Goal: Task Accomplishment & Management: Manage account settings

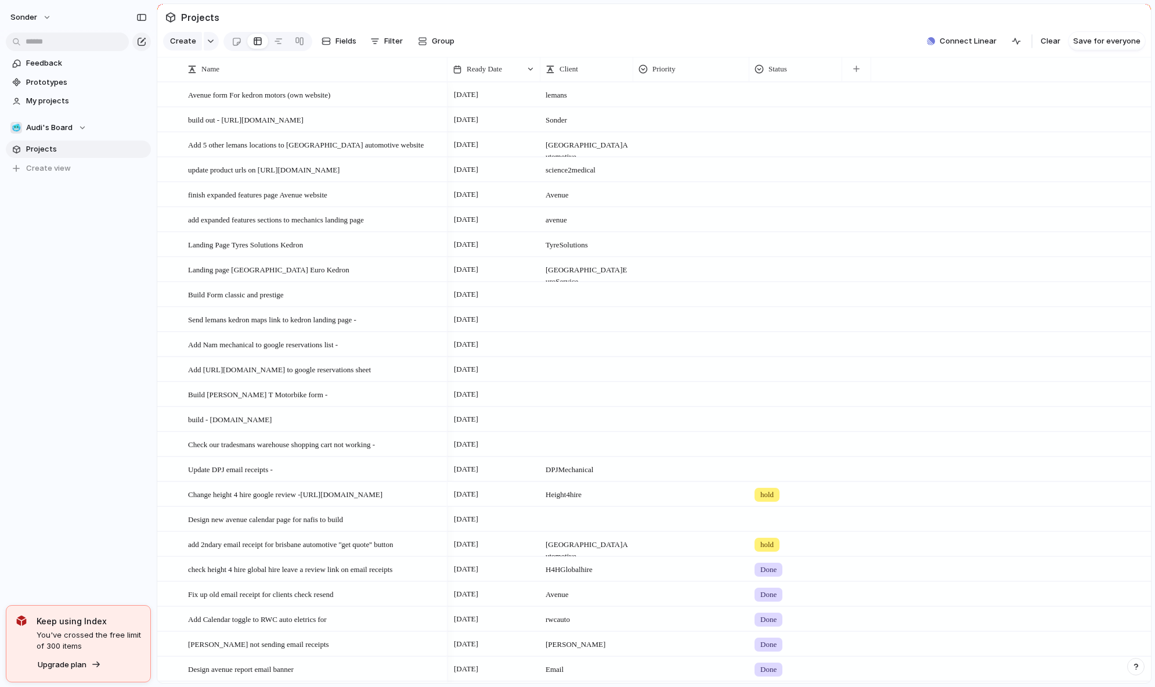
click at [774, 500] on span "hold" at bounding box center [766, 495] width 13 height 12
click at [767, 572] on span "Done" at bounding box center [772, 571] width 19 height 12
click at [780, 527] on div at bounding box center [796, 516] width 92 height 19
click at [780, 621] on div "In progress" at bounding box center [783, 615] width 52 height 14
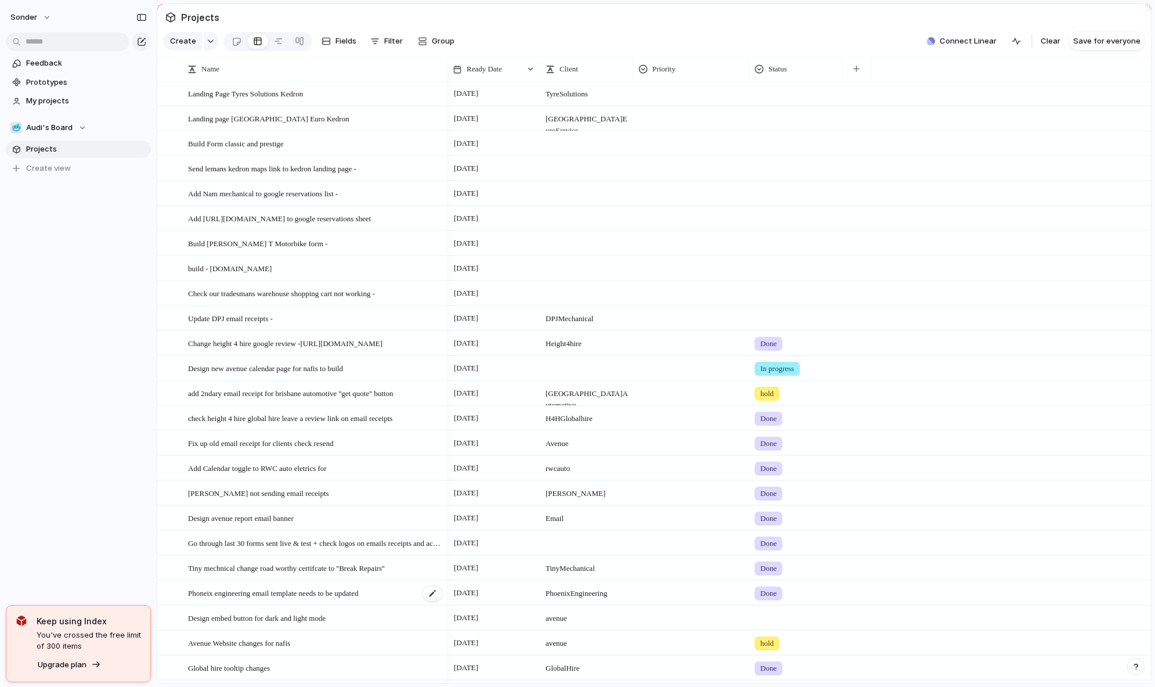
scroll to position [41, 0]
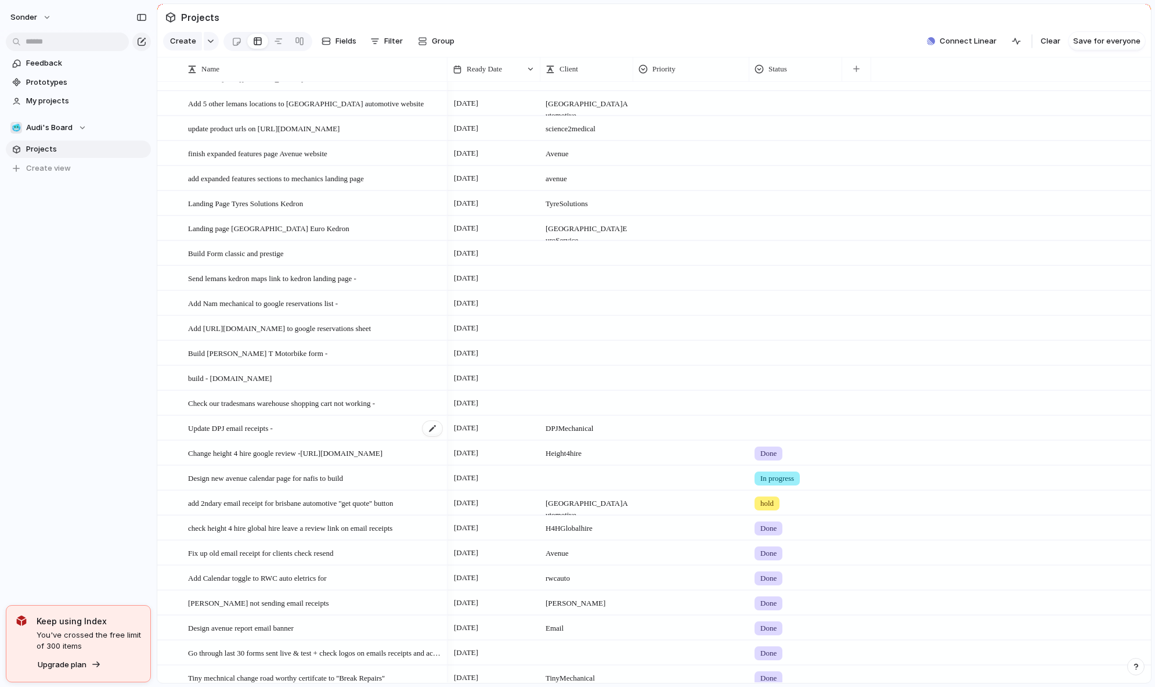
click at [216, 434] on span "Update DPJ email receipts -" at bounding box center [230, 427] width 85 height 13
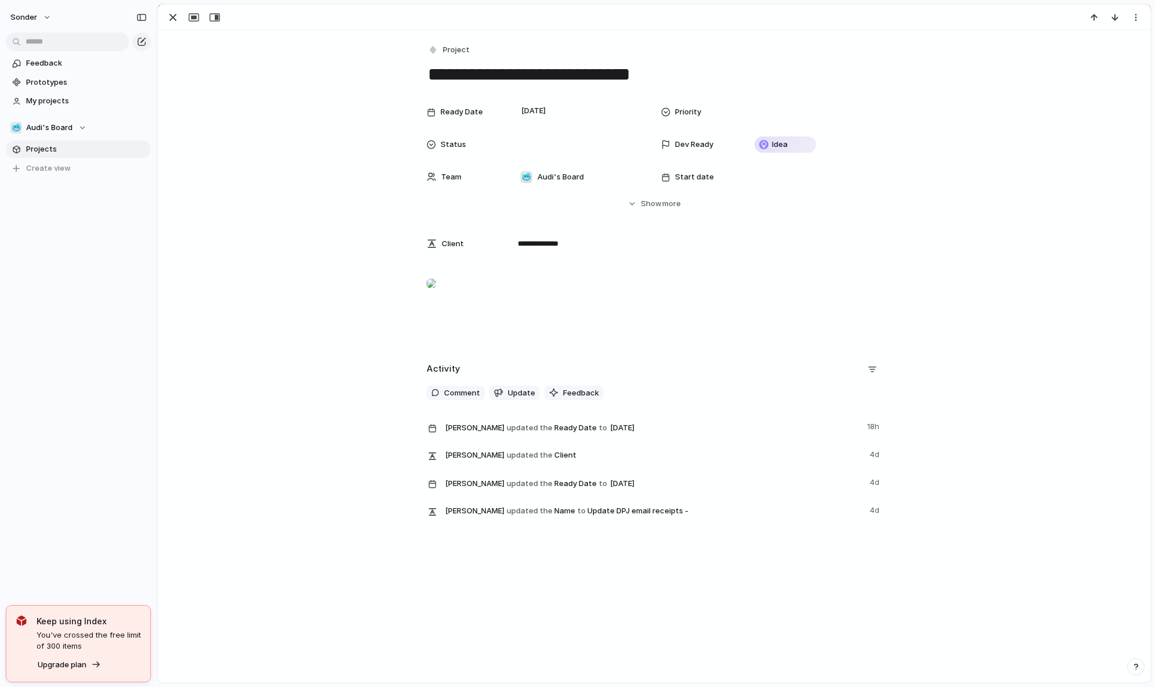
click at [436, 295] on div at bounding box center [431, 283] width 9 height 23
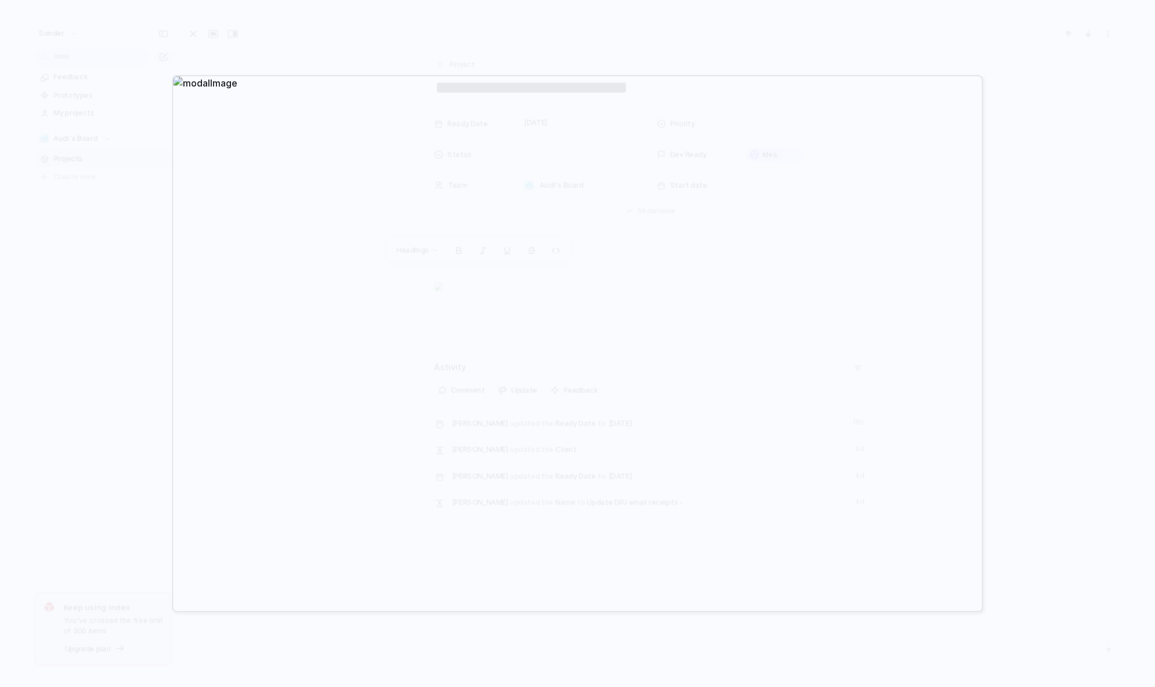
click at [1078, 468] on div at bounding box center [577, 343] width 1155 height 687
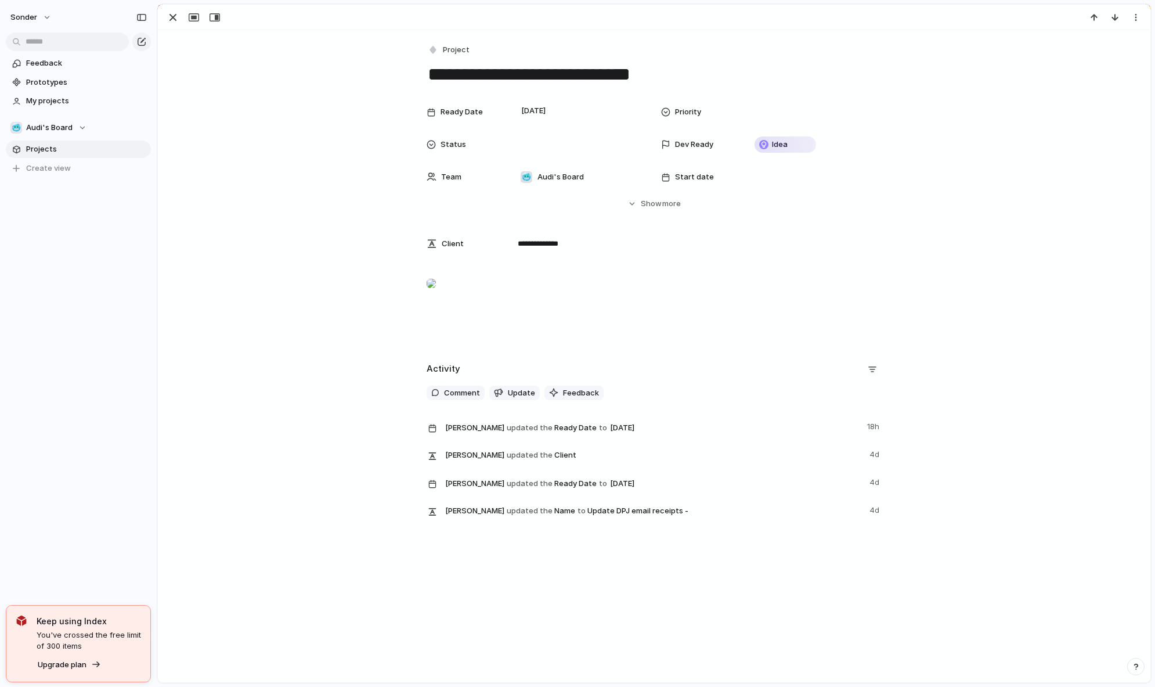
click at [1104, 8] on div at bounding box center [654, 18] width 993 height 26
click at [436, 295] on div at bounding box center [431, 283] width 9 height 23
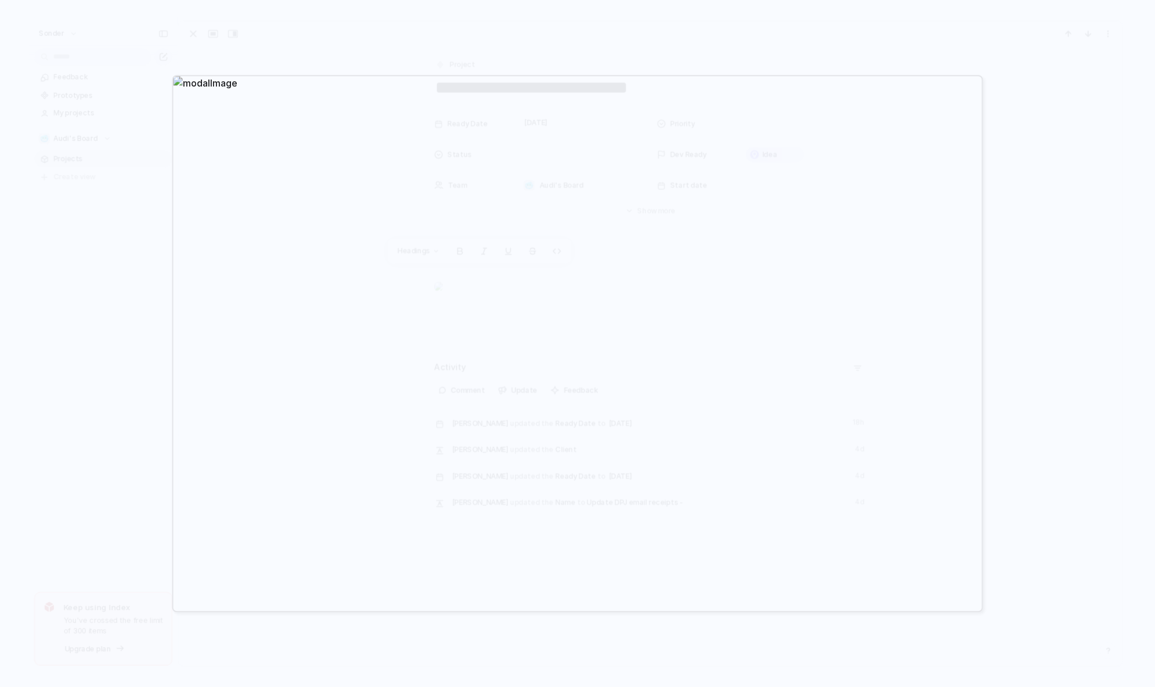
click at [1054, 82] on div at bounding box center [577, 343] width 1155 height 687
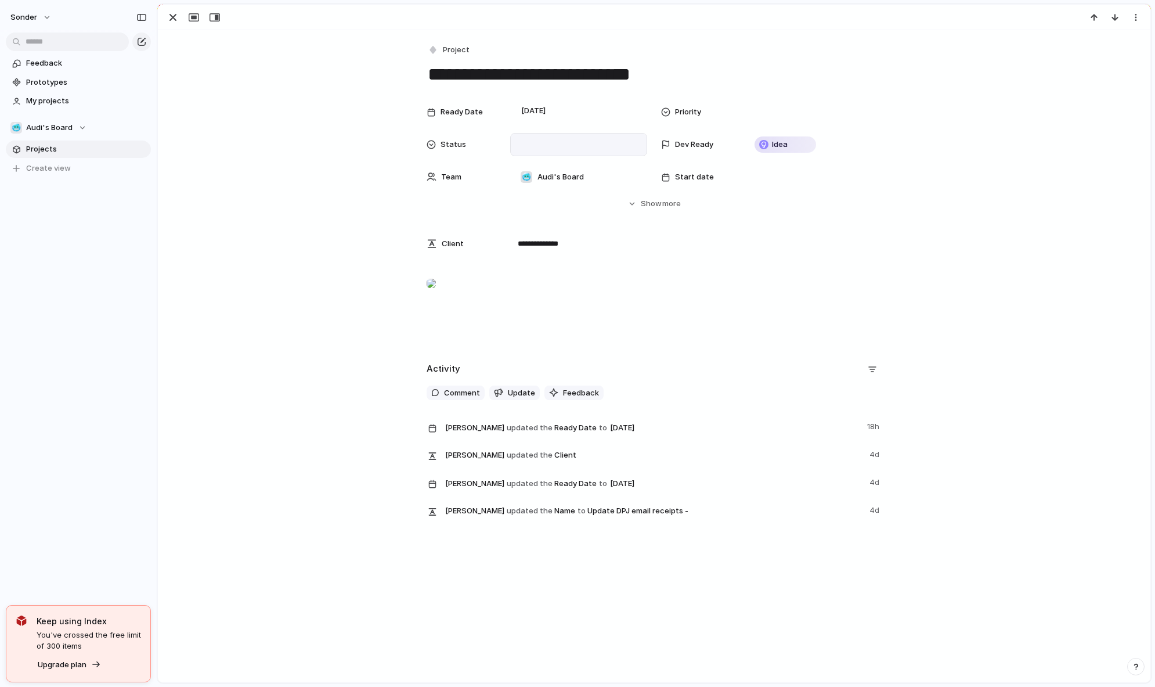
click at [614, 137] on div at bounding box center [578, 144] width 137 height 23
click at [539, 206] on span "Done" at bounding box center [533, 206] width 19 height 12
click at [174, 16] on div "button" at bounding box center [173, 17] width 14 height 14
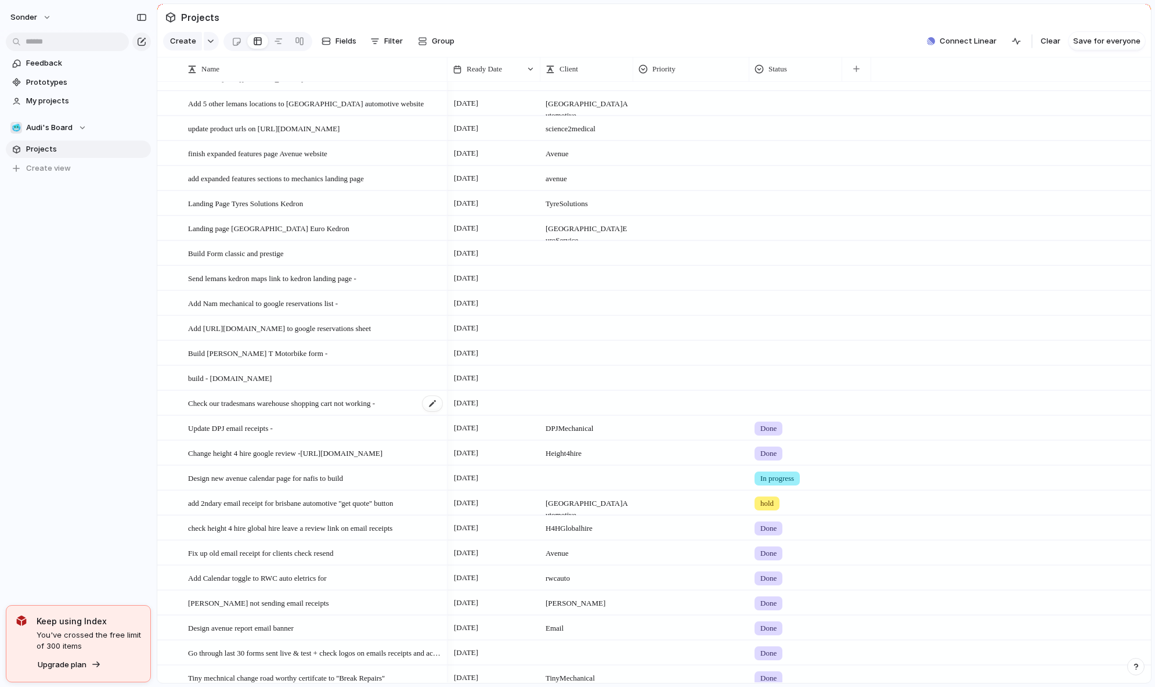
click at [323, 409] on span "Check our tradesmans warehouse shopping cart not working -" at bounding box center [281, 402] width 187 height 13
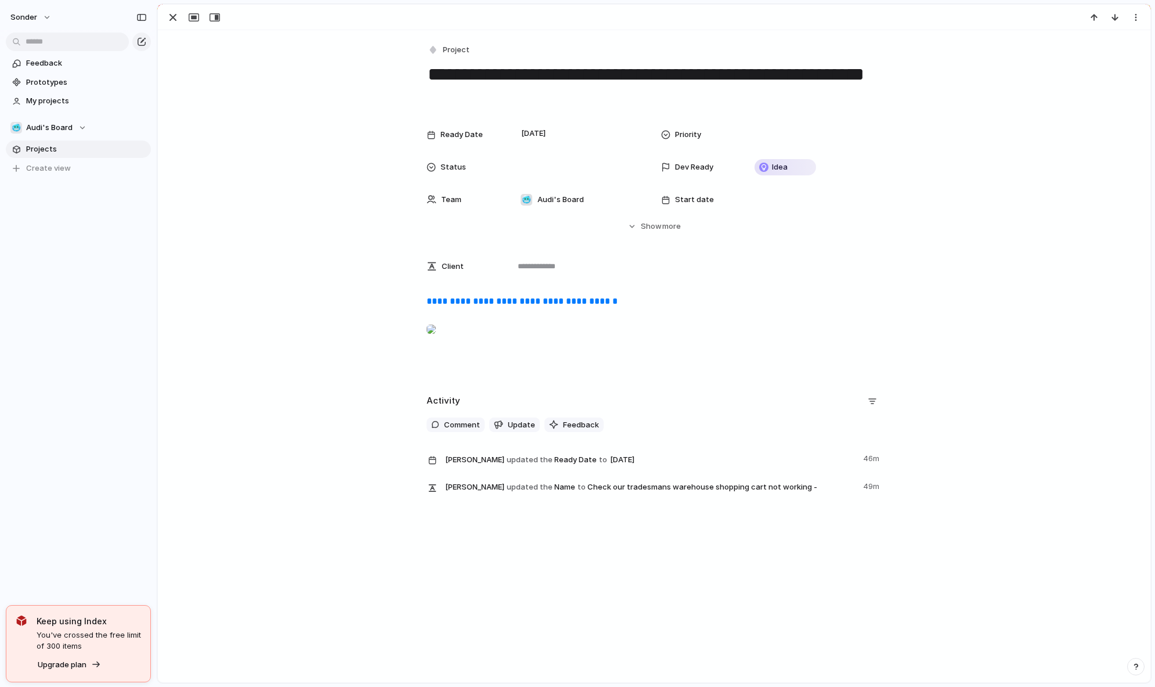
click at [436, 341] on div at bounding box center [431, 329] width 9 height 23
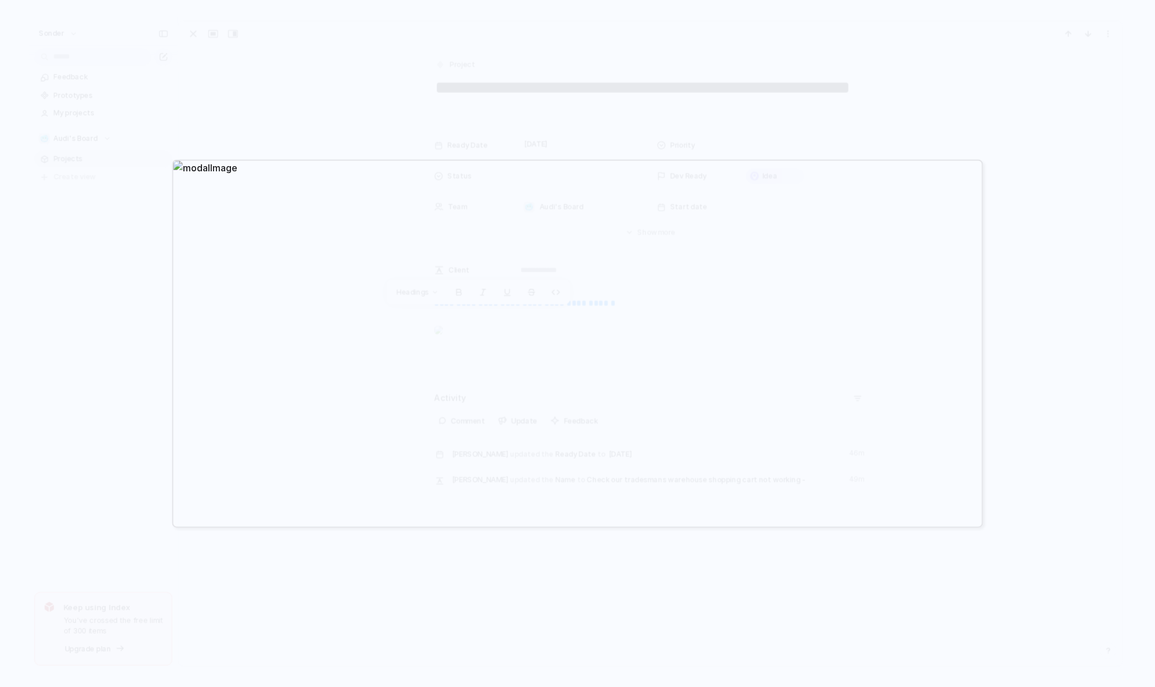
click at [712, 594] on div at bounding box center [577, 343] width 1155 height 687
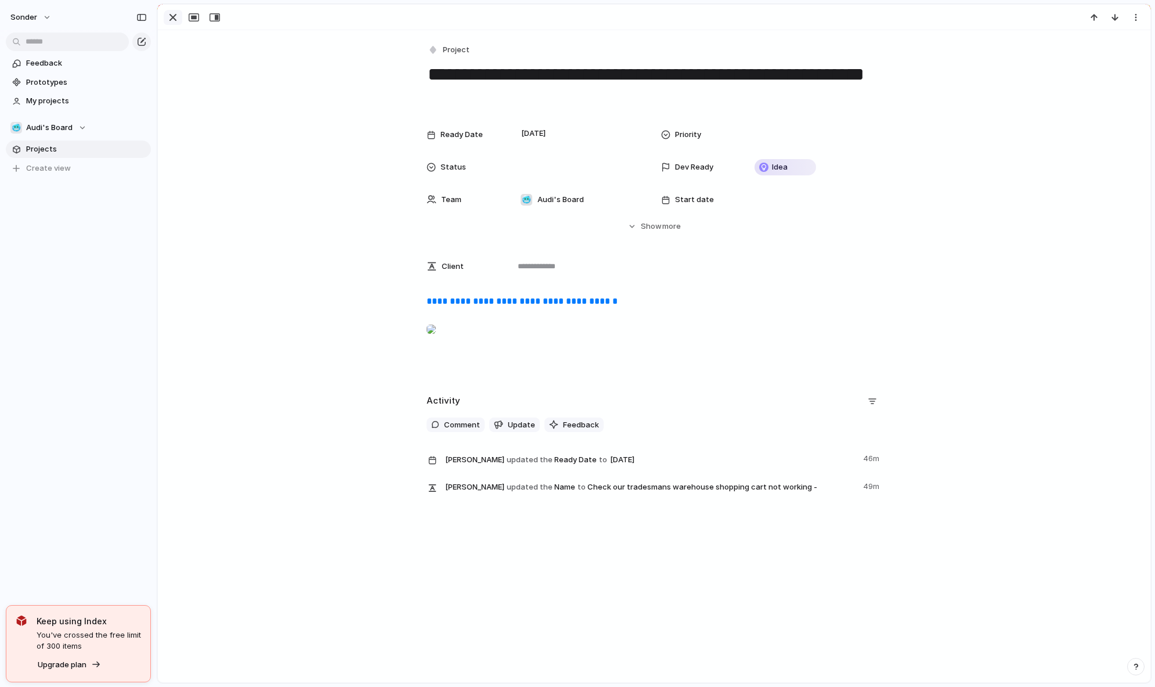
click at [168, 17] on div "button" at bounding box center [173, 17] width 14 height 14
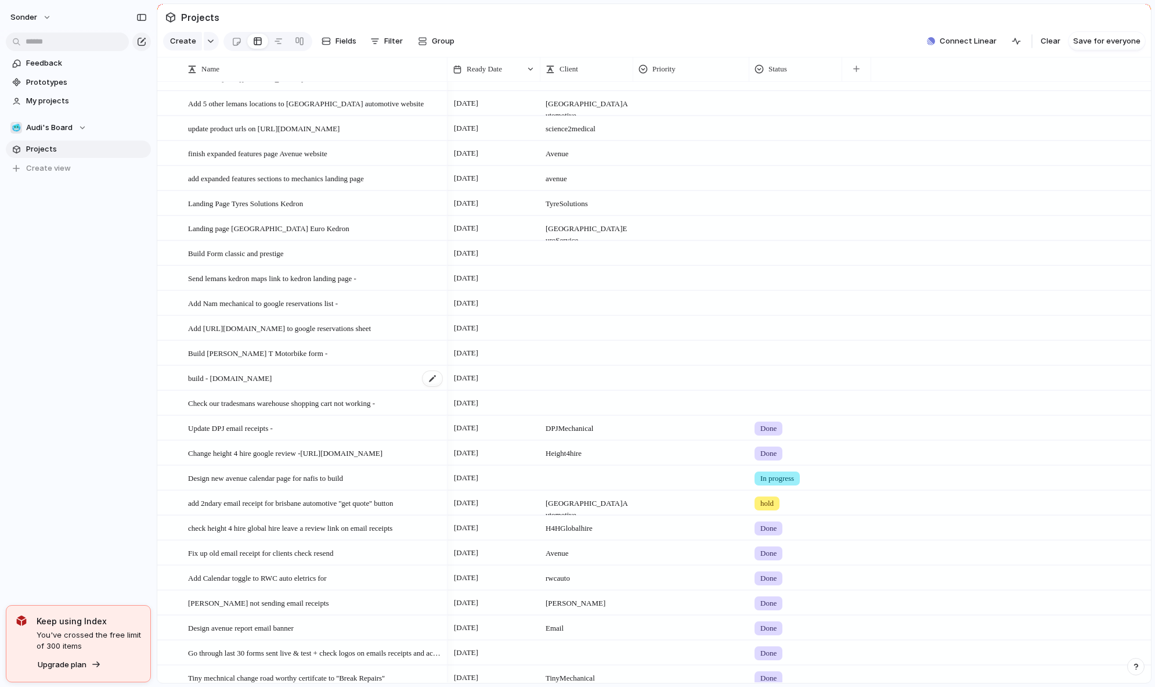
click at [237, 384] on span "build - [DOMAIN_NAME]" at bounding box center [230, 377] width 84 height 13
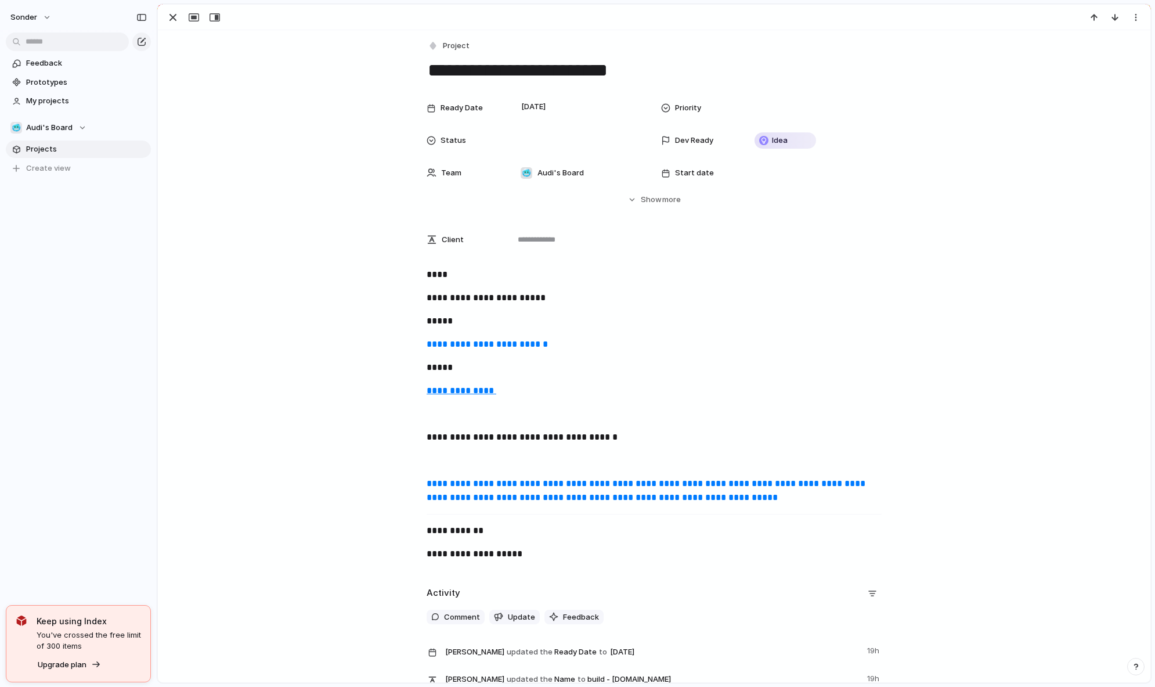
scroll to position [5, 0]
click at [172, 13] on div "button" at bounding box center [173, 17] width 14 height 14
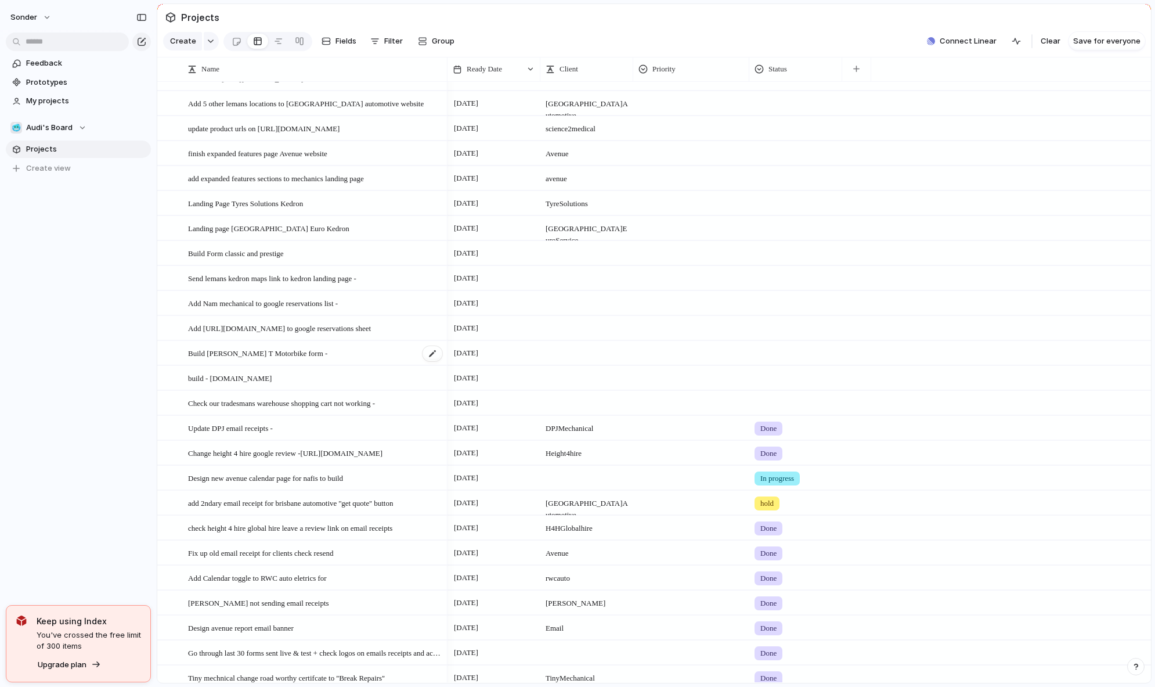
click at [241, 365] on div "Build [PERSON_NAME] T Motorbike form -" at bounding box center [315, 353] width 255 height 24
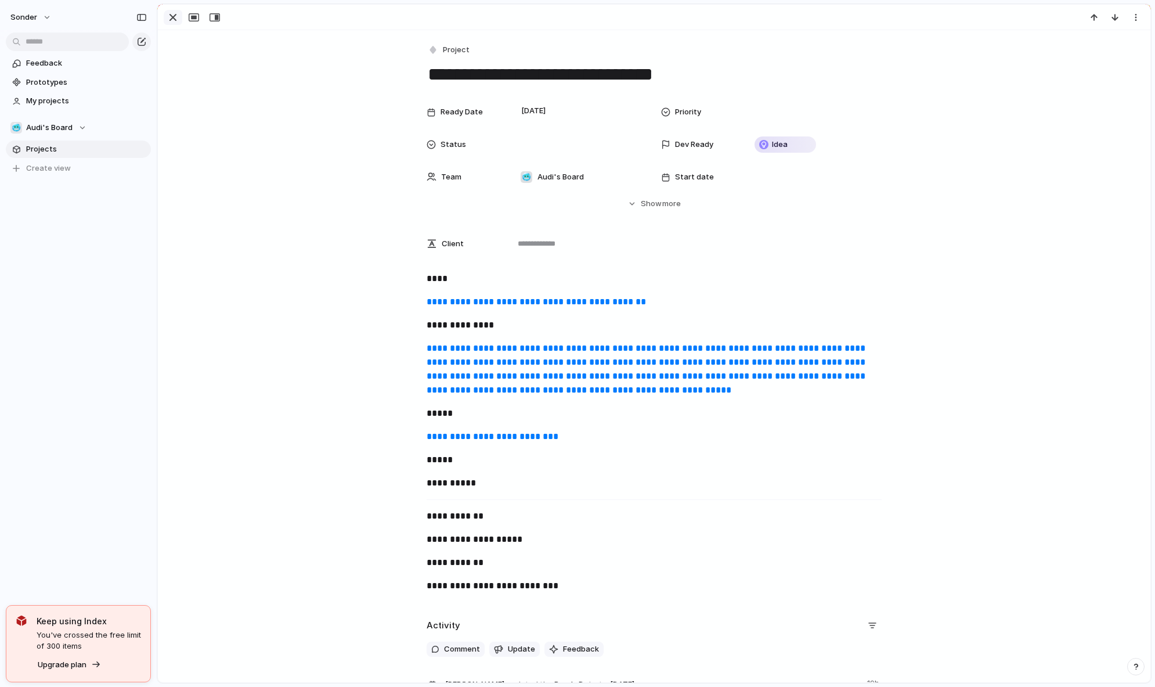
click at [176, 19] on div "button" at bounding box center [173, 17] width 14 height 14
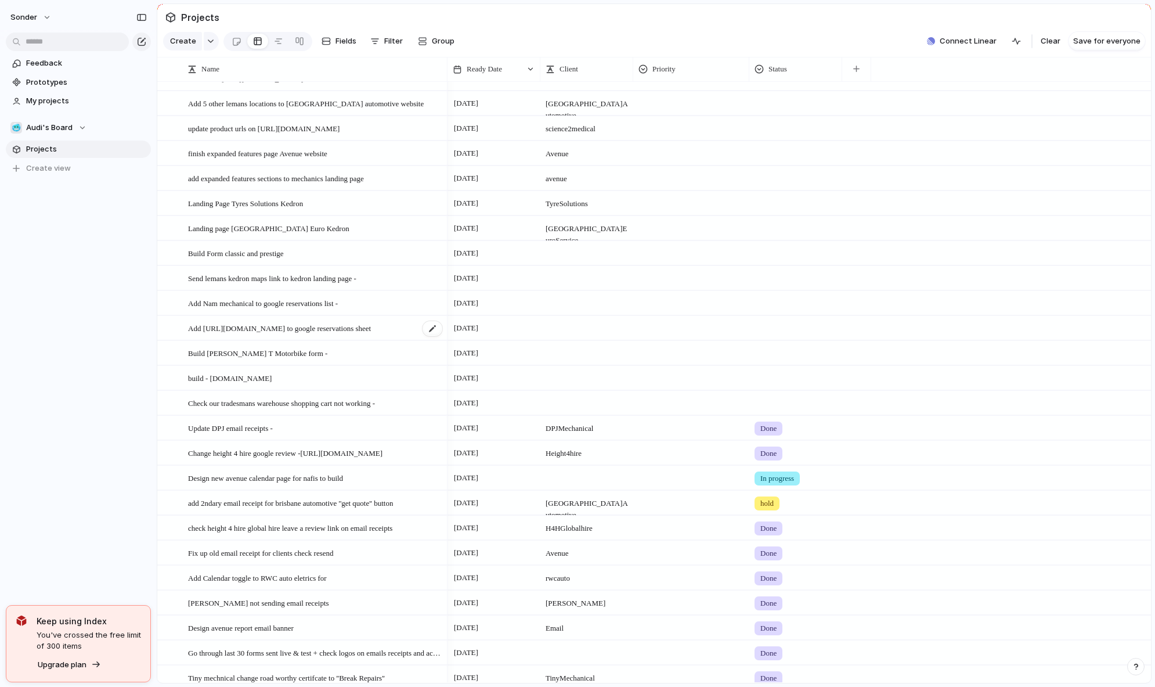
click at [271, 334] on span "Add [URL][DOMAIN_NAME] to google reservations sheet" at bounding box center [279, 327] width 183 height 13
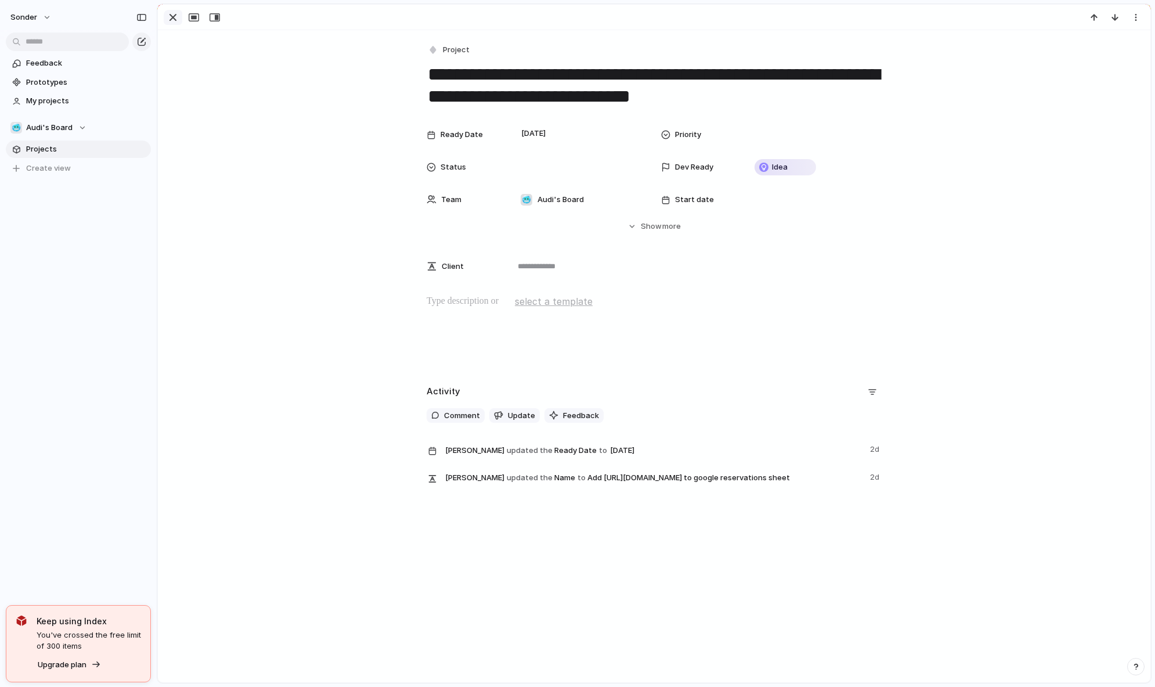
click at [167, 15] on div "button" at bounding box center [173, 17] width 14 height 14
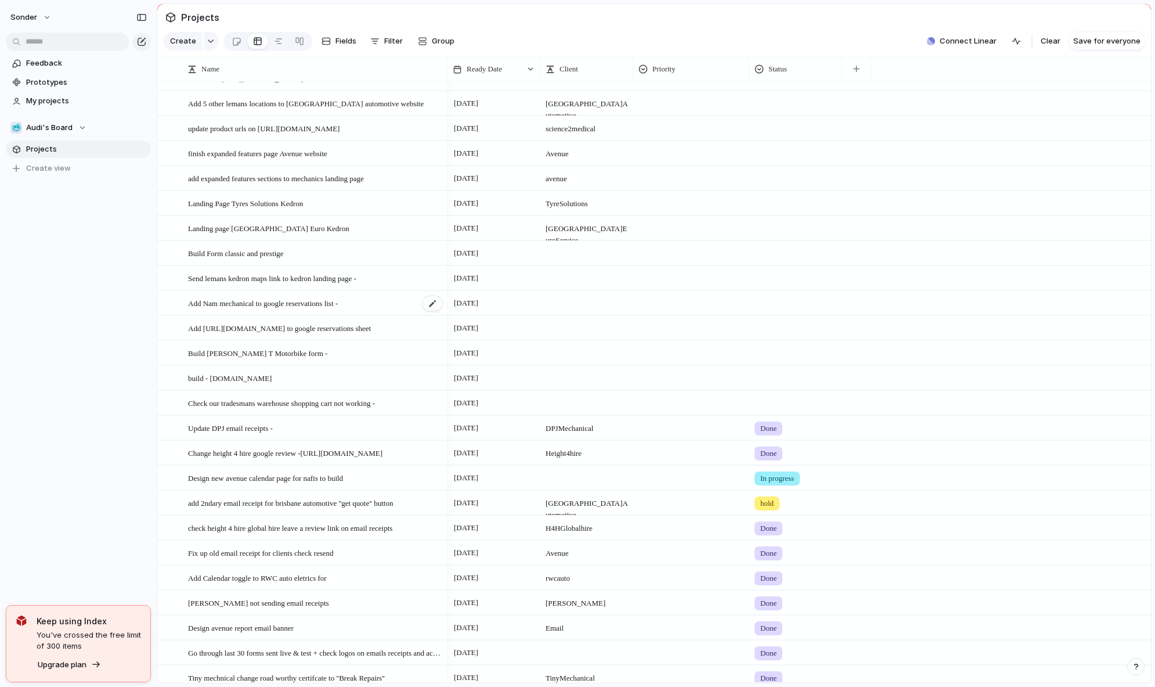
click at [251, 301] on div "Add Nam mechanical to google reservations list -" at bounding box center [315, 303] width 255 height 24
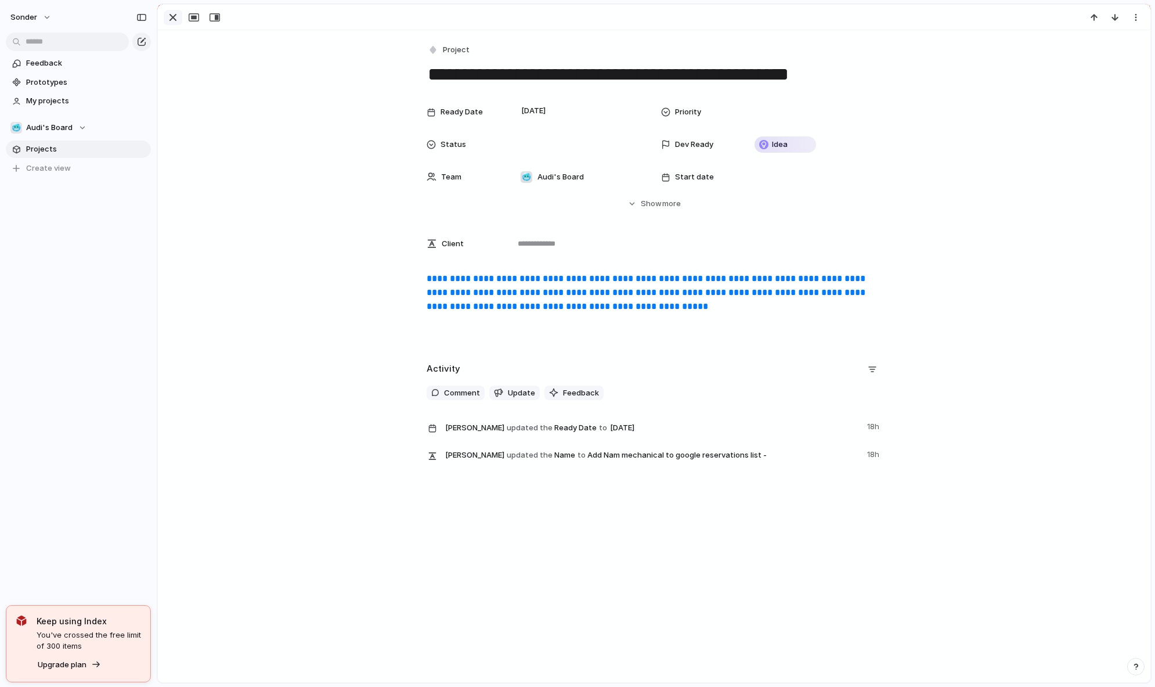
click at [166, 18] on div "button" at bounding box center [173, 17] width 14 height 14
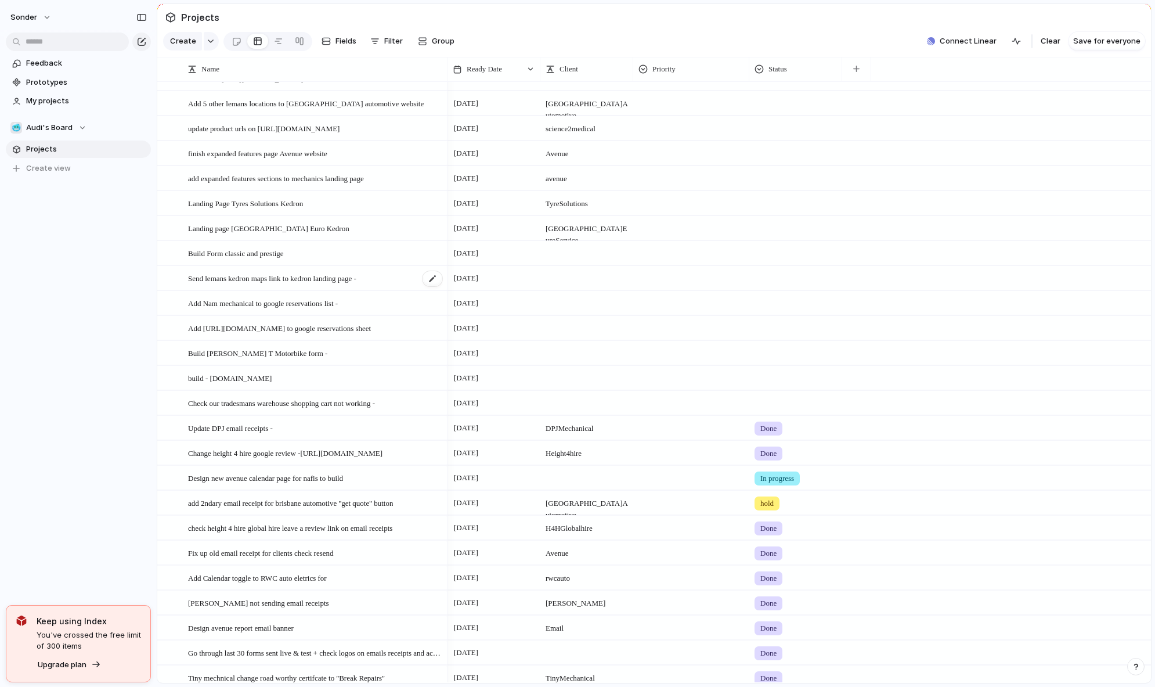
click at [234, 283] on span "Send lemans kedron maps link to kedron landing page -" at bounding box center [272, 277] width 168 height 13
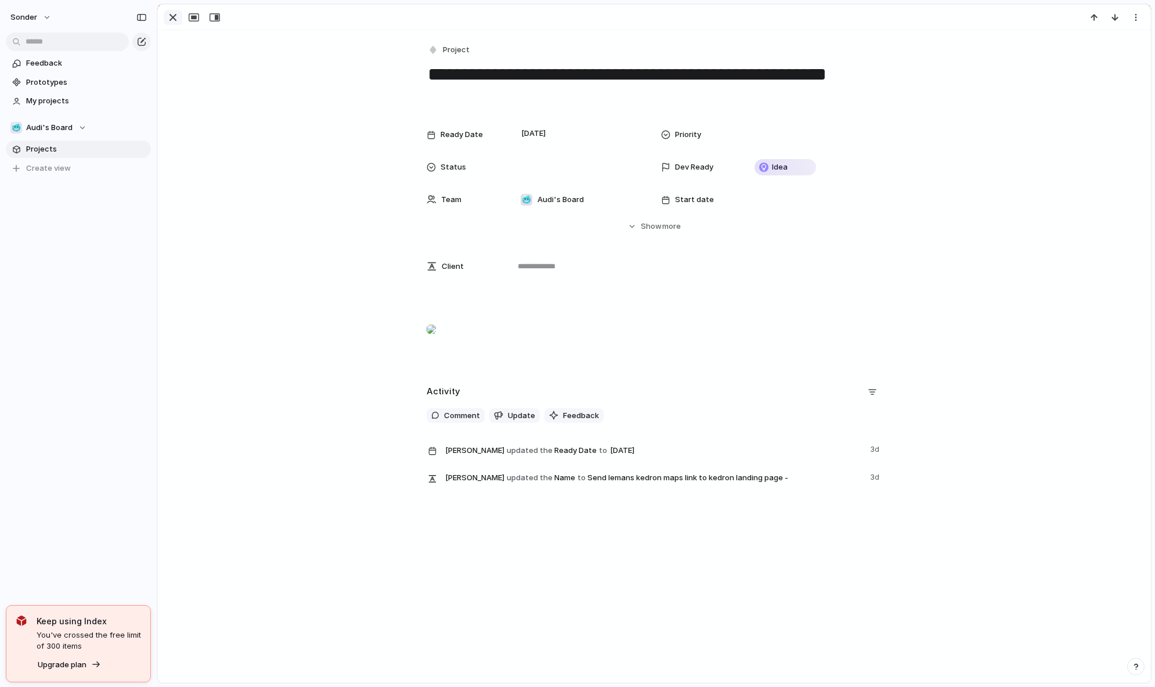
click at [171, 18] on div "button" at bounding box center [173, 17] width 14 height 14
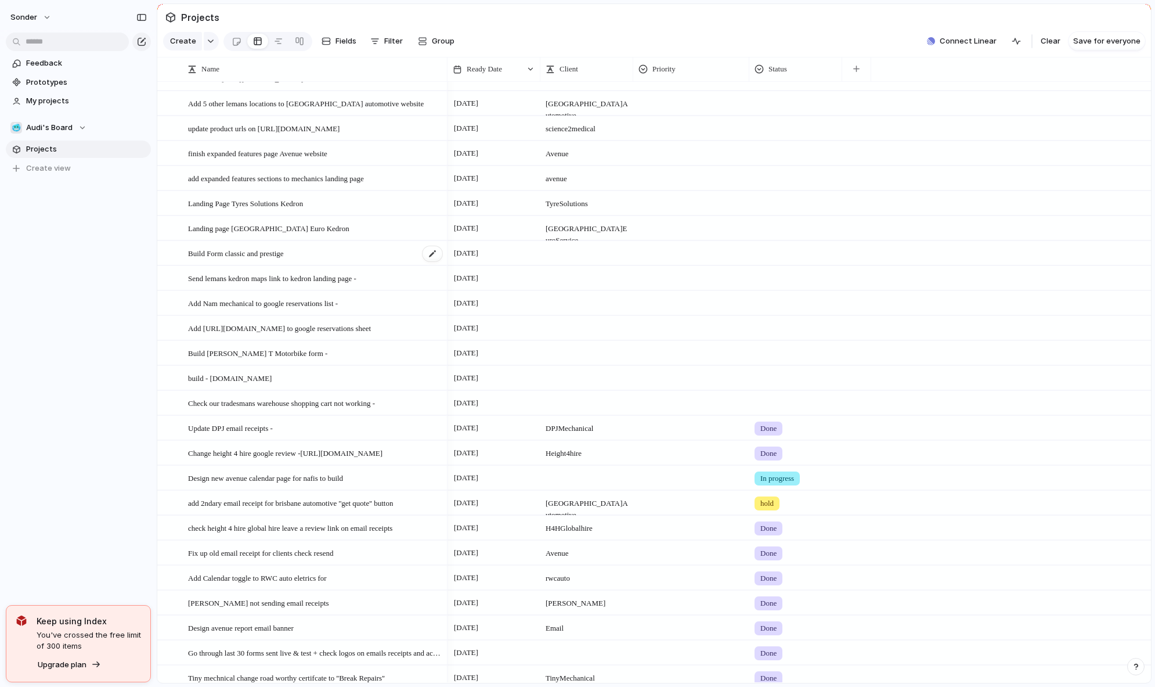
click at [251, 259] on span "Build Form classic and prestige" at bounding box center [236, 252] width 96 height 13
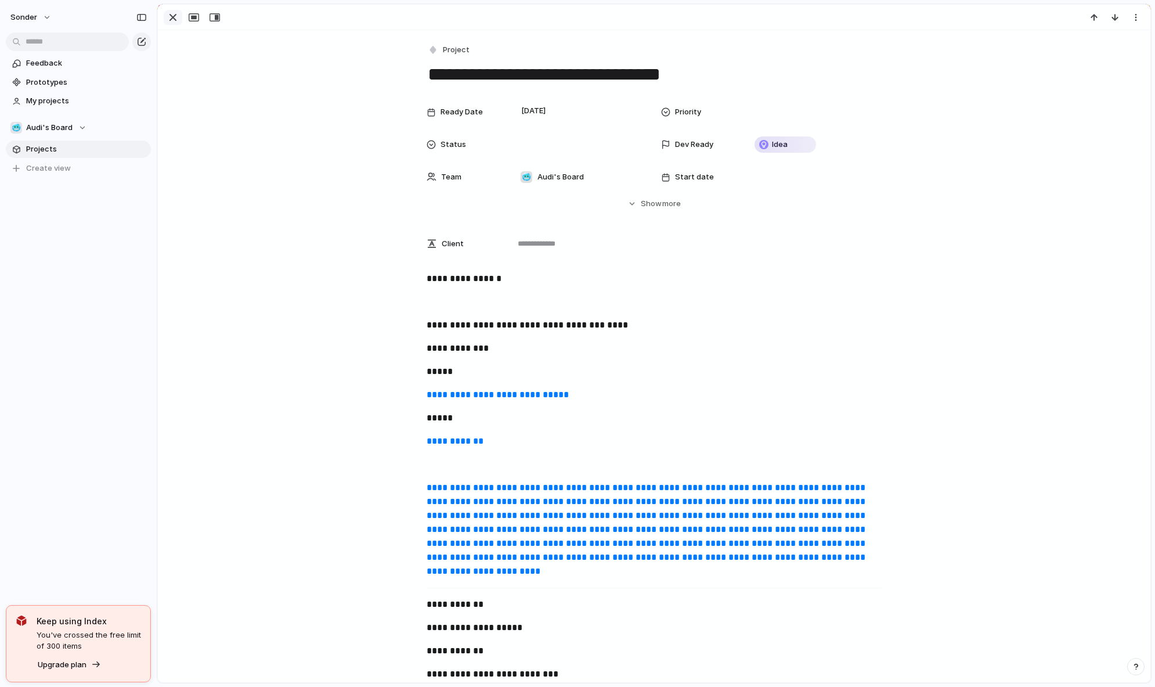
click at [175, 16] on div "button" at bounding box center [173, 17] width 14 height 14
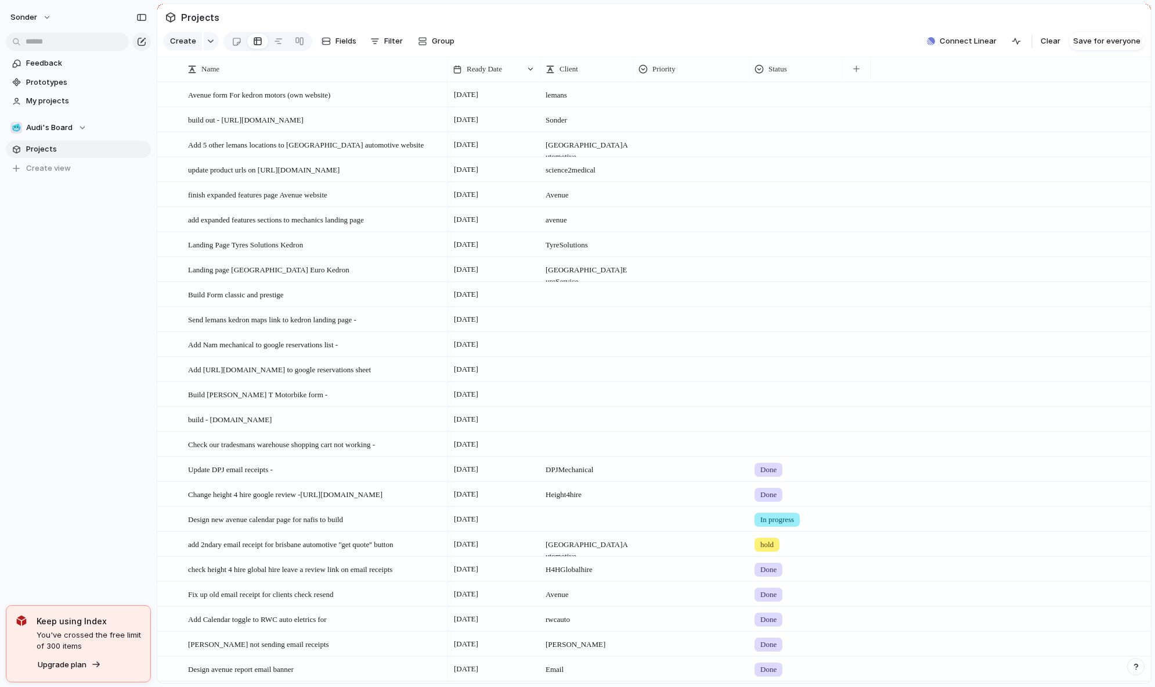
scroll to position [145, 0]
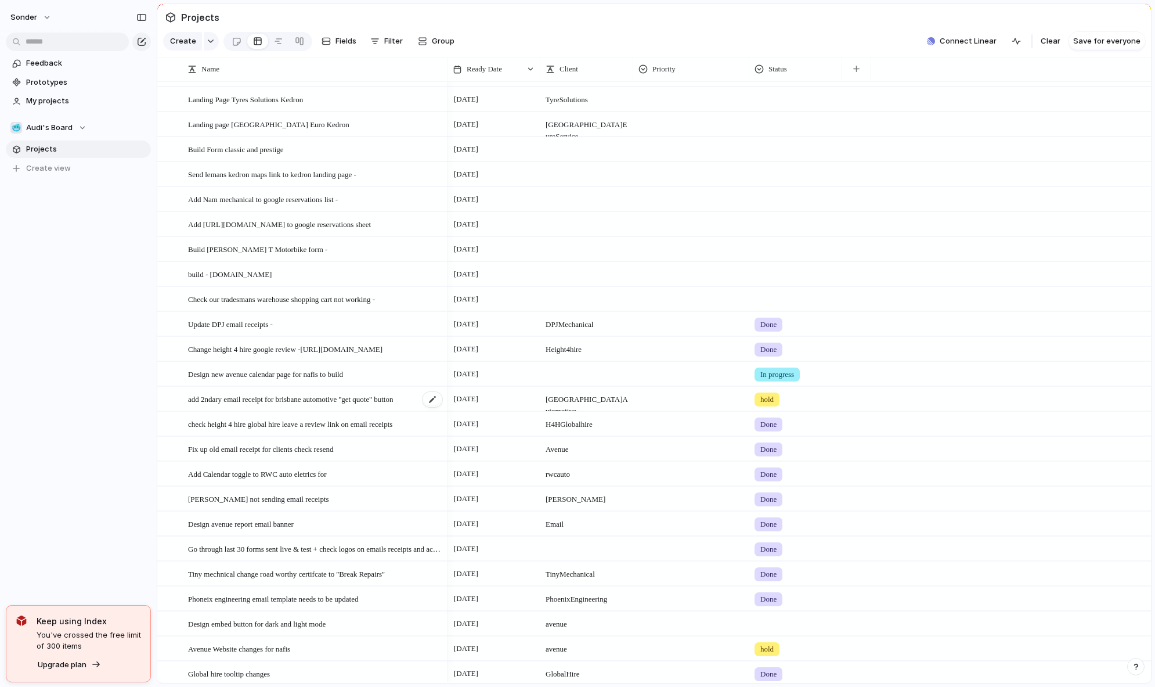
click at [324, 405] on span "add 2ndary email receipt for brisbane automotive ''get quote'' button" at bounding box center [290, 398] width 205 height 13
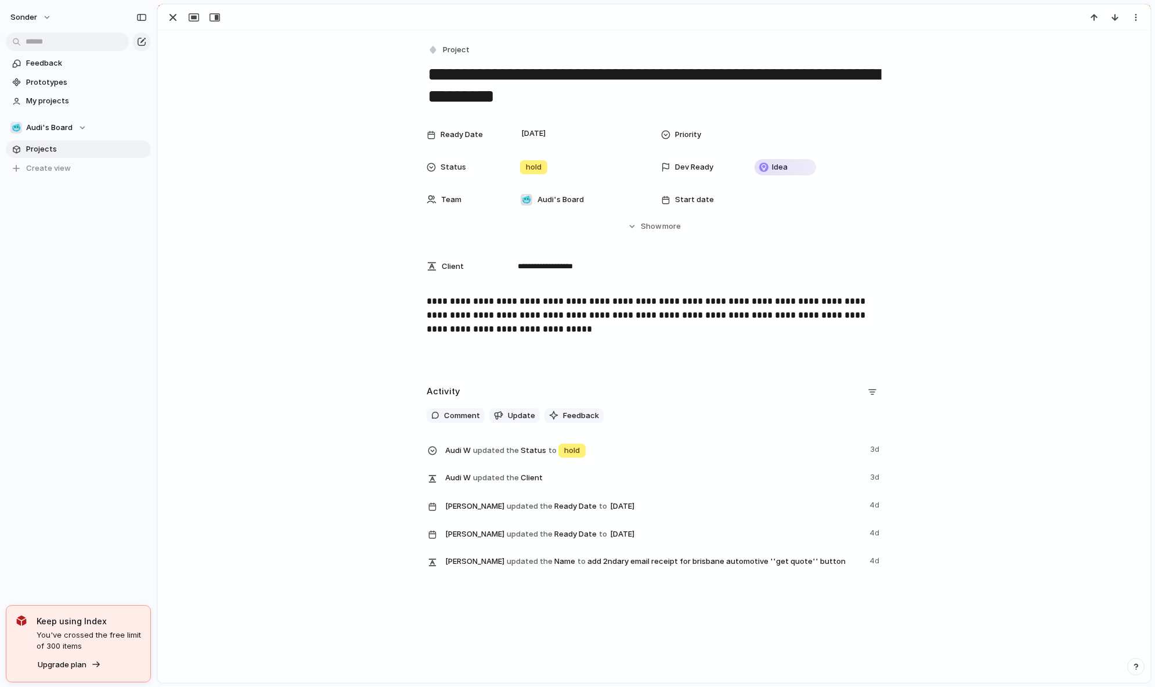
click at [160, 14] on div at bounding box center [654, 18] width 993 height 26
drag, startPoint x: 167, startPoint y: 15, endPoint x: 174, endPoint y: 21, distance: 9.0
click at [167, 15] on div "button" at bounding box center [173, 17] width 14 height 14
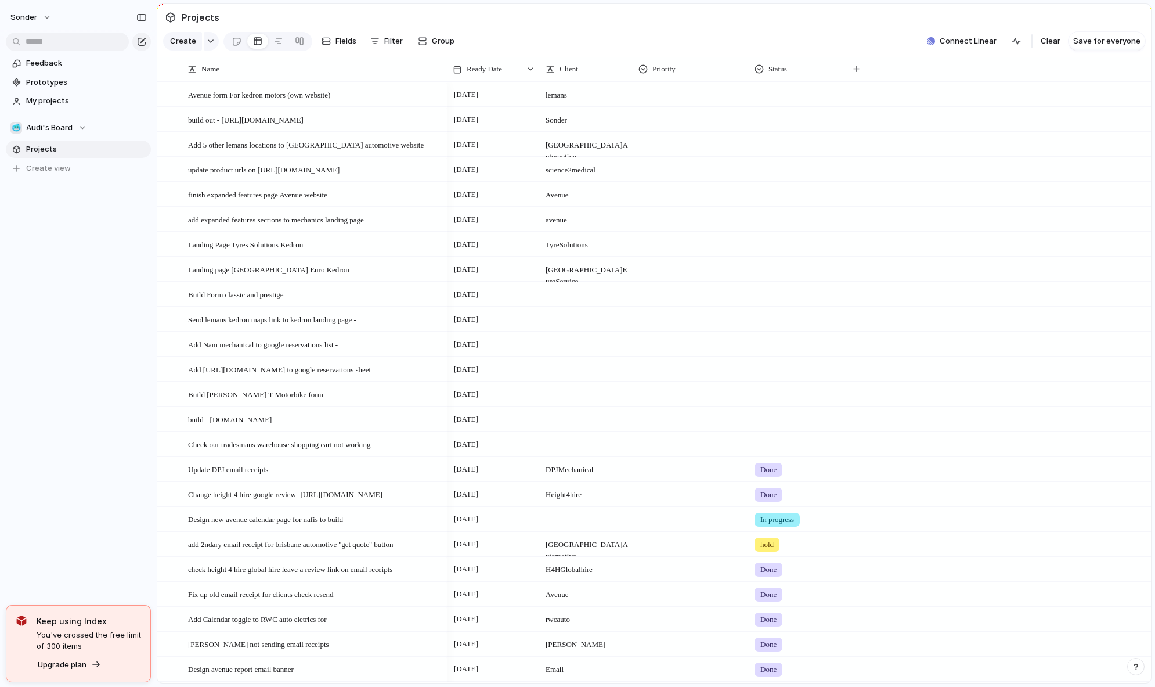
click at [692, 30] on section "Projects" at bounding box center [654, 17] width 994 height 26
click at [265, 450] on span "Check our tradesmans warehouse shopping cart not working -" at bounding box center [281, 443] width 187 height 13
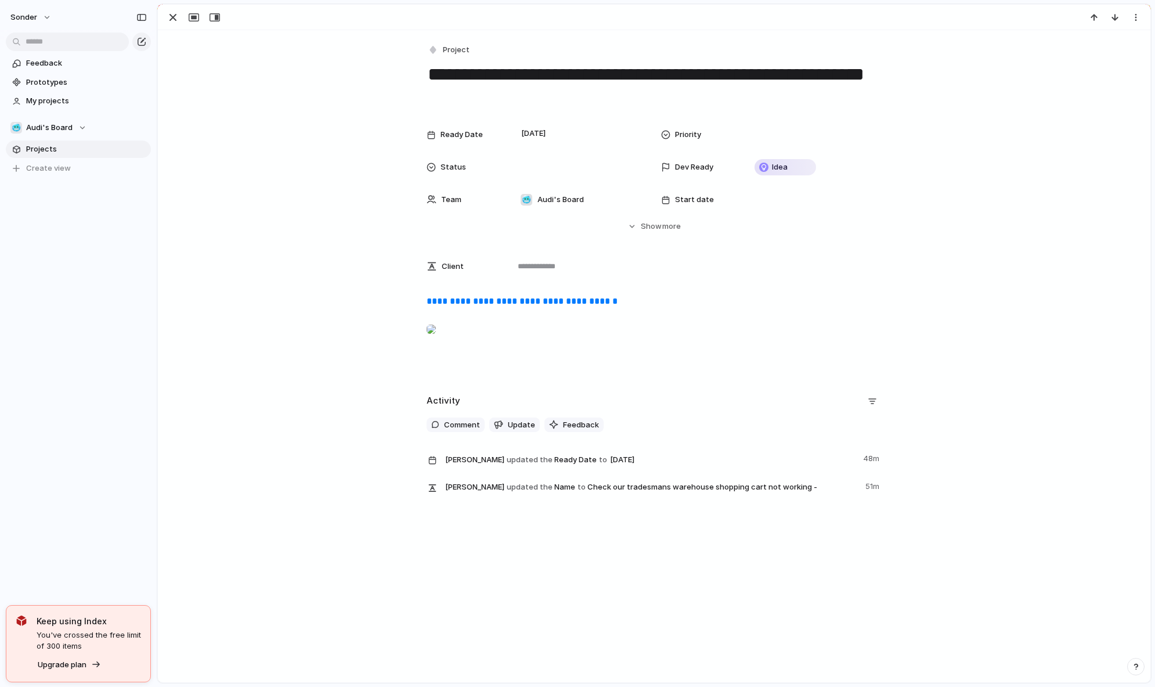
click at [161, 16] on div at bounding box center [654, 18] width 993 height 26
click at [168, 17] on div "button" at bounding box center [173, 17] width 14 height 14
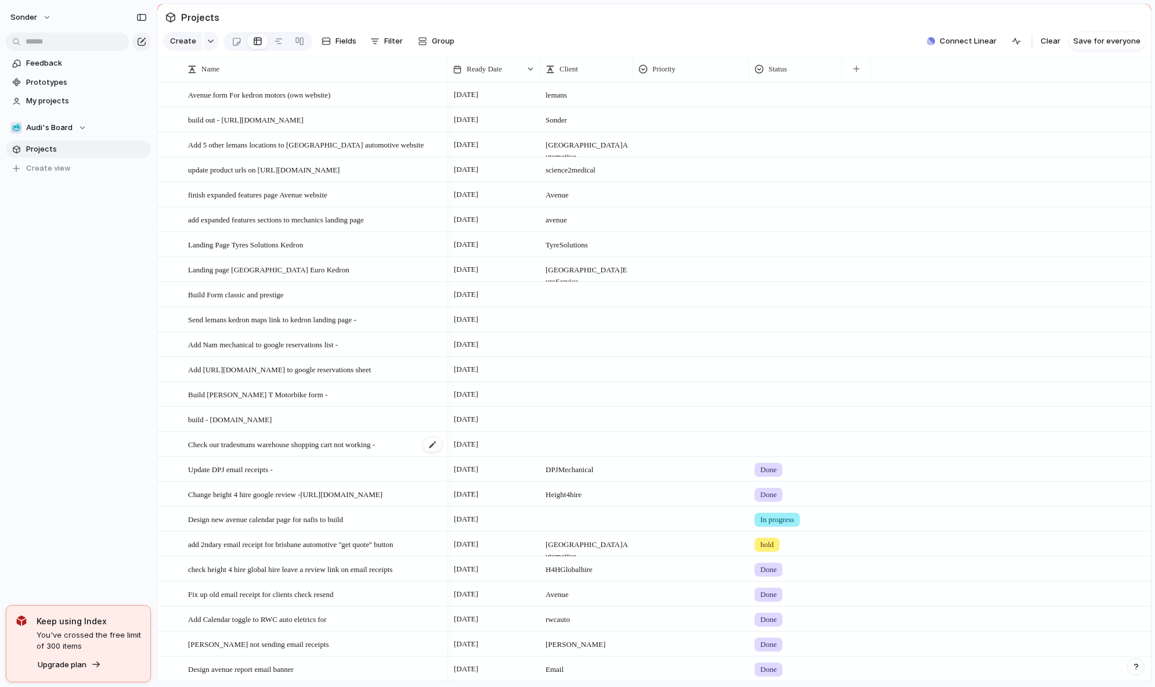
click at [301, 450] on span "Check our tradesmans warehouse shopping cart not working -" at bounding box center [281, 443] width 187 height 13
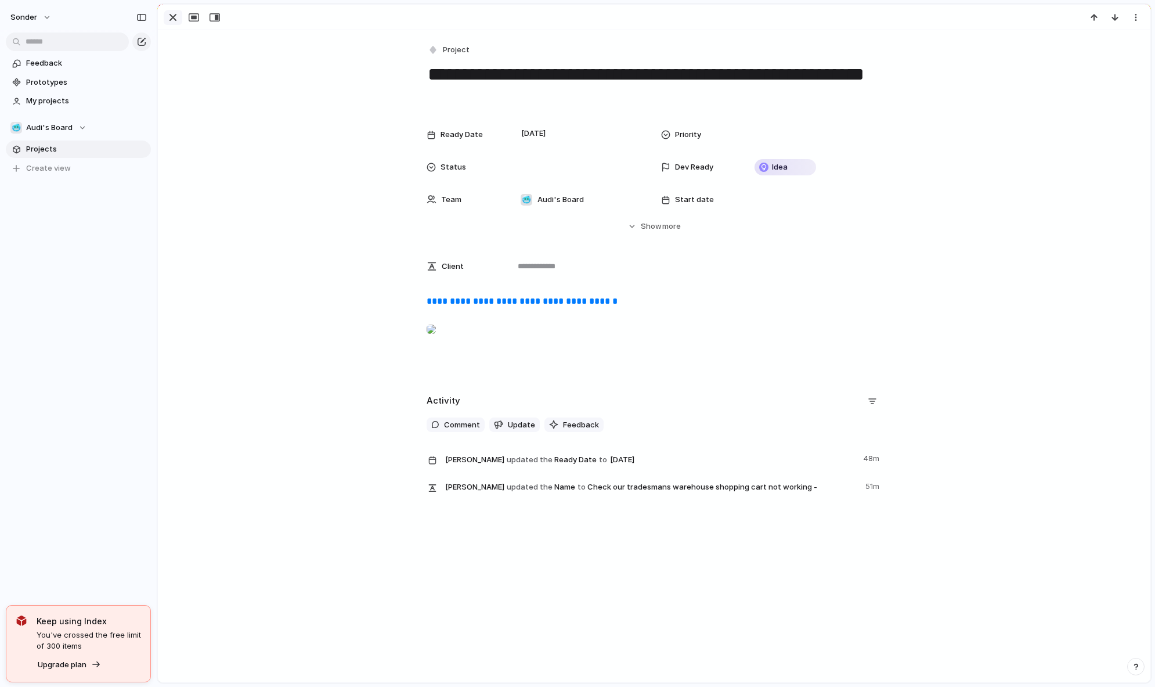
click at [165, 18] on button "button" at bounding box center [173, 17] width 19 height 15
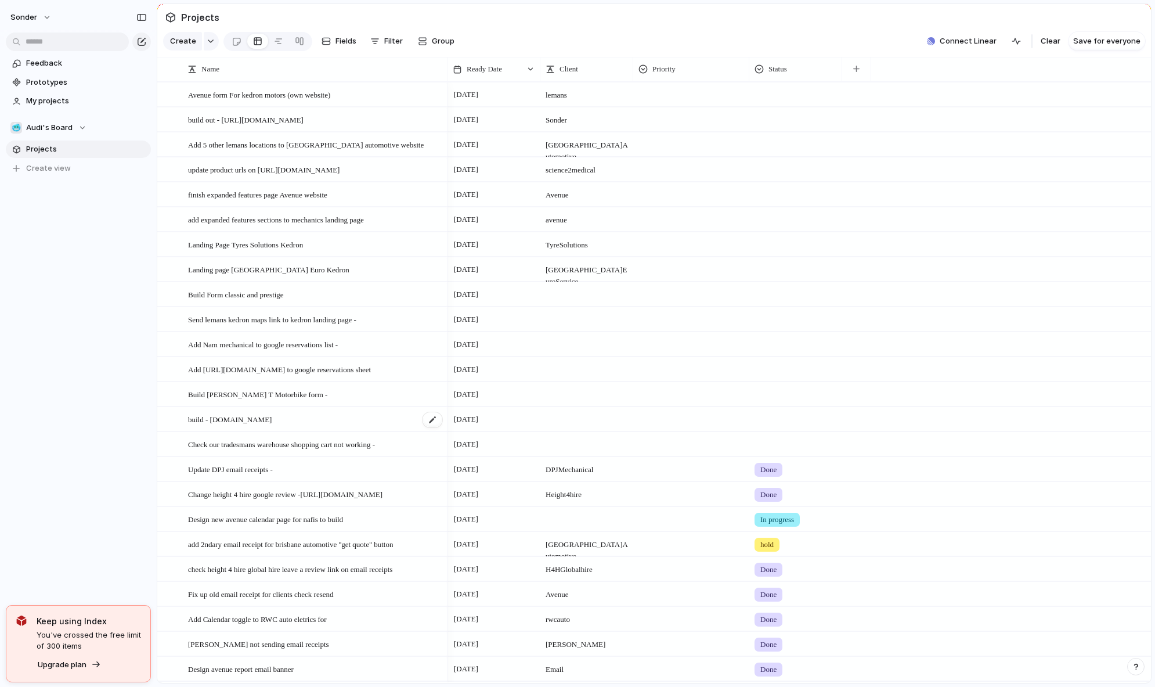
click at [233, 426] on span "build - [DOMAIN_NAME]" at bounding box center [230, 418] width 84 height 13
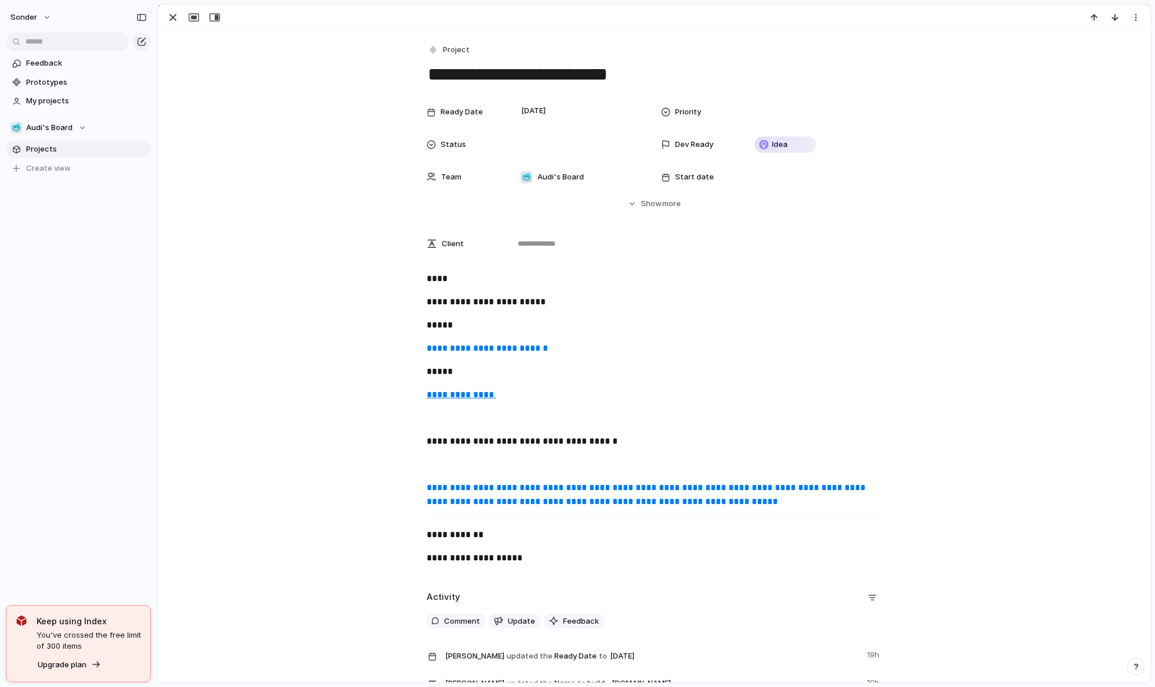
click at [575, 305] on p "**********" at bounding box center [654, 302] width 455 height 14
drag, startPoint x: 592, startPoint y: 342, endPoint x: 595, endPoint y: 364, distance: 21.8
click at [592, 342] on p "**********" at bounding box center [654, 348] width 455 height 14
click at [614, 378] on p "*****" at bounding box center [654, 372] width 455 height 14
click at [647, 402] on p "**********" at bounding box center [654, 395] width 455 height 14
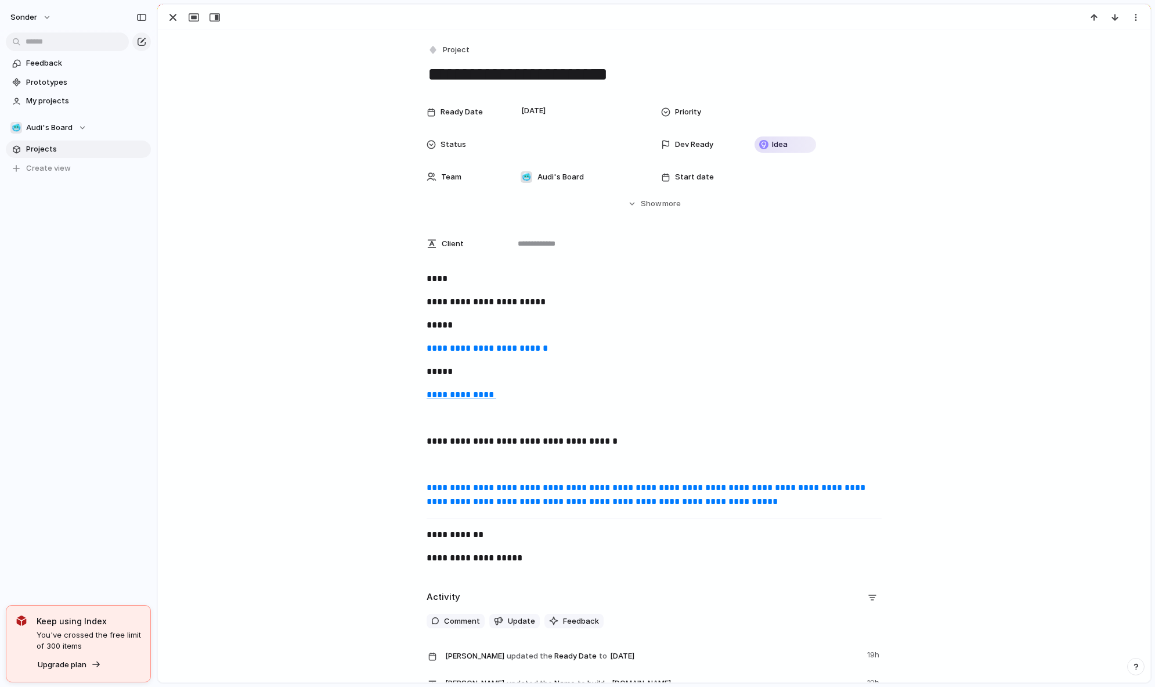
click at [523, 505] on link "**********" at bounding box center [647, 494] width 441 height 23
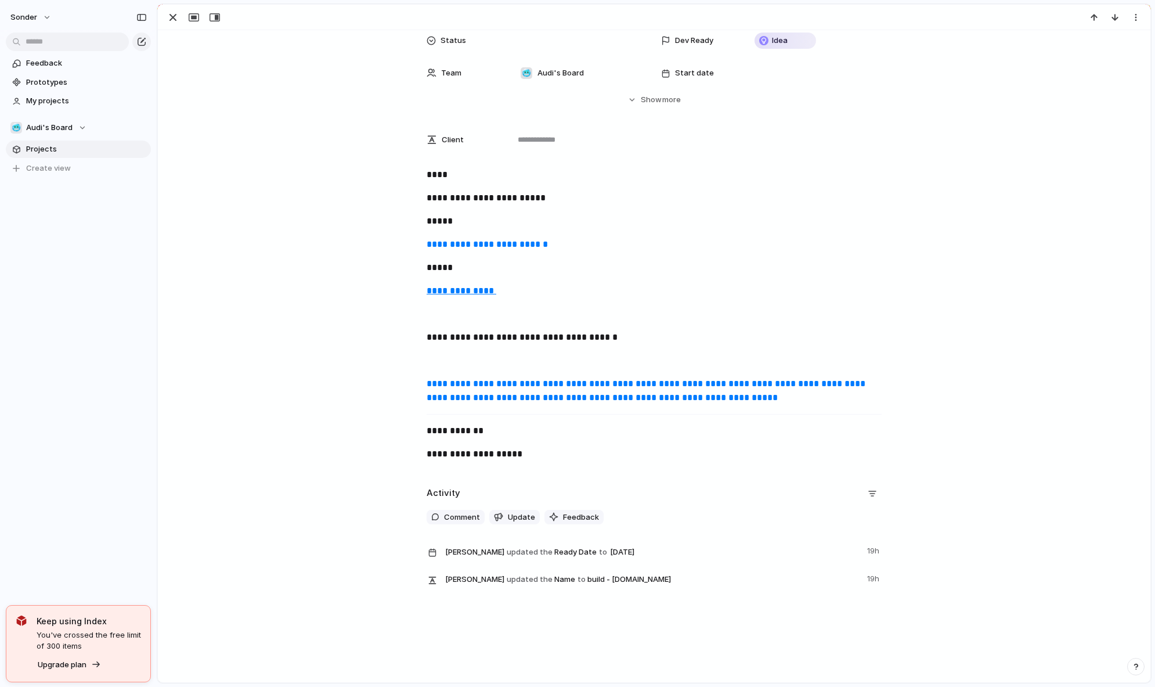
scroll to position [121, 0]
drag, startPoint x: 434, startPoint y: 273, endPoint x: 382, endPoint y: 272, distance: 52.3
click at [382, 272] on div "**********" at bounding box center [654, 319] width 965 height 302
drag, startPoint x: 607, startPoint y: 234, endPoint x: 415, endPoint y: 229, distance: 191.6
click at [415, 229] on div "**********" at bounding box center [654, 319] width 965 height 302
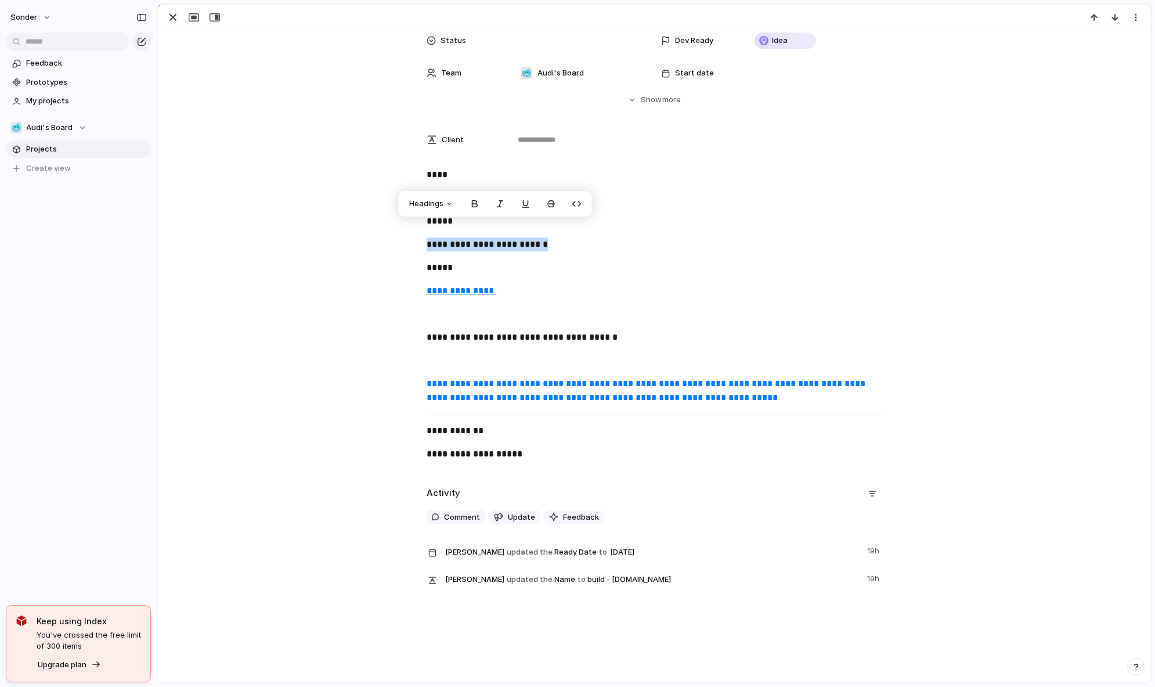
copy link "**********"
click at [652, 237] on p "**********" at bounding box center [654, 244] width 455 height 14
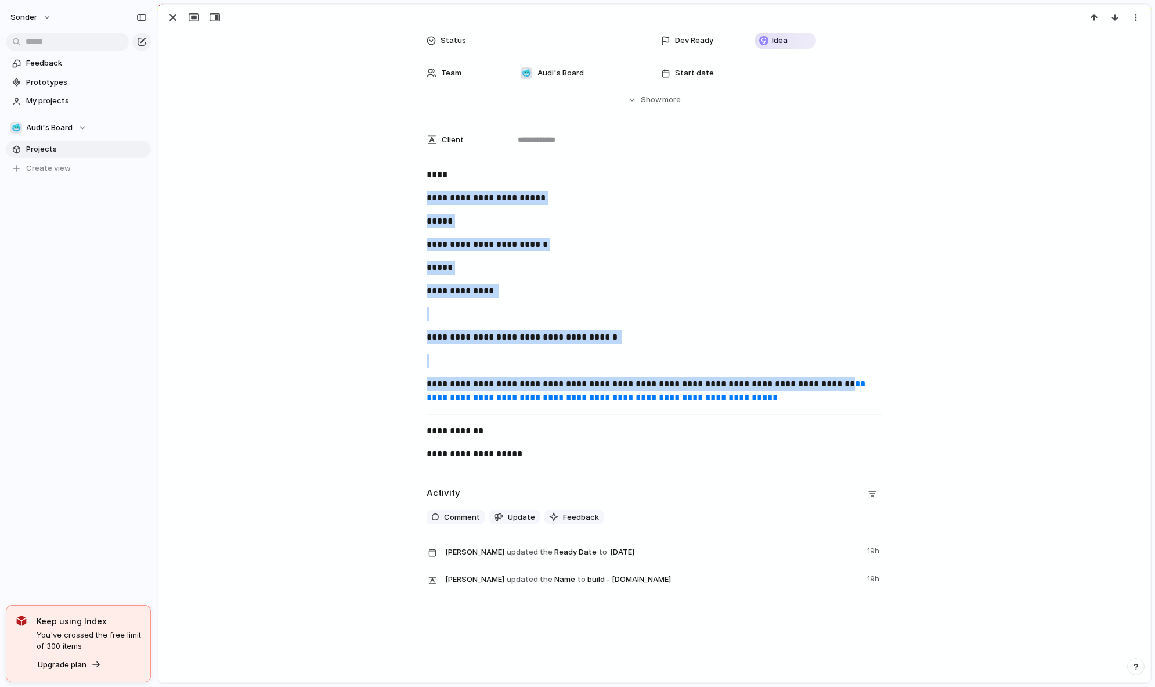
drag, startPoint x: 691, startPoint y: 173, endPoint x: 763, endPoint y: 384, distance: 223.4
click at [763, 384] on div "**********" at bounding box center [654, 319] width 965 height 302
click at [764, 381] on link "**********" at bounding box center [647, 390] width 441 height 23
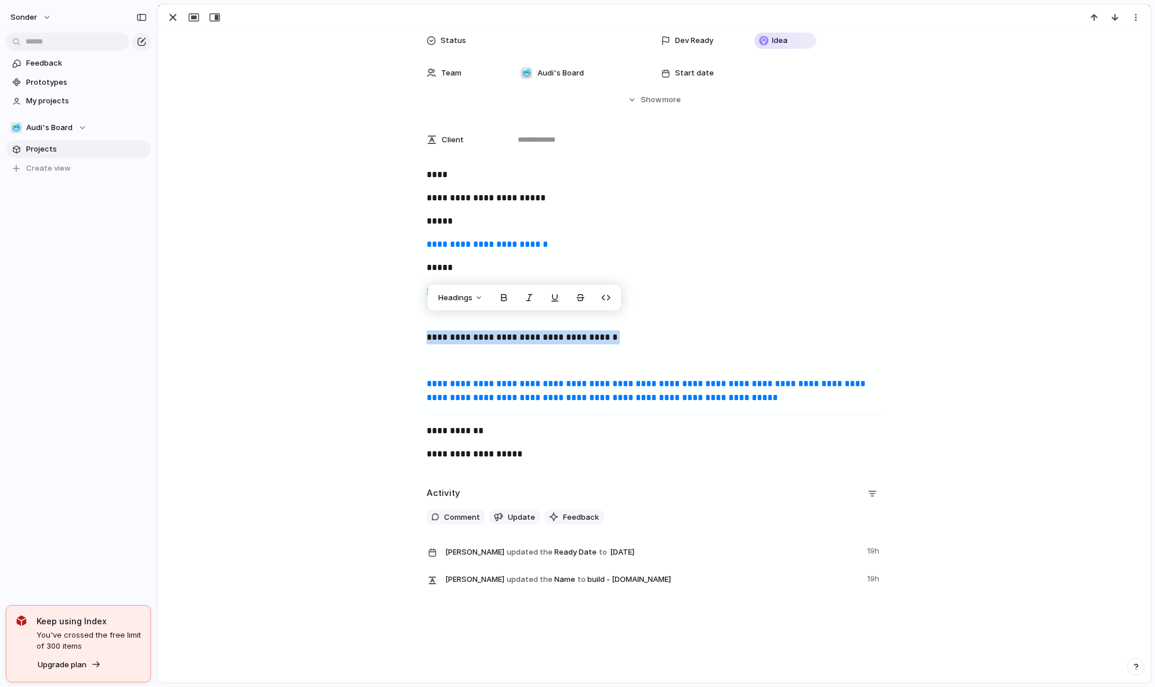
drag, startPoint x: 553, startPoint y: 314, endPoint x: 423, endPoint y: 323, distance: 129.7
click at [427, 330] on p "**********" at bounding box center [654, 337] width 455 height 14
click at [720, 191] on p "**********" at bounding box center [654, 198] width 455 height 14
click at [181, 20] on button "button" at bounding box center [173, 17] width 19 height 15
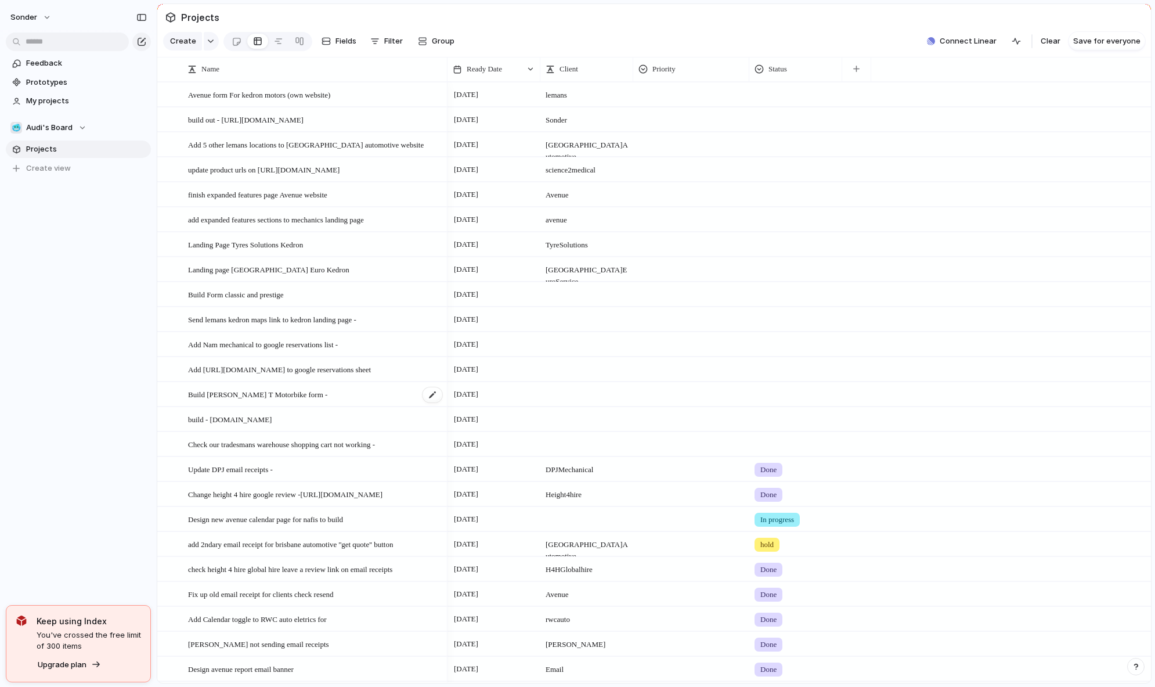
click at [277, 401] on span "Build [PERSON_NAME] T Motorbike form -" at bounding box center [257, 393] width 139 height 13
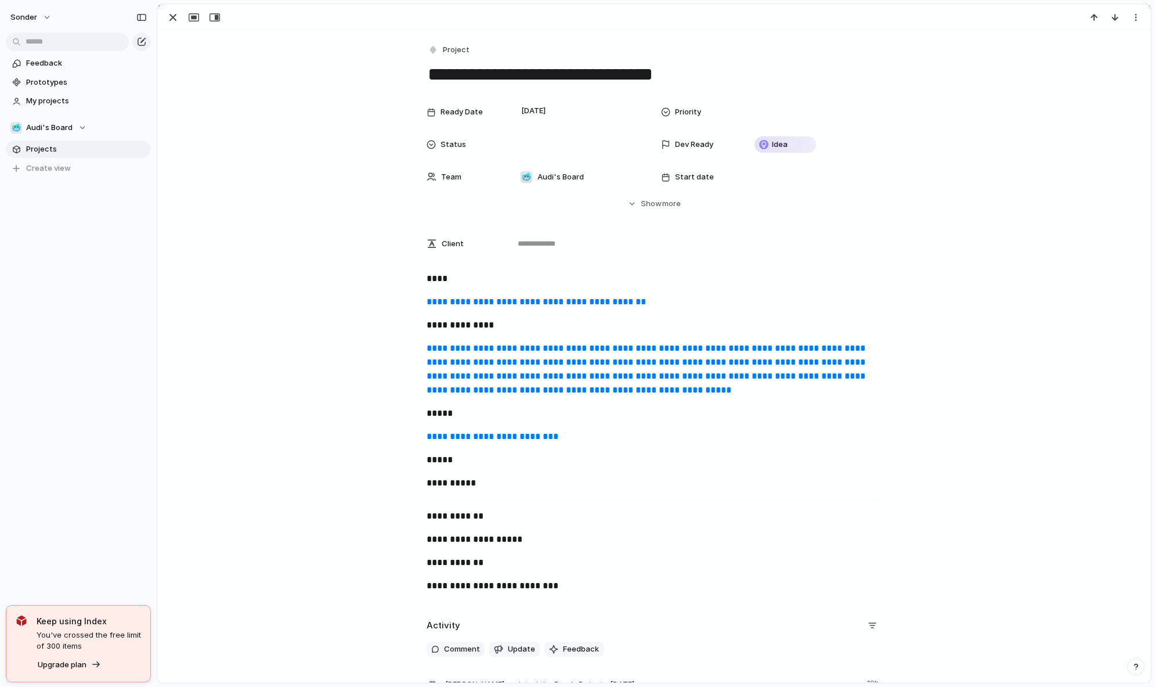
click at [485, 352] on link "**********" at bounding box center [647, 369] width 441 height 51
drag, startPoint x: 426, startPoint y: 76, endPoint x: 539, endPoint y: 75, distance: 112.6
click at [539, 75] on textarea "**********" at bounding box center [654, 74] width 455 height 24
click at [506, 298] on link "**********" at bounding box center [536, 301] width 219 height 9
drag, startPoint x: 445, startPoint y: 323, endPoint x: 415, endPoint y: 322, distance: 30.2
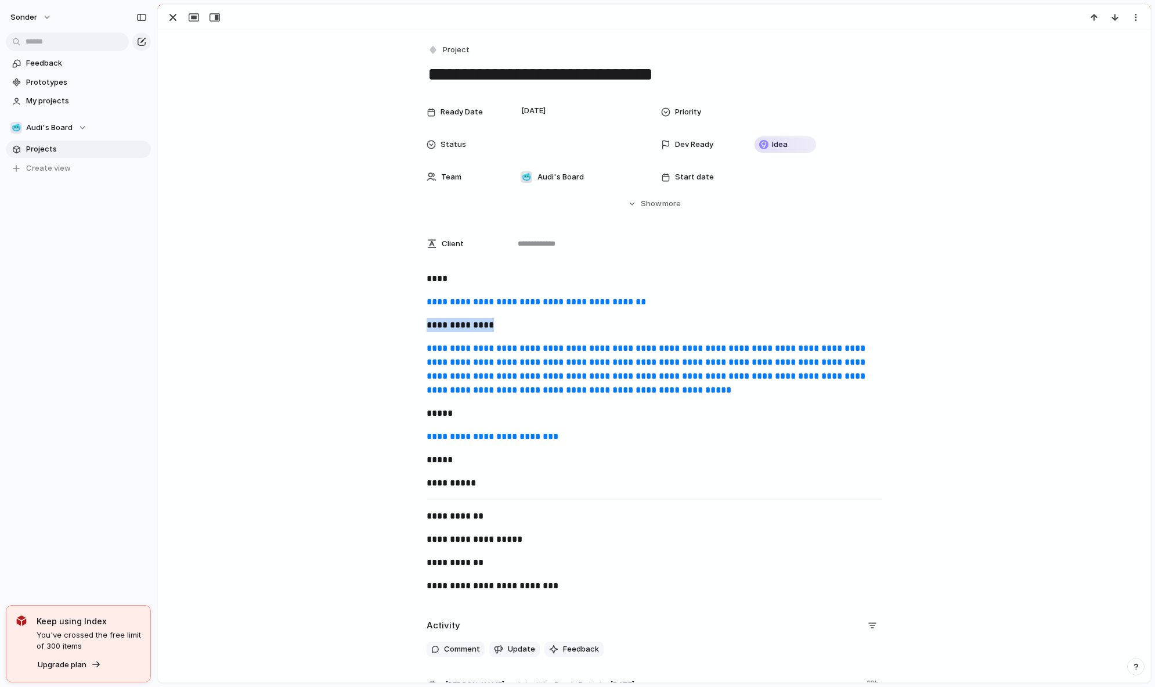
click at [415, 322] on div "**********" at bounding box center [654, 437] width 965 height 331
copy p "**********"
drag, startPoint x: 577, startPoint y: 448, endPoint x: 413, endPoint y: 453, distance: 163.8
click at [413, 453] on div "**********" at bounding box center [654, 437] width 965 height 331
copy link "**********"
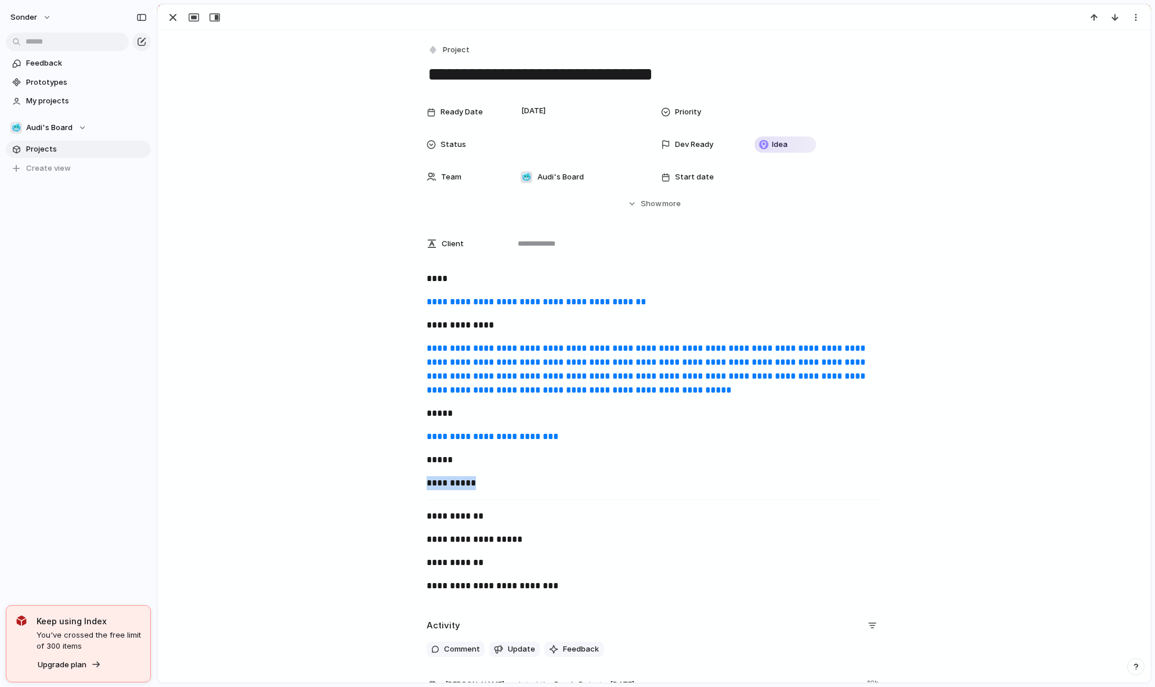
drag, startPoint x: 496, startPoint y: 500, endPoint x: 401, endPoint y: 499, distance: 94.6
click at [401, 499] on div "**********" at bounding box center [654, 437] width 965 height 331
copy p "**********"
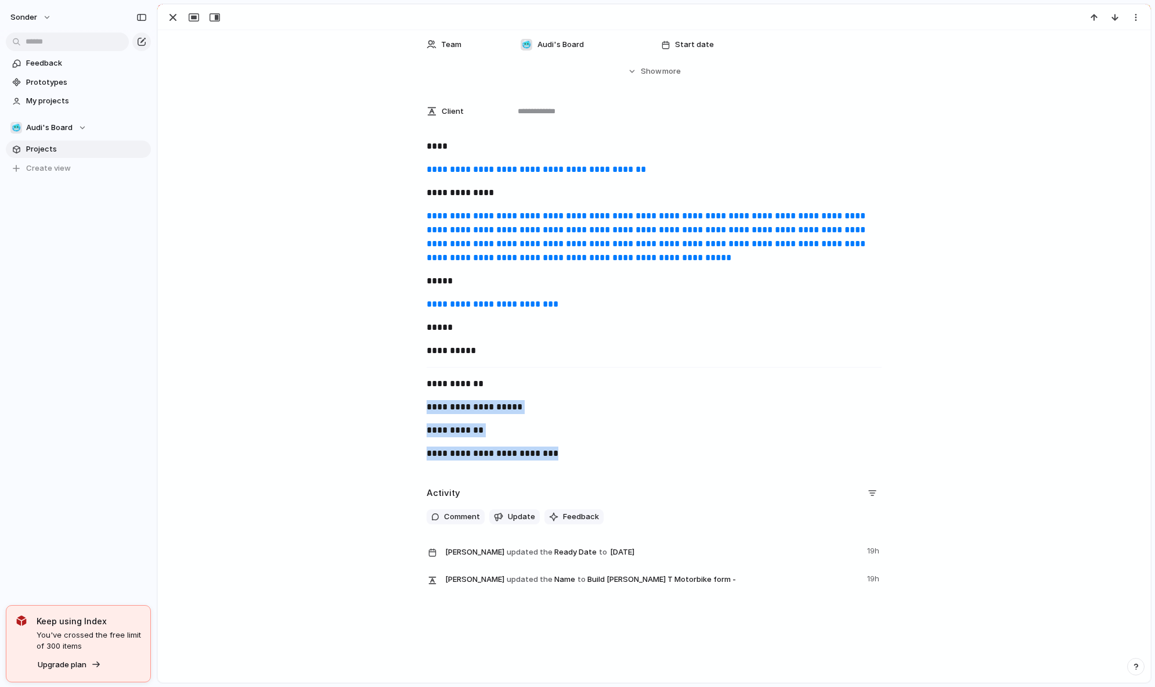
drag, startPoint x: 441, startPoint y: 399, endPoint x: 581, endPoint y: 486, distance: 164.0
click at [581, 486] on div "**********" at bounding box center [654, 248] width 993 height 701
click at [585, 478] on div "**********" at bounding box center [654, 248] width 993 height 701
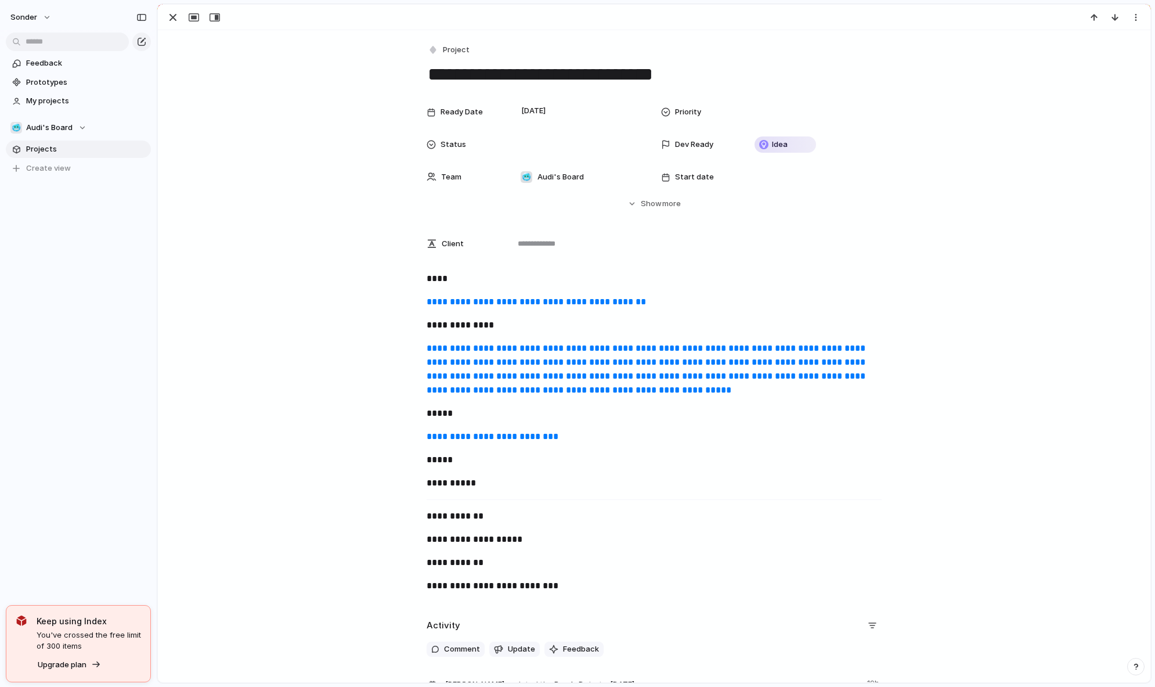
click at [681, 462] on div "**********" at bounding box center [654, 437] width 965 height 331
drag, startPoint x: 526, startPoint y: 441, endPoint x: 524, endPoint y: 452, distance: 11.2
click at [427, 444] on p "**********" at bounding box center [654, 437] width 455 height 14
copy link "**********"
click at [542, 136] on div at bounding box center [578, 144] width 137 height 23
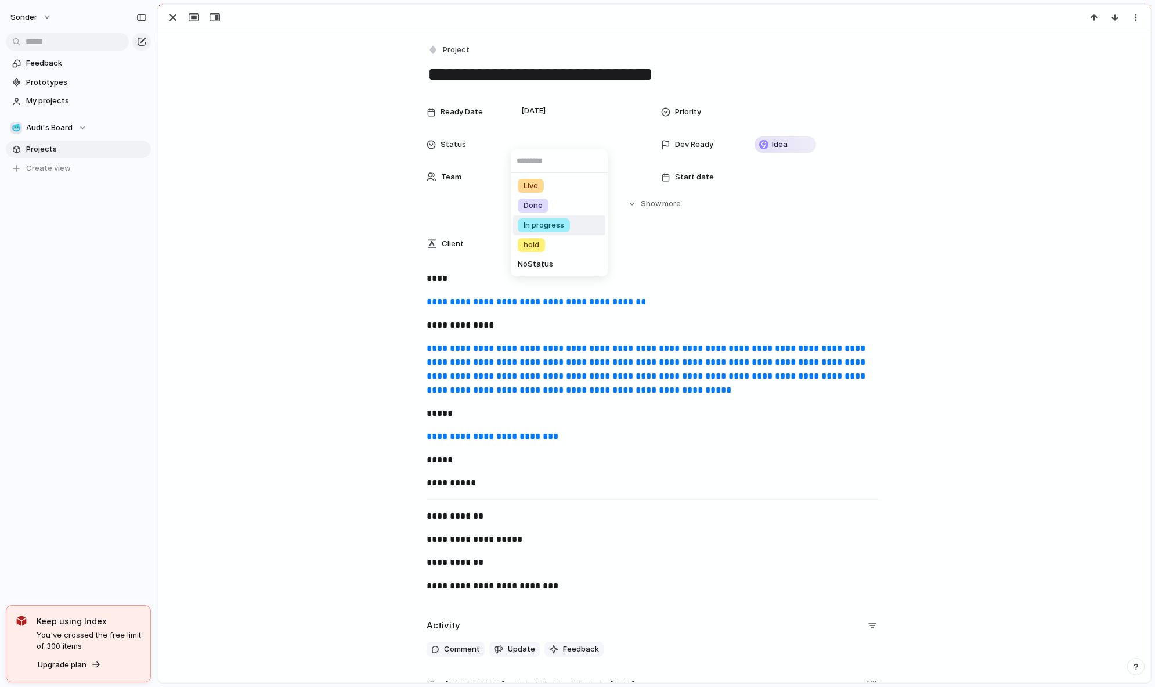
click at [524, 222] on span "In progress" at bounding box center [544, 225] width 41 height 12
click at [165, 16] on button "button" at bounding box center [173, 17] width 19 height 15
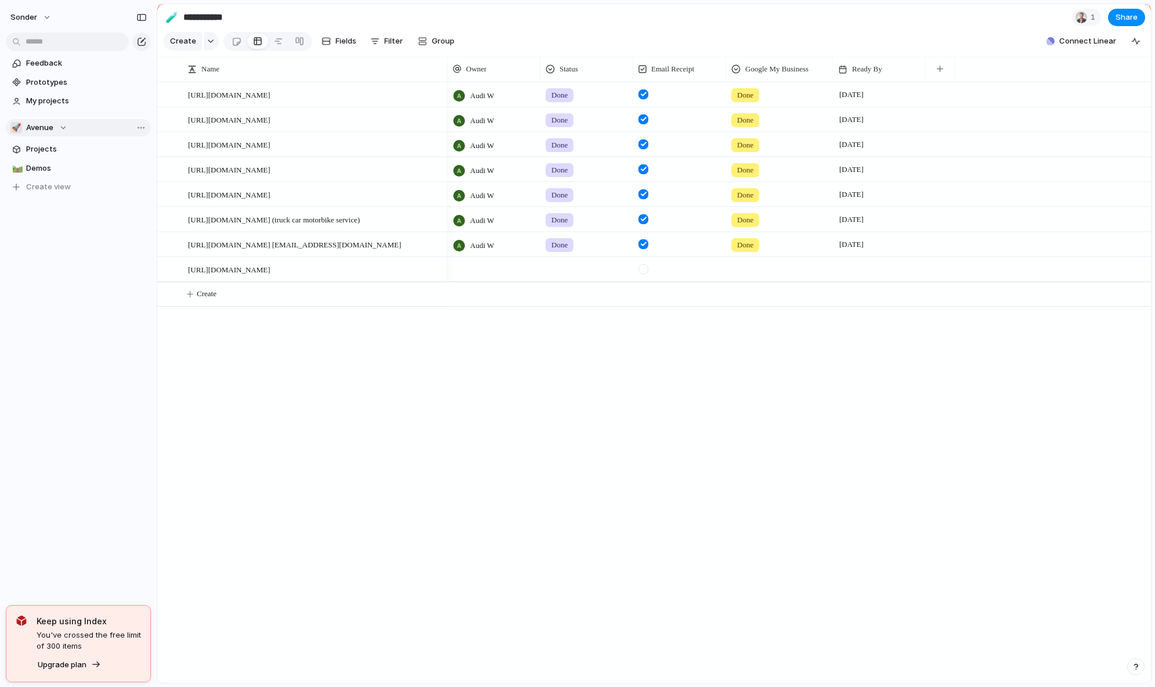
click at [86, 129] on button "🚀 Avenue" at bounding box center [78, 127] width 145 height 17
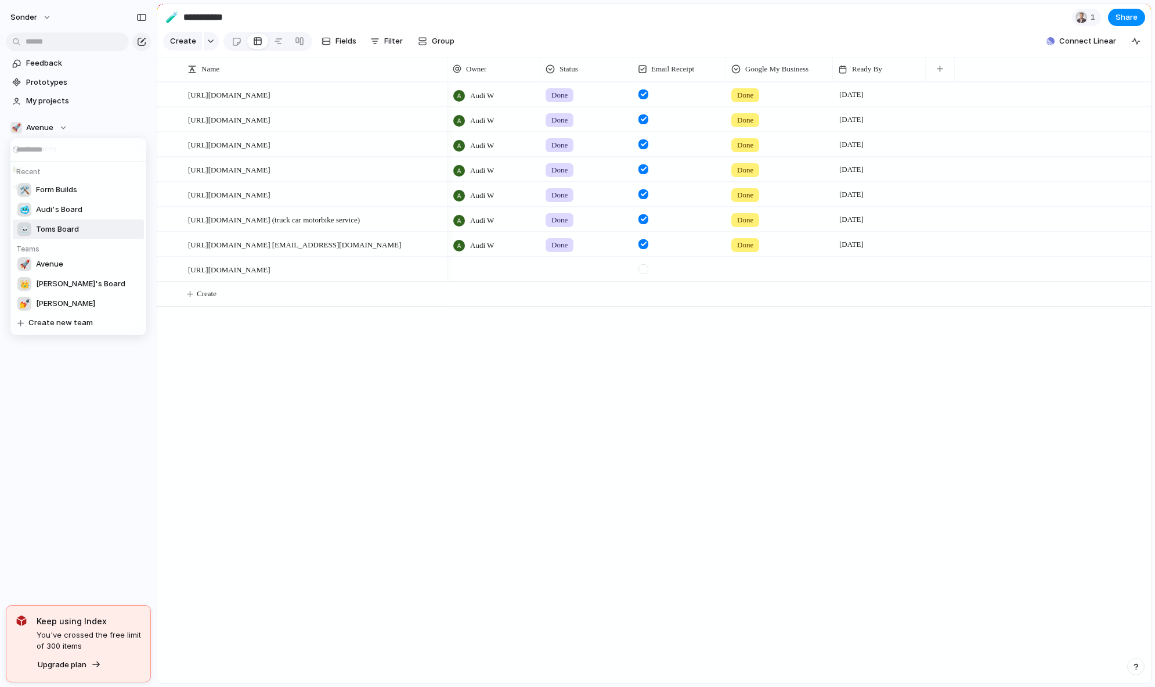
click at [457, 385] on div "Recent 🛠️ Form Builds 🥶 Audi's Board ☠️ Toms Board Teams 🚀 Avenue 👑 Nafis's Boa…" at bounding box center [577, 343] width 1155 height 687
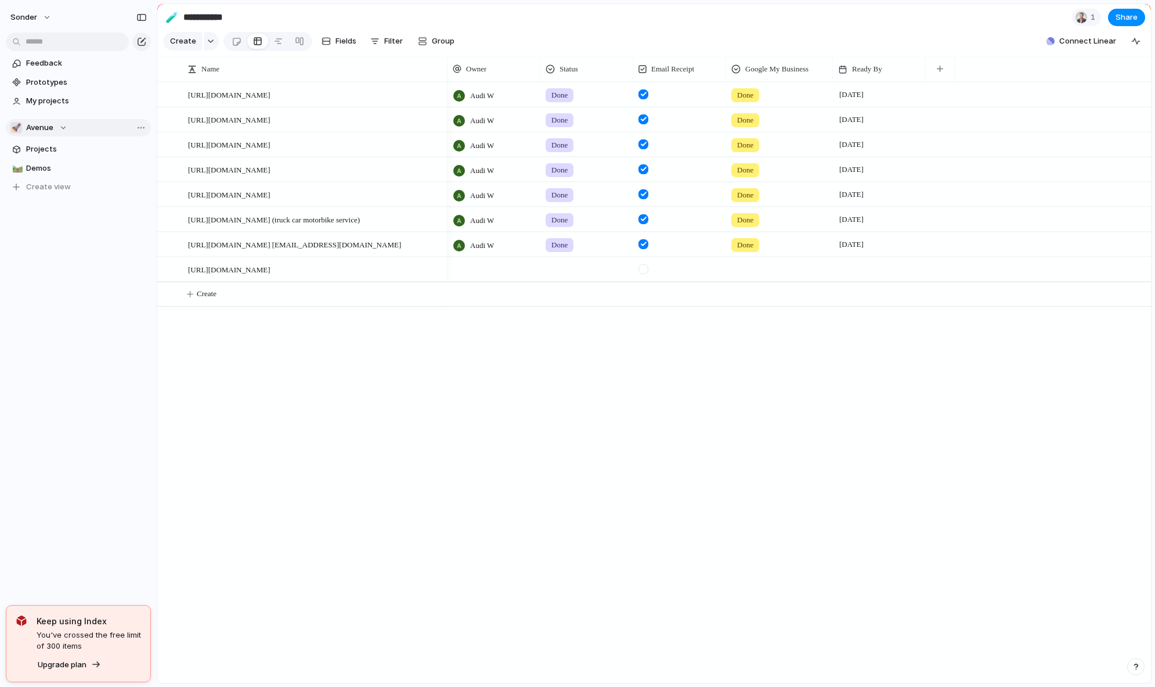
click at [48, 127] on span "Avenue" at bounding box center [39, 128] width 27 height 12
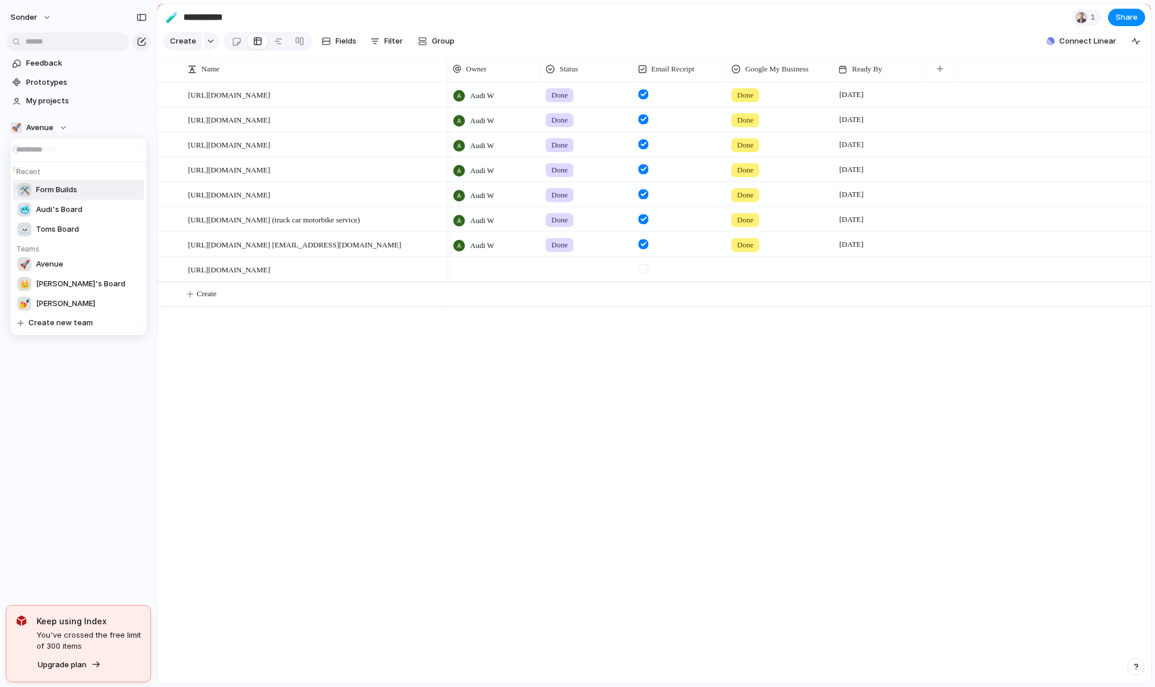
click at [55, 185] on span "Form Builds" at bounding box center [56, 190] width 41 height 12
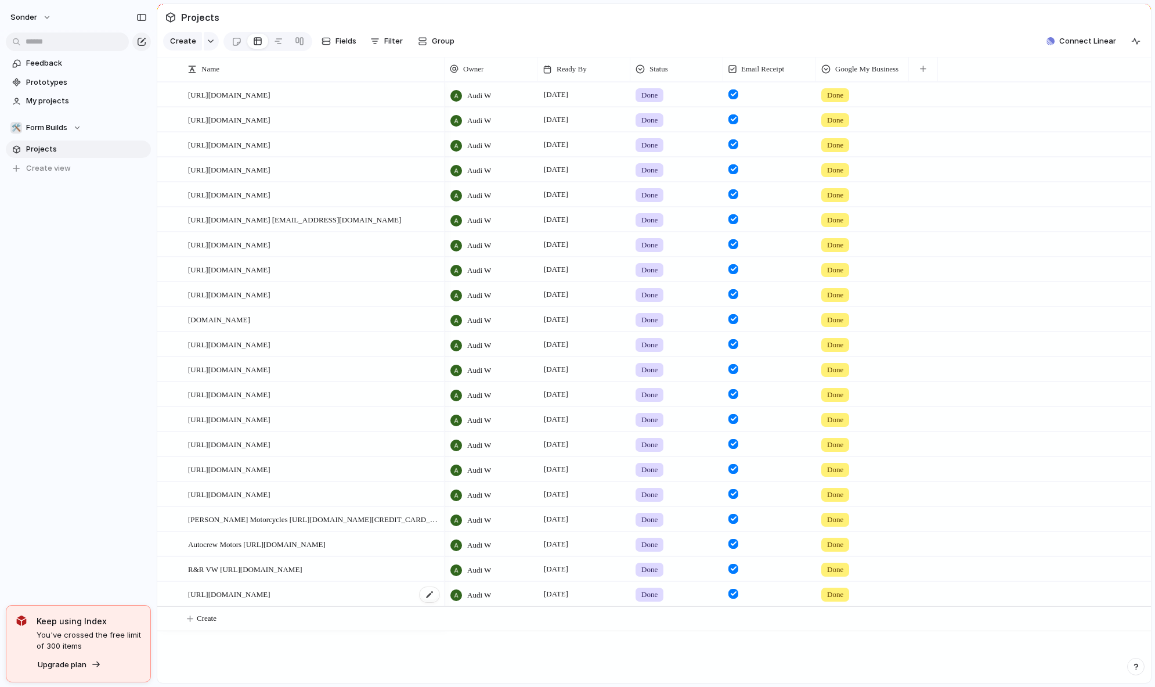
click at [243, 606] on div "https://mstmechanical.com.au/contact/" at bounding box center [314, 594] width 253 height 24
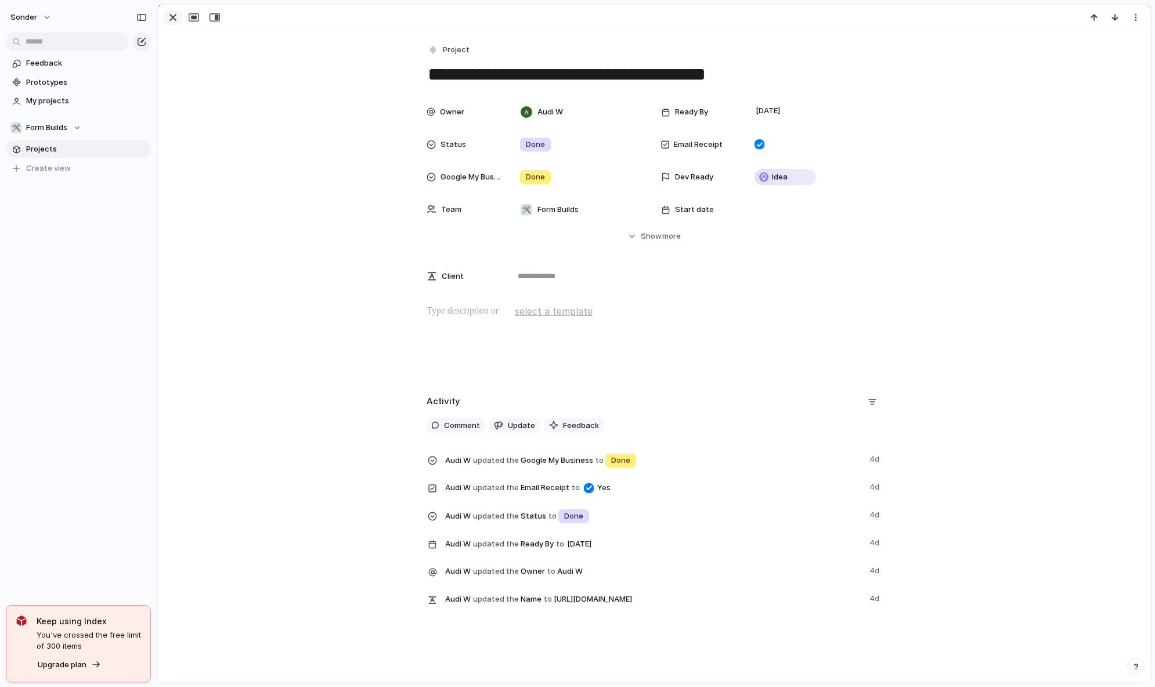
click at [167, 16] on div "button" at bounding box center [173, 17] width 14 height 14
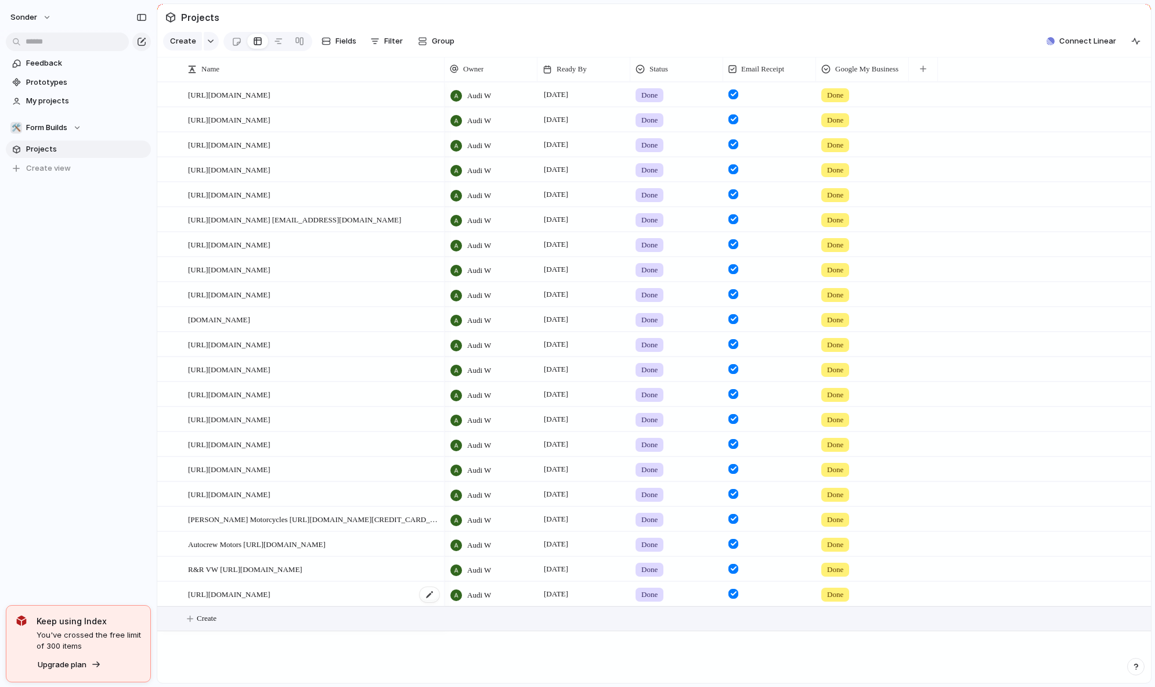
drag, startPoint x: 231, startPoint y: 626, endPoint x: 258, endPoint y: 605, distance: 34.7
click at [231, 626] on button "Create" at bounding box center [669, 619] width 1000 height 24
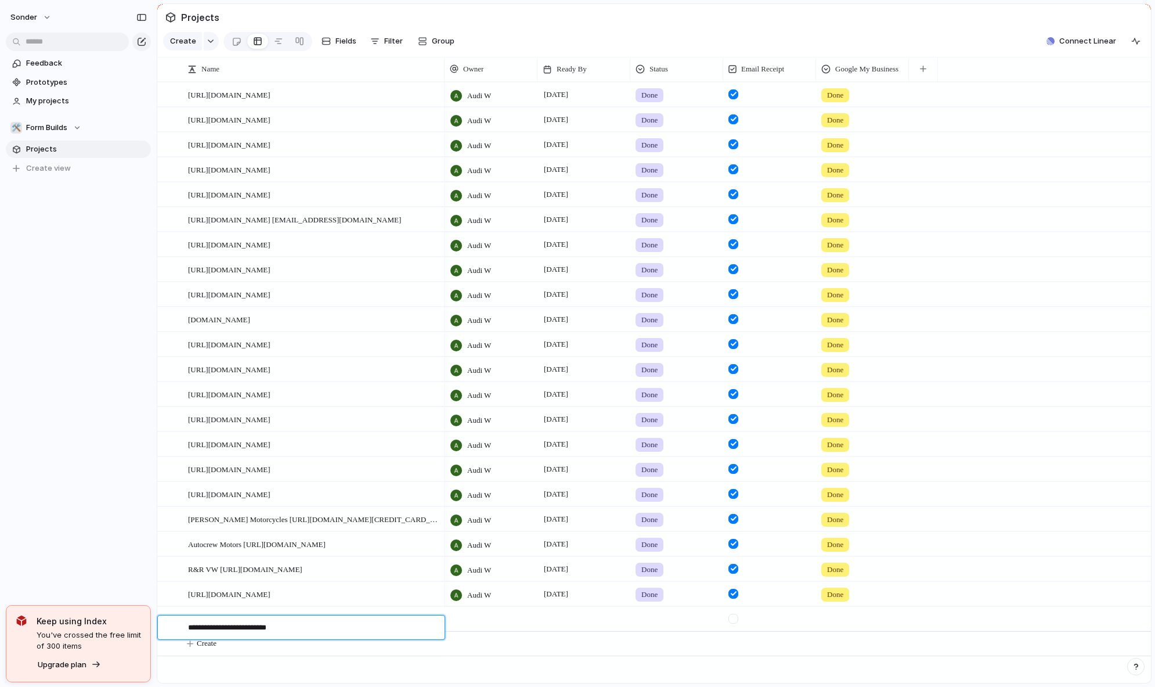
type textarea "**********"
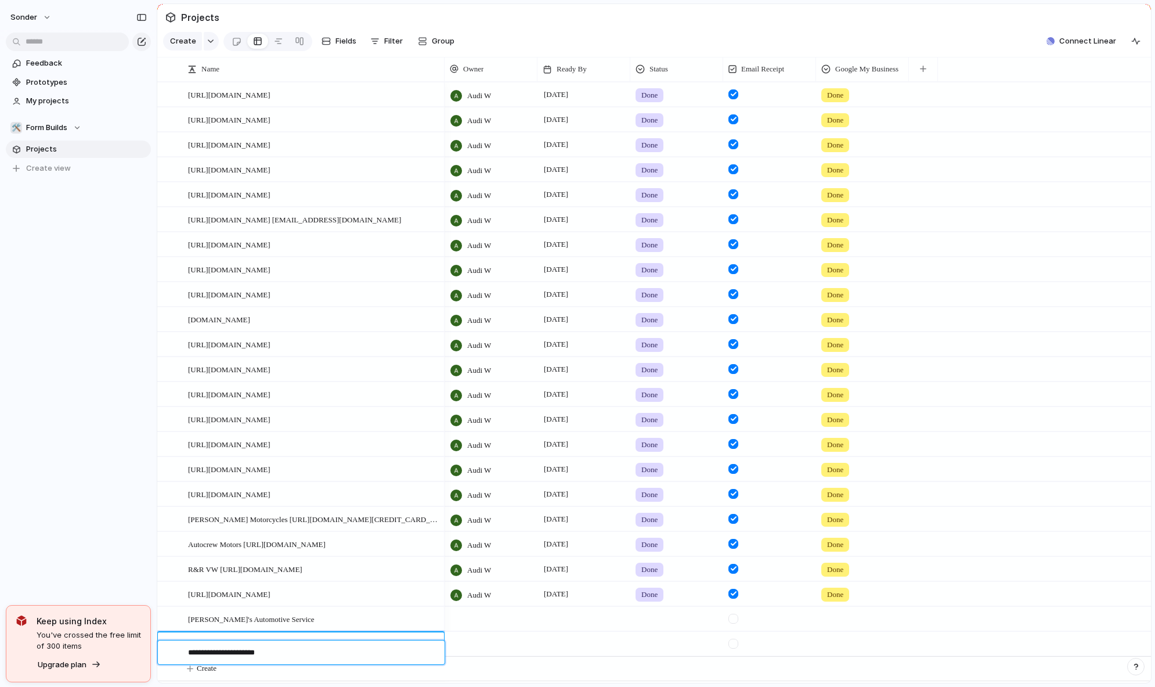
type textarea "**********"
click at [563, 630] on div at bounding box center [584, 619] width 93 height 24
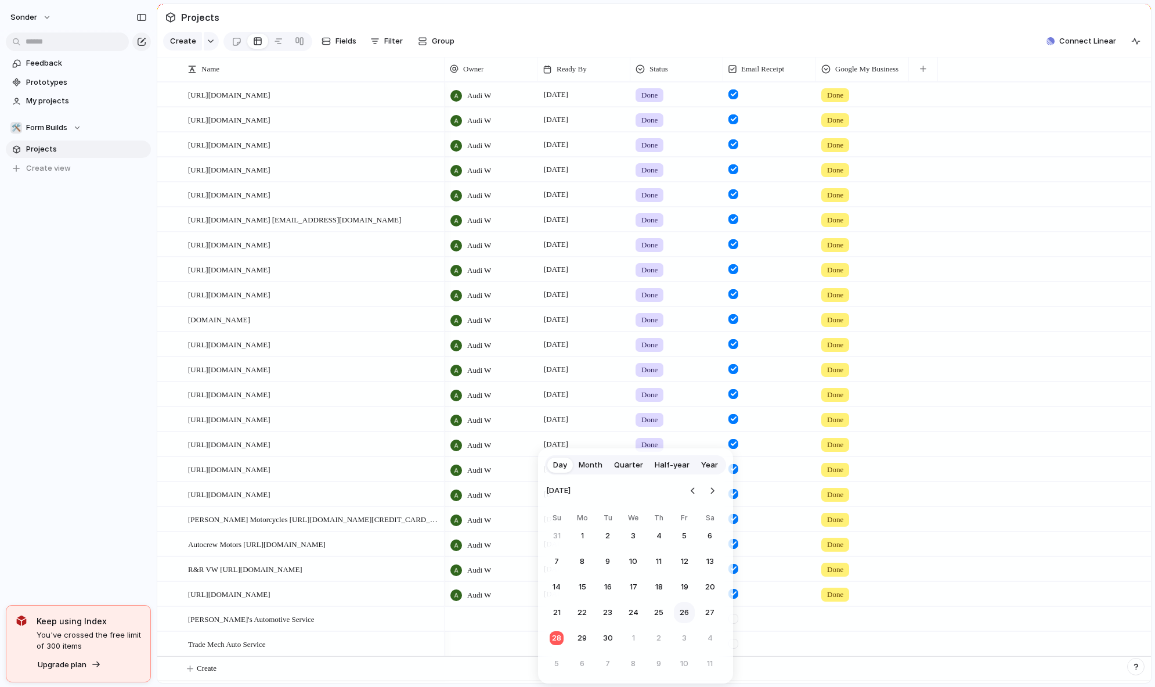
click at [686, 612] on button "26" at bounding box center [684, 612] width 21 height 21
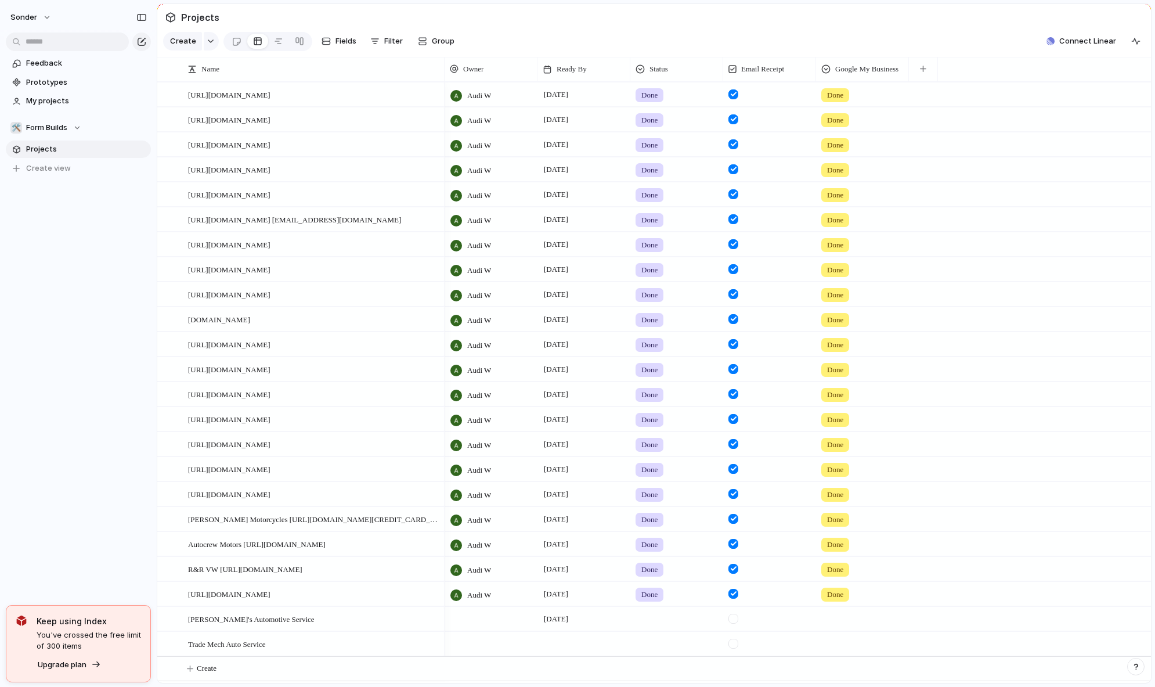
click at [576, 639] on div at bounding box center [584, 635] width 92 height 6
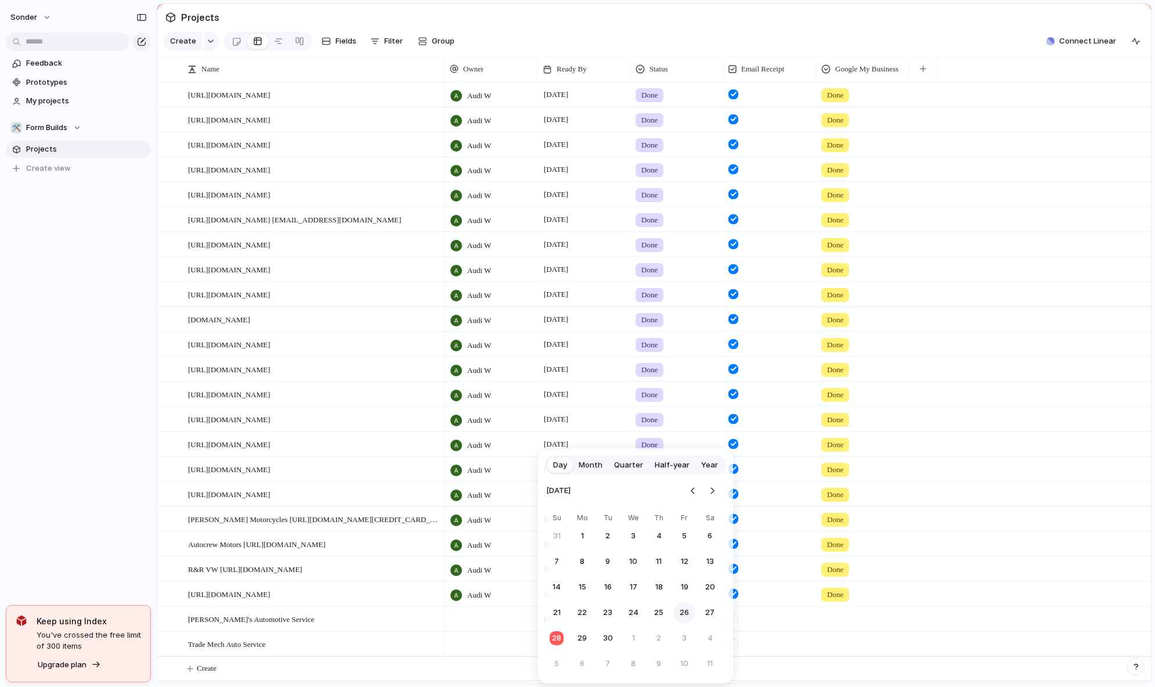
click at [682, 612] on button "26" at bounding box center [684, 612] width 21 height 21
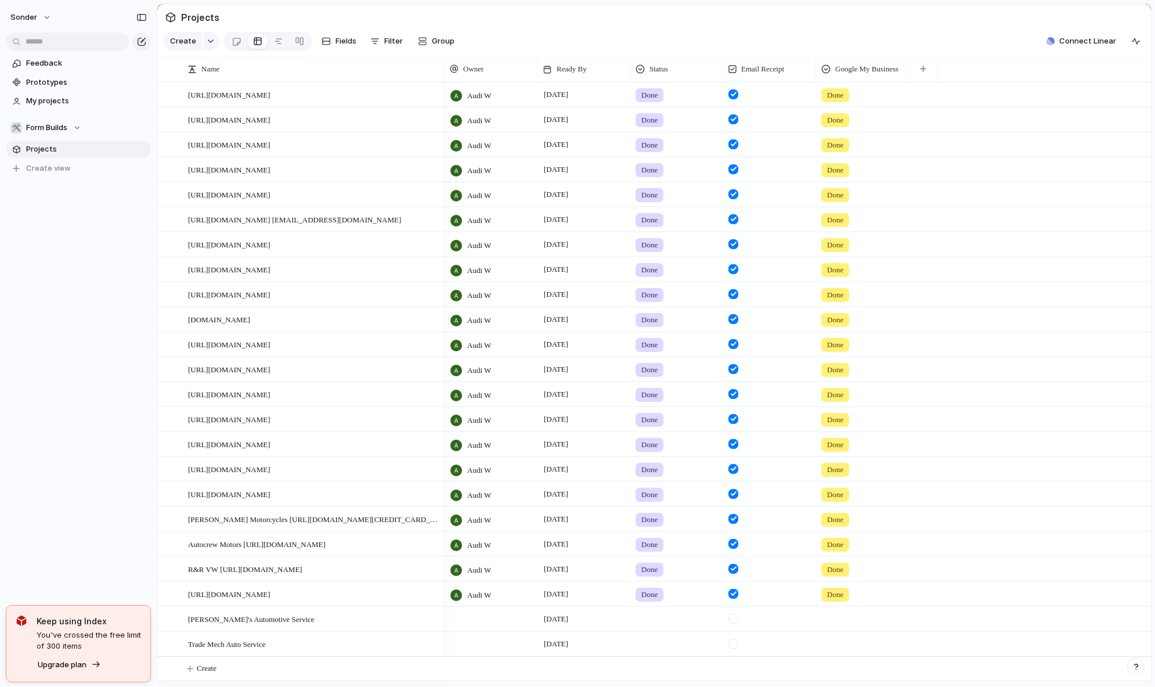
click at [63, 146] on span "Projects" at bounding box center [86, 149] width 121 height 12
click at [73, 125] on div "🛠️ Form Builds" at bounding box center [45, 128] width 71 height 12
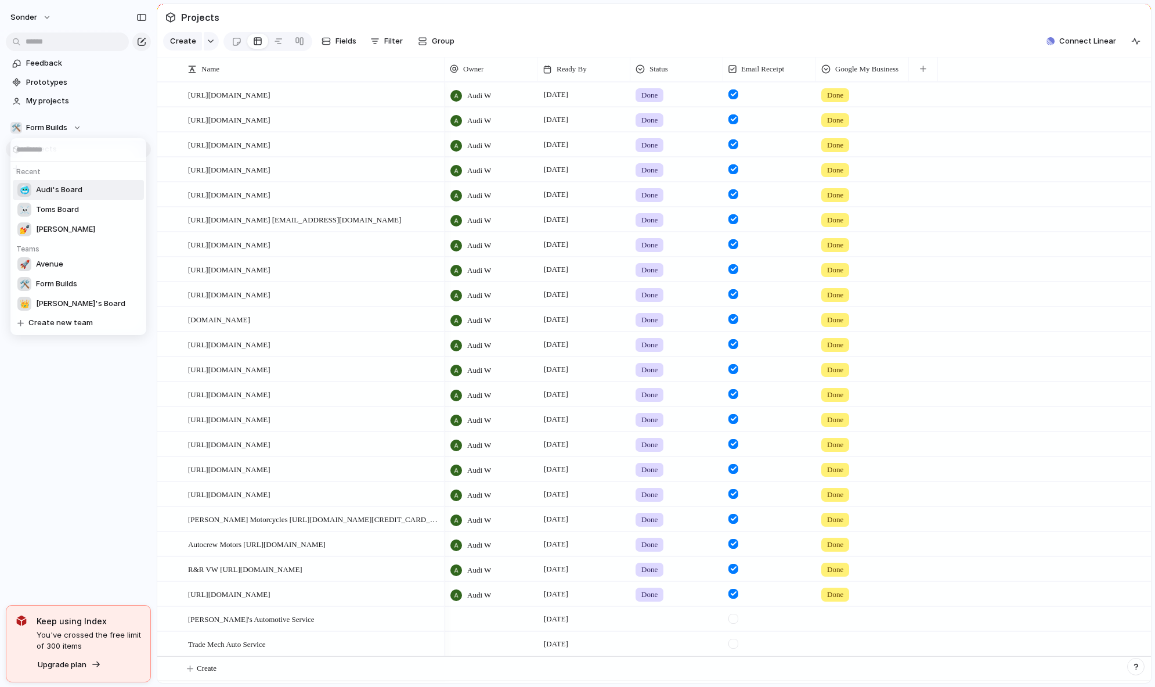
click at [78, 185] on span "Audi's Board" at bounding box center [59, 190] width 46 height 12
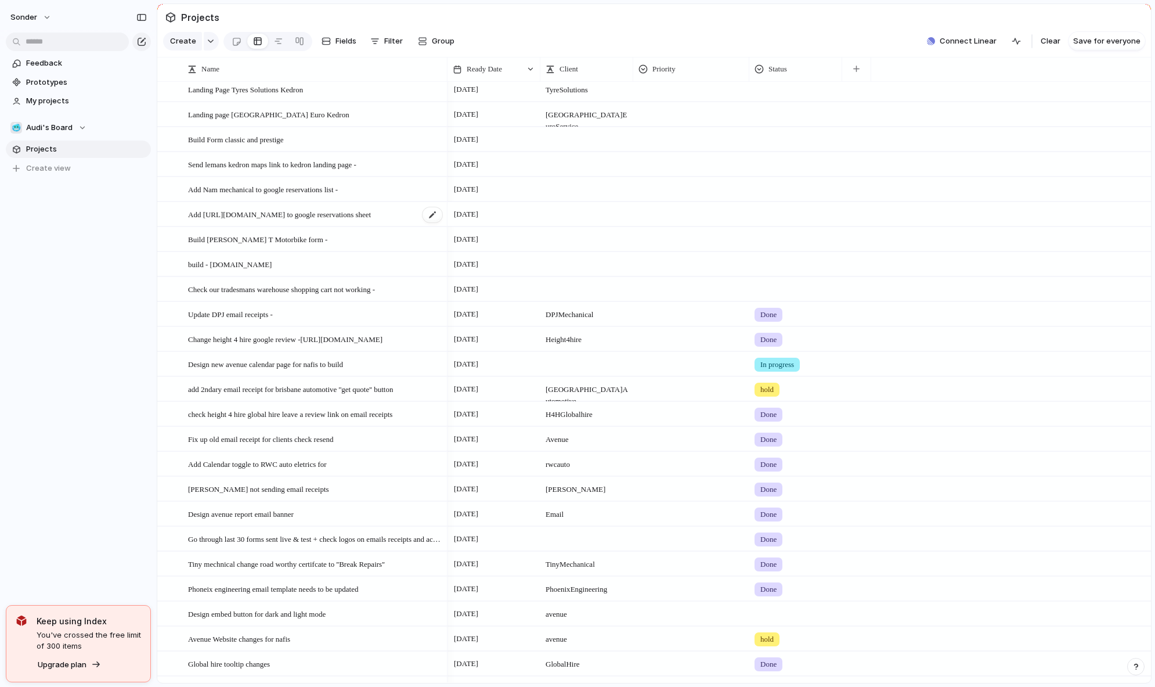
click at [347, 221] on span "Add [URL][DOMAIN_NAME] to google reservations sheet" at bounding box center [279, 213] width 183 height 13
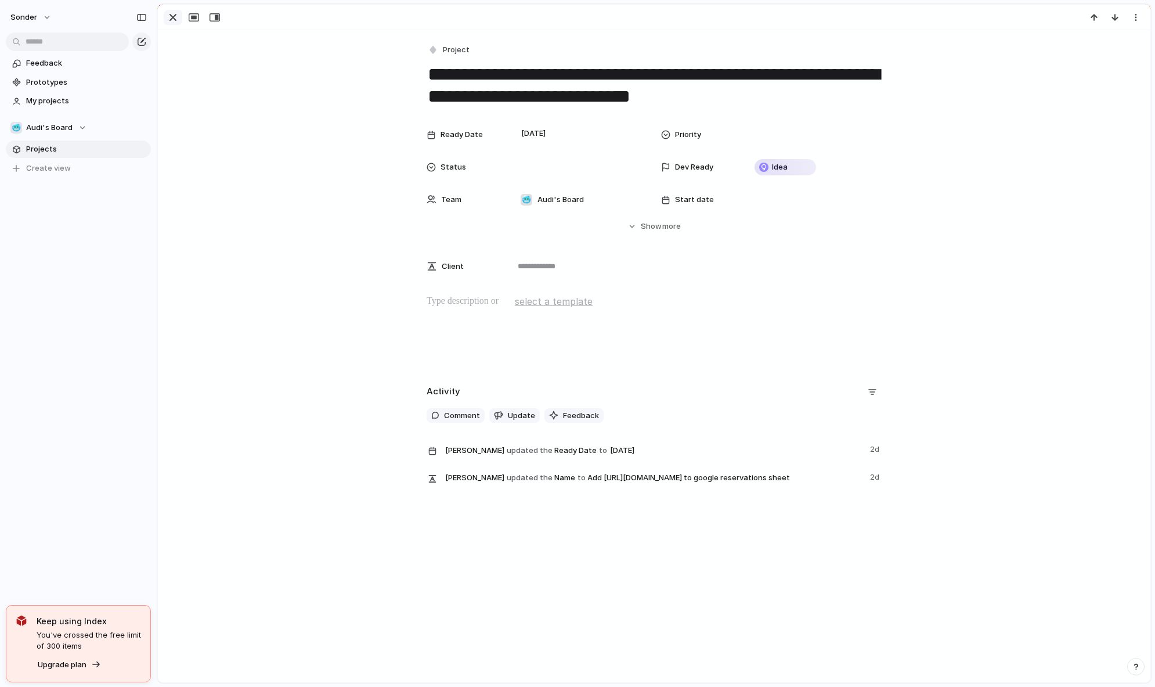
click at [170, 17] on div "button" at bounding box center [173, 17] width 14 height 14
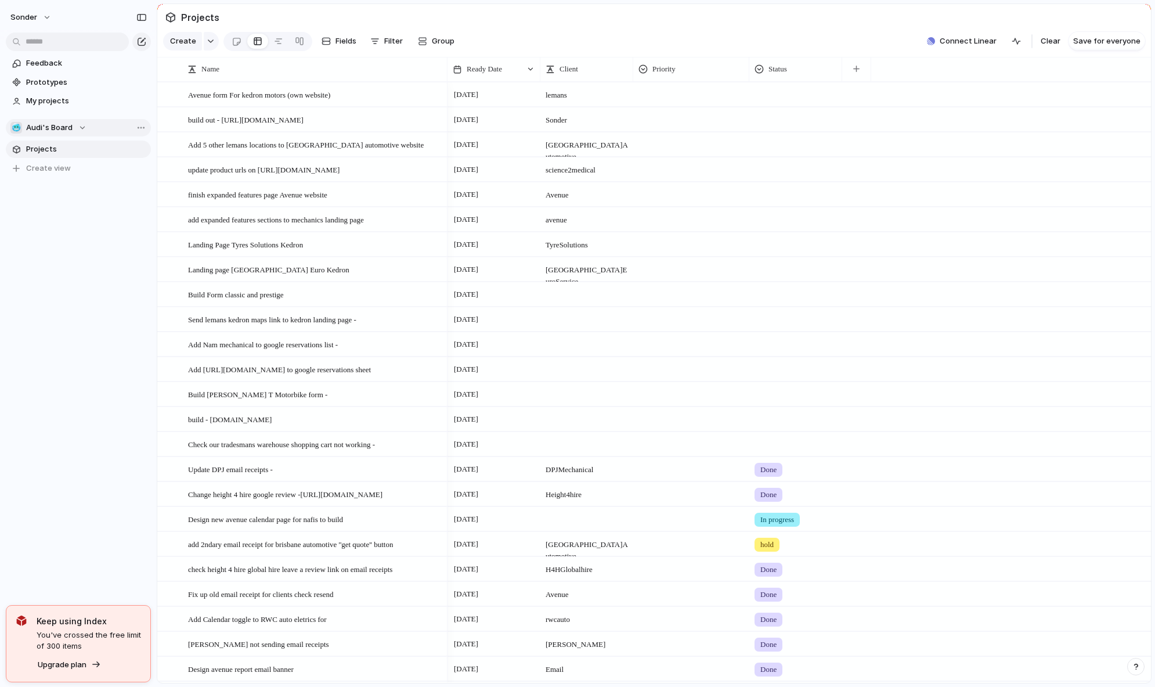
click at [48, 129] on span "Audi's Board" at bounding box center [49, 128] width 46 height 12
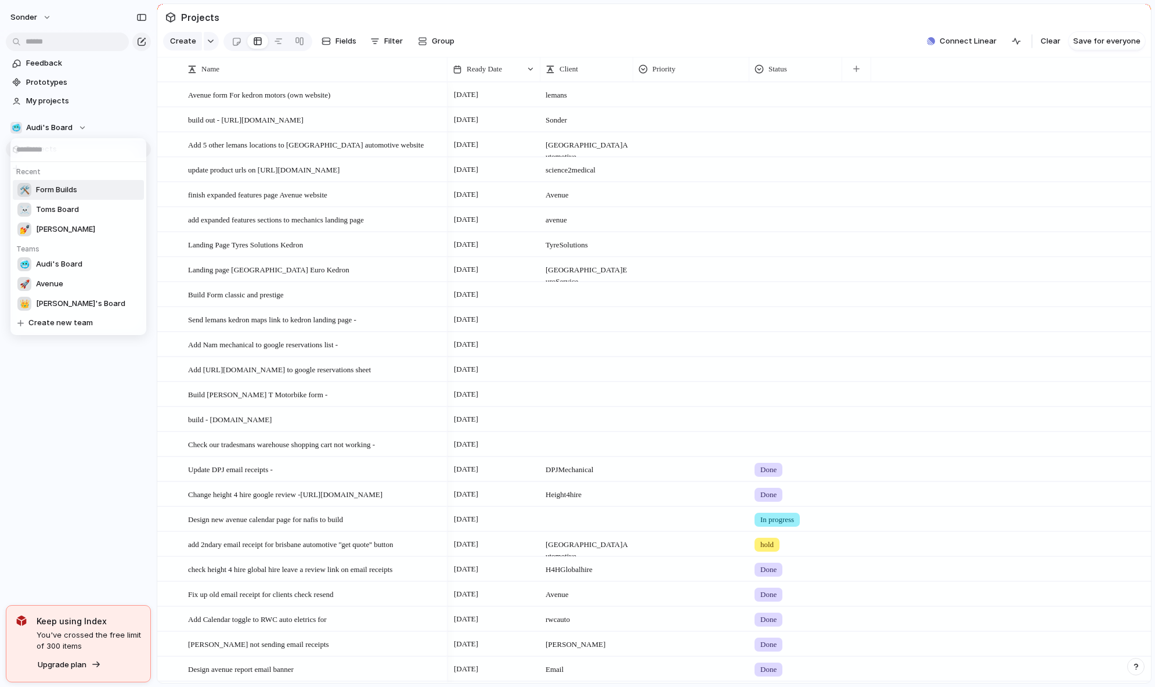
click at [51, 192] on span "Form Builds" at bounding box center [56, 190] width 41 height 12
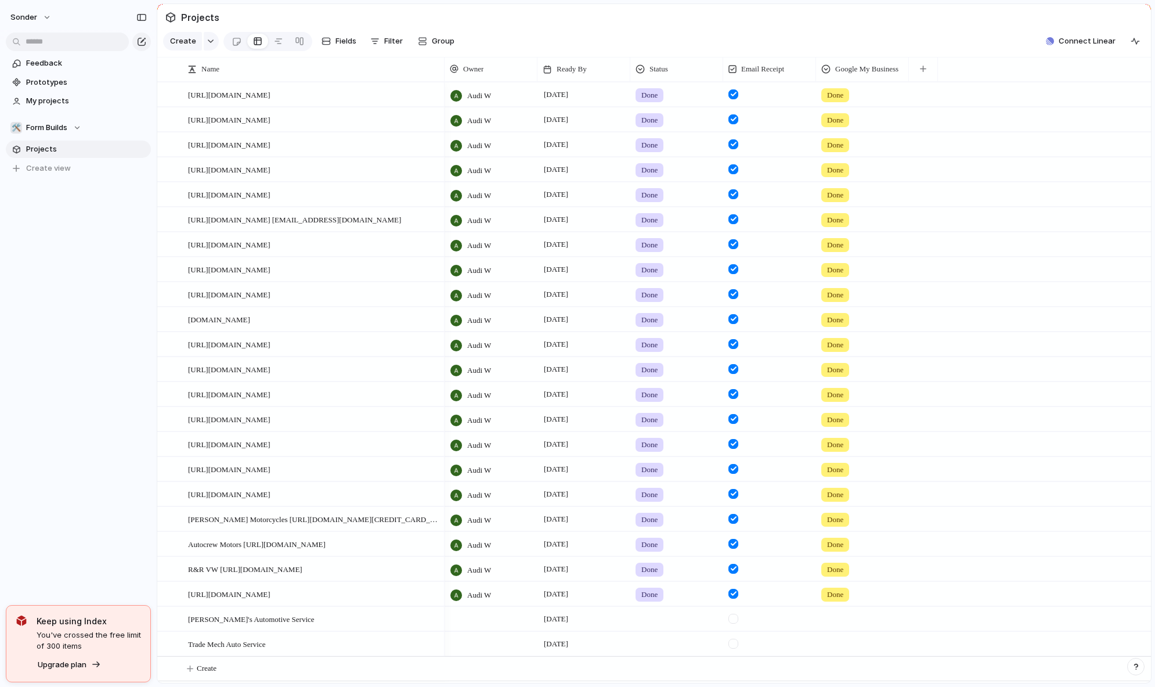
scroll to position [8, 0]
click at [470, 623] on div at bounding box center [491, 619] width 93 height 24
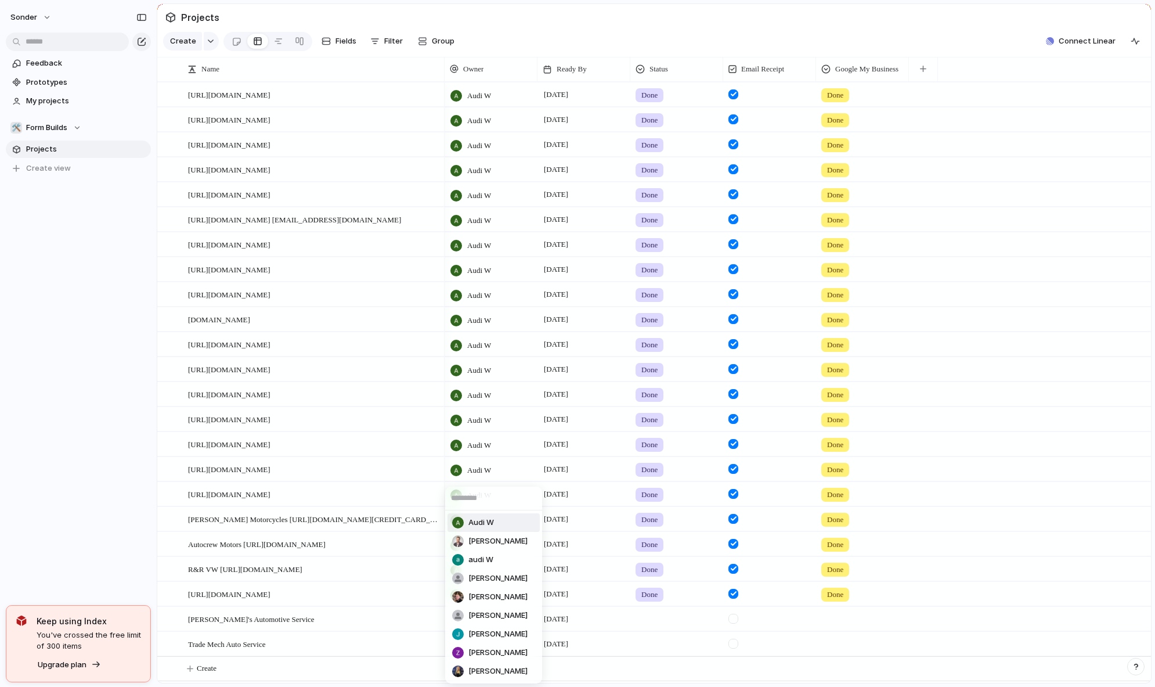
click at [493, 523] on span "Audi W" at bounding box center [481, 523] width 26 height 12
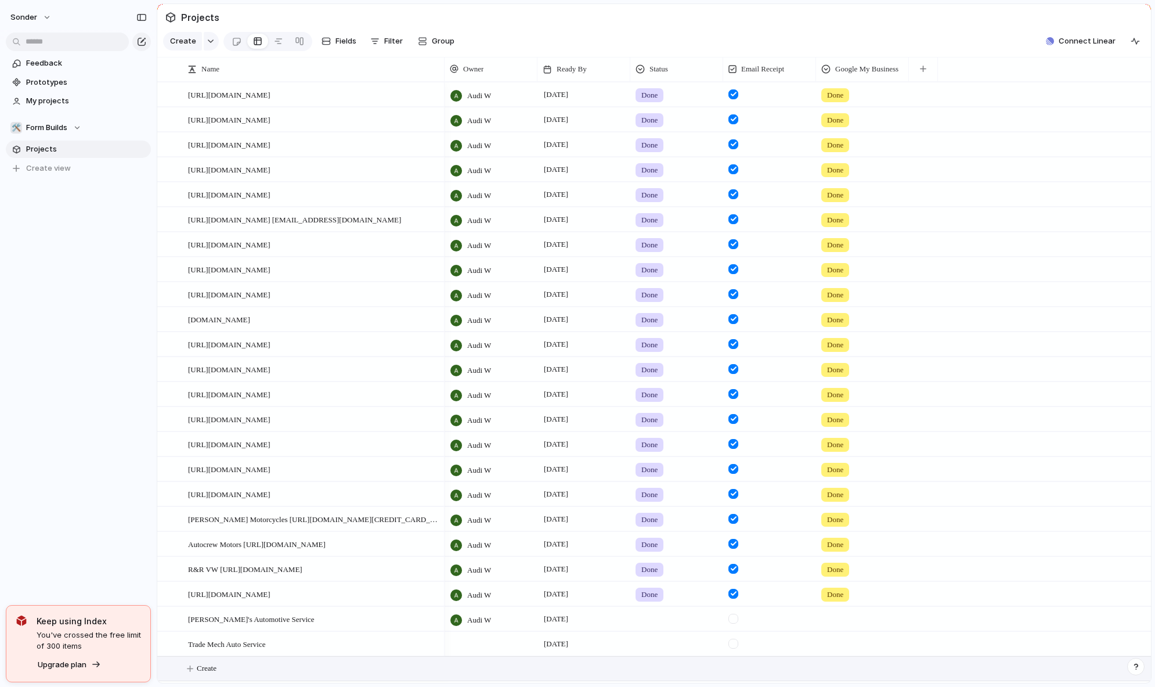
click at [463, 659] on button "Create" at bounding box center [669, 669] width 1000 height 24
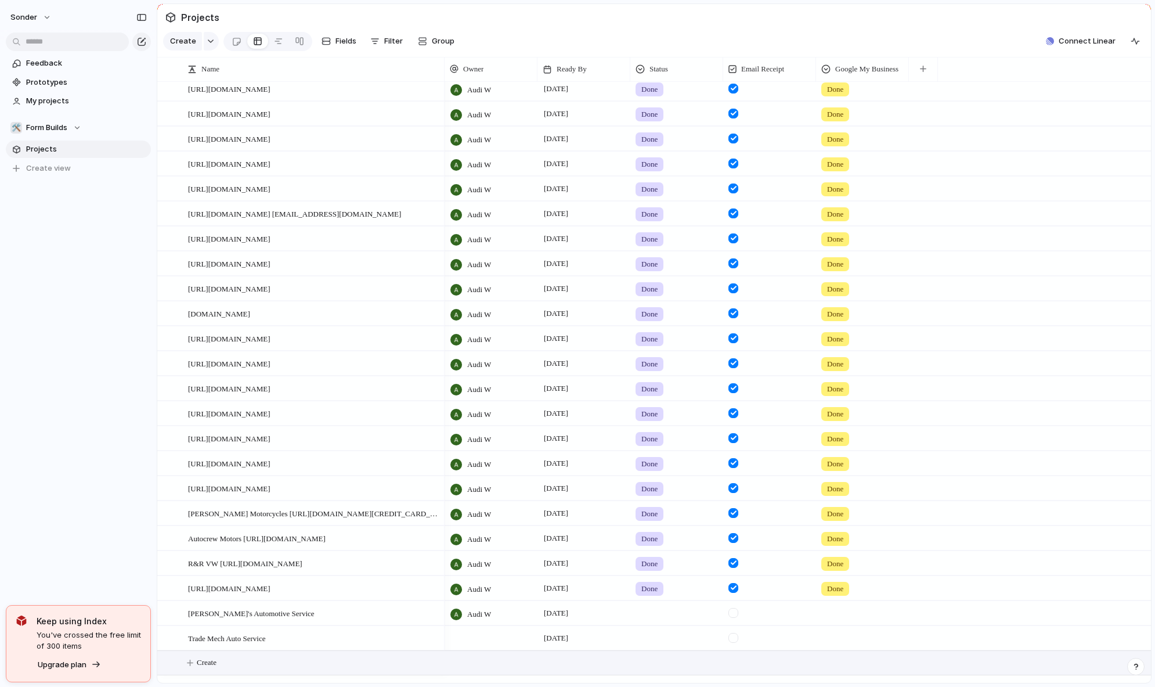
click at [473, 648] on div at bounding box center [491, 638] width 93 height 24
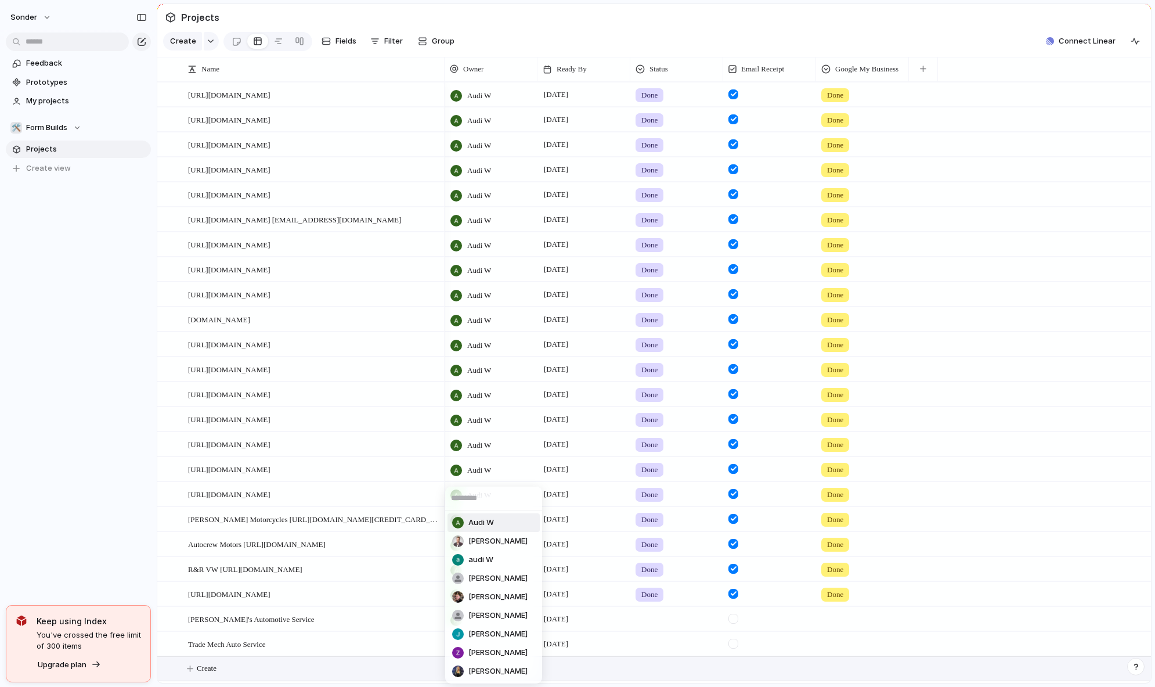
click at [475, 518] on span "Audi W" at bounding box center [481, 523] width 26 height 12
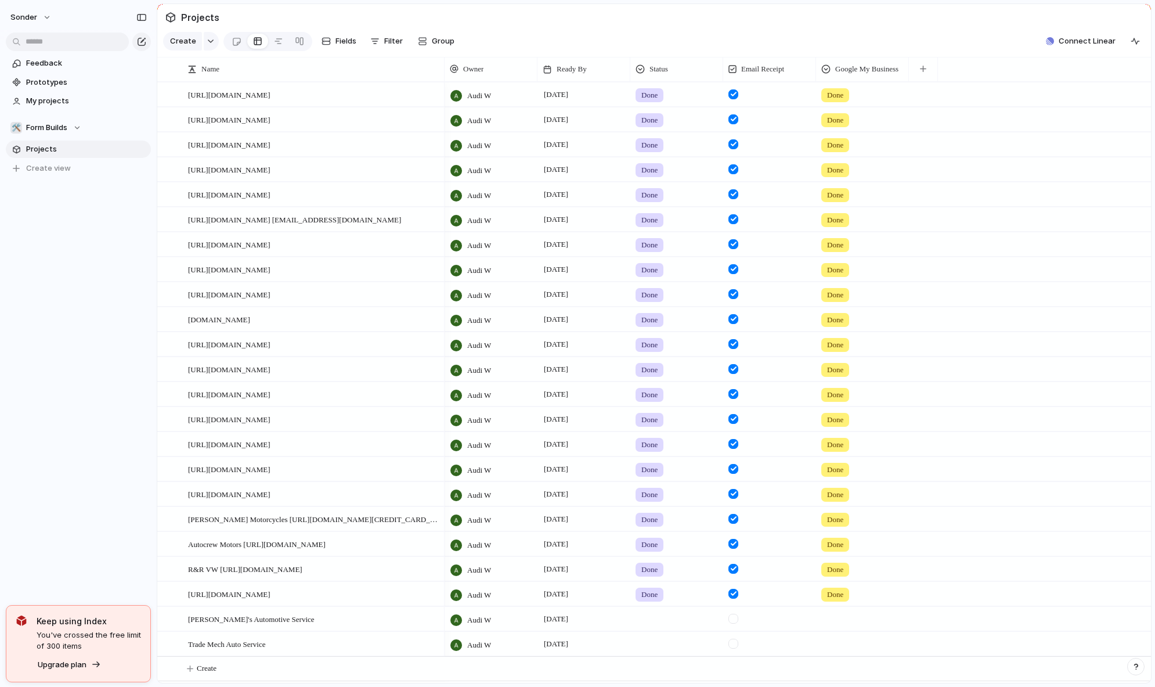
click at [649, 616] on div at bounding box center [677, 616] width 92 height 19
click at [651, 632] on span "Done" at bounding box center [653, 631] width 19 height 12
click at [652, 641] on div at bounding box center [677, 641] width 92 height 19
click at [658, 634] on span "Done" at bounding box center [653, 631] width 19 height 12
click at [738, 622] on div at bounding box center [734, 619] width 10 height 10
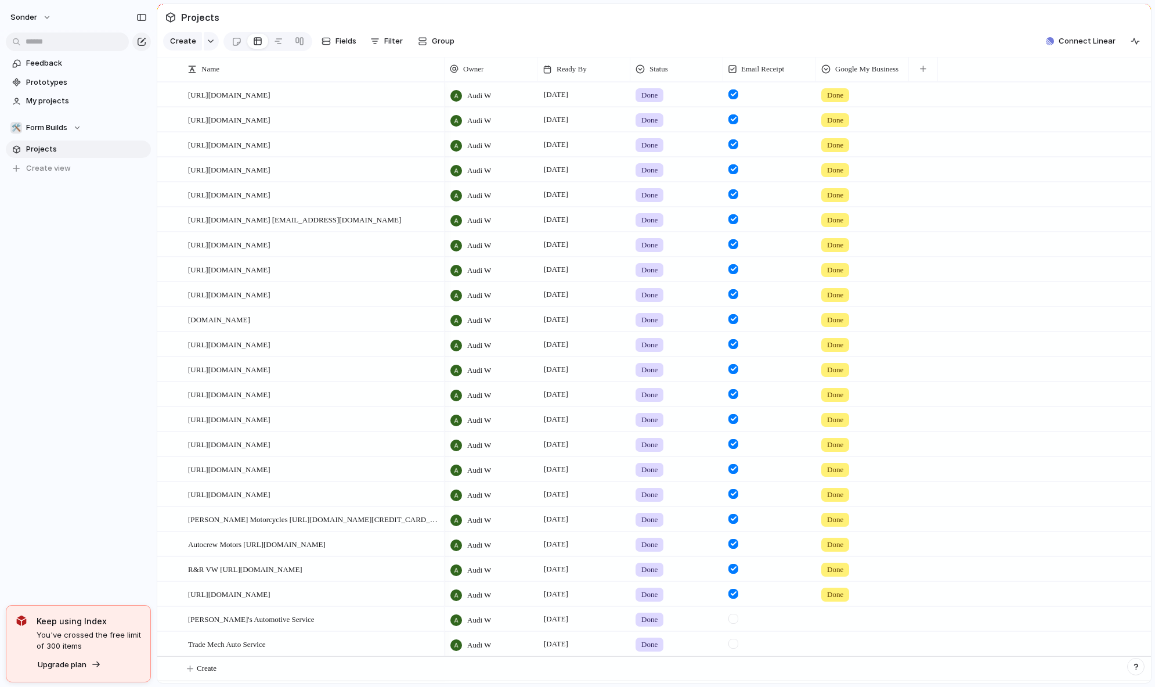
click at [734, 623] on div at bounding box center [734, 619] width 10 height 10
click at [733, 640] on div at bounding box center [734, 644] width 10 height 10
click at [836, 621] on div at bounding box center [863, 616] width 92 height 19
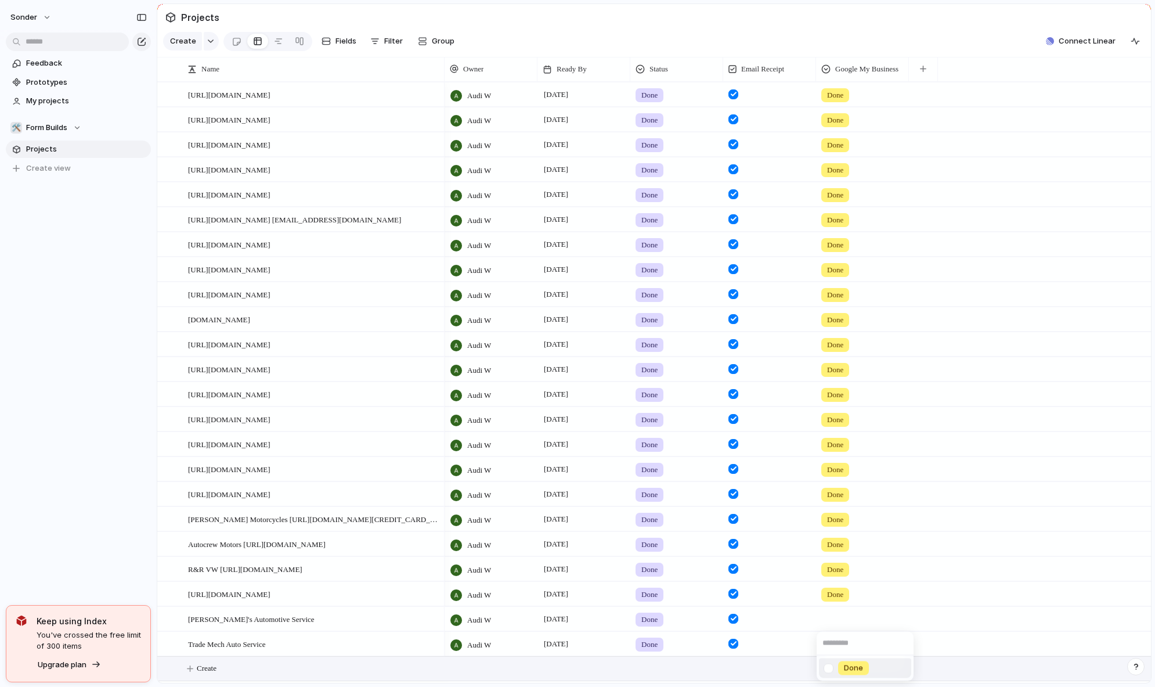
click at [845, 666] on span "Done" at bounding box center [853, 668] width 19 height 12
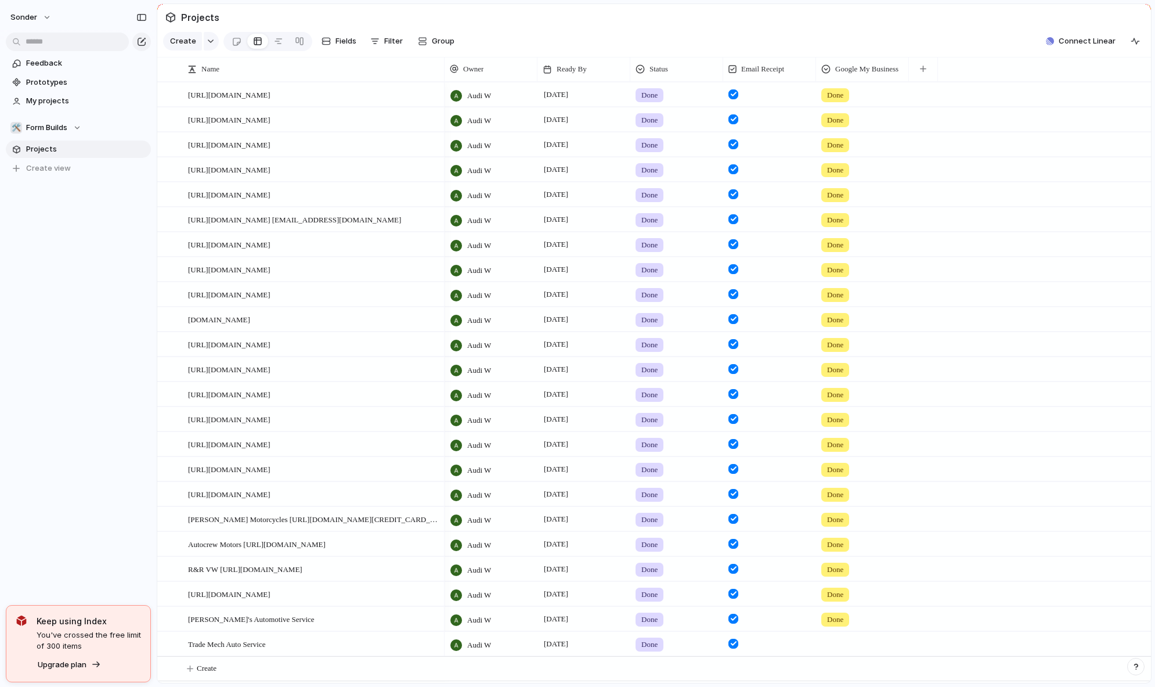
click at [841, 649] on div at bounding box center [863, 641] width 92 height 19
click at [848, 669] on span "Done" at bounding box center [853, 671] width 19 height 12
click at [31, 131] on span "Form Builds" at bounding box center [46, 128] width 41 height 12
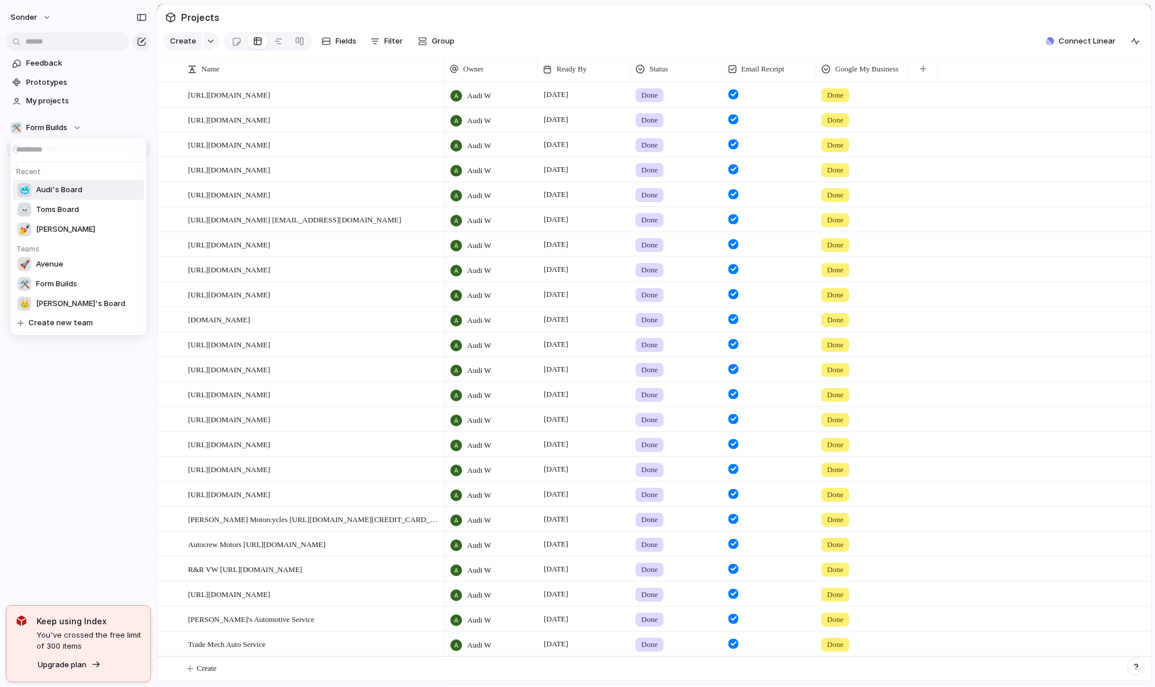
click at [64, 188] on span "Audi's Board" at bounding box center [59, 190] width 46 height 12
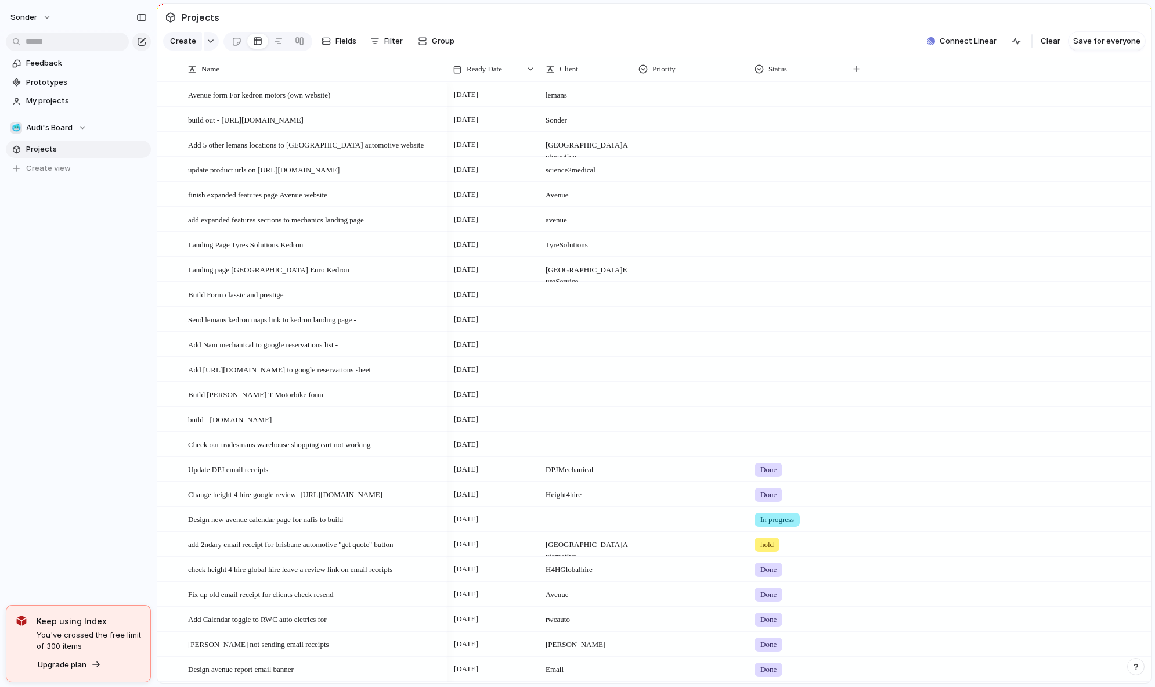
click at [770, 427] on div at bounding box center [796, 417] width 92 height 19
click at [777, 492] on span "Done" at bounding box center [772, 496] width 19 height 12
click at [755, 395] on div at bounding box center [796, 392] width 92 height 19
click at [771, 464] on div "Done" at bounding box center [772, 471] width 31 height 14
click at [288, 376] on span "Add [URL][DOMAIN_NAME] to google reservations sheet" at bounding box center [279, 368] width 183 height 13
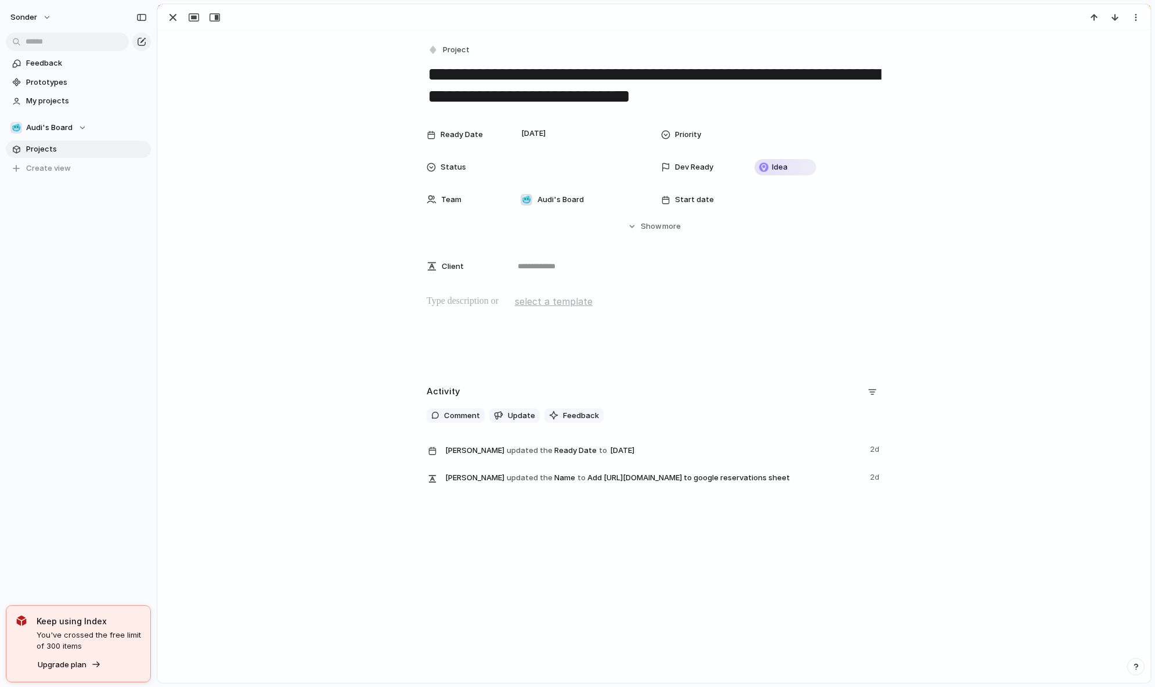
click at [636, 93] on textarea "**********" at bounding box center [654, 85] width 455 height 47
click at [669, 83] on textarea "**********" at bounding box center [654, 85] width 455 height 47
click at [641, 73] on textarea "**********" at bounding box center [654, 85] width 455 height 47
drag, startPoint x: 479, startPoint y: 77, endPoint x: 607, endPoint y: 96, distance: 129.7
click at [607, 96] on textarea "**********" at bounding box center [654, 85] width 455 height 47
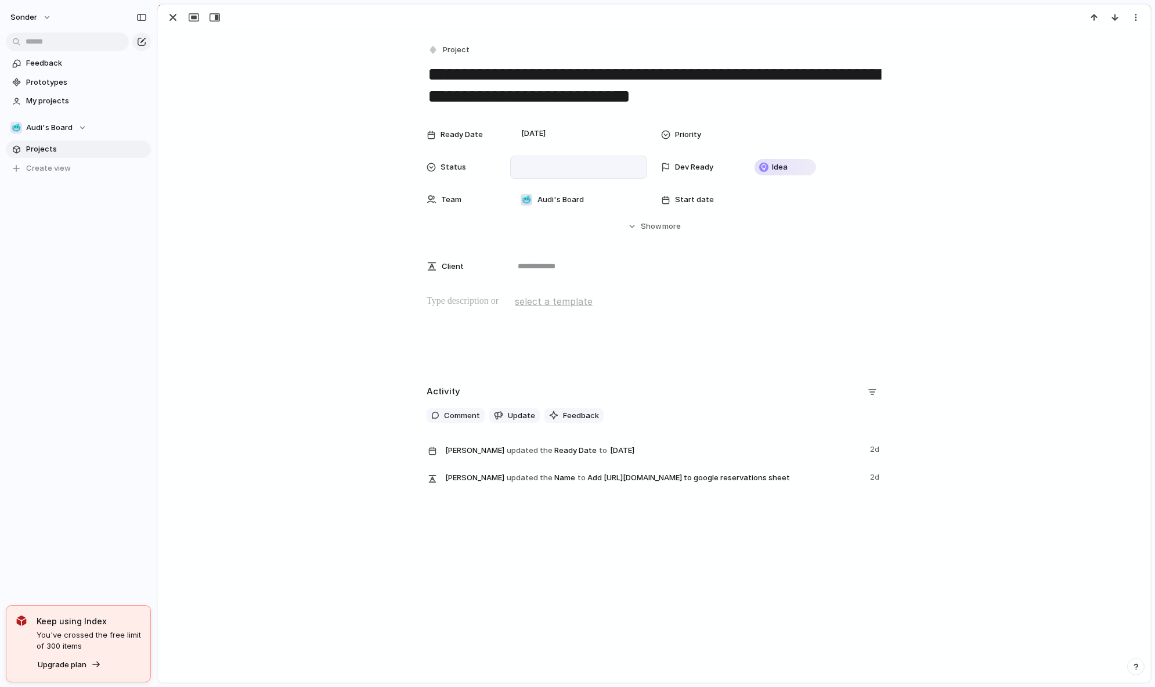
click at [527, 170] on div at bounding box center [578, 167] width 127 height 13
click at [538, 225] on span "Done" at bounding box center [533, 228] width 19 height 12
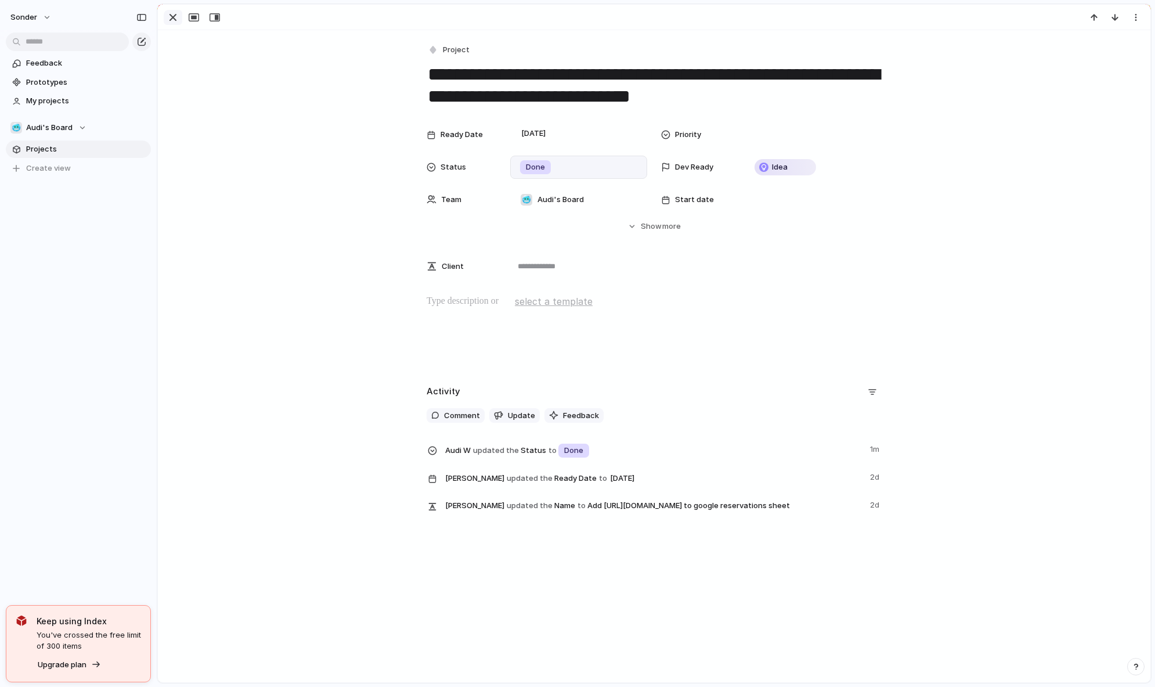
click at [175, 13] on div "button" at bounding box center [173, 17] width 14 height 14
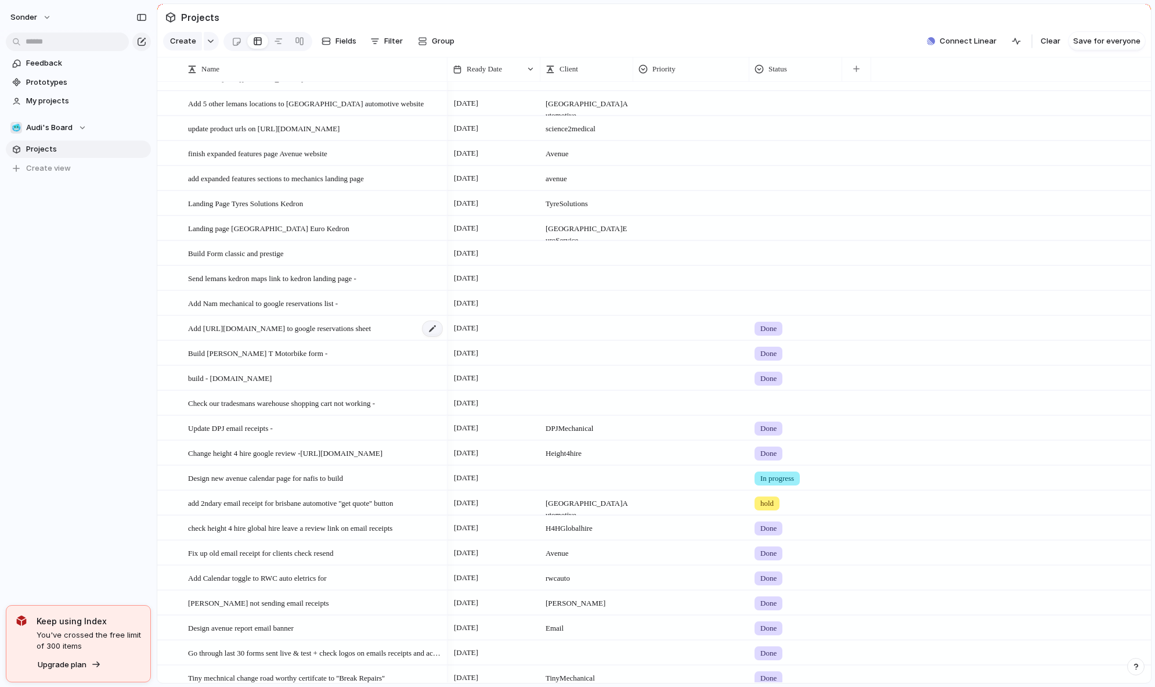
scroll to position [44, 0]
click at [764, 303] on div at bounding box center [796, 298] width 92 height 19
drag, startPoint x: 367, startPoint y: 376, endPoint x: 352, endPoint y: 361, distance: 21.4
click at [368, 377] on div "Live Done In progress hold" at bounding box center [577, 343] width 1155 height 687
click at [780, 308] on div at bounding box center [796, 298] width 92 height 19
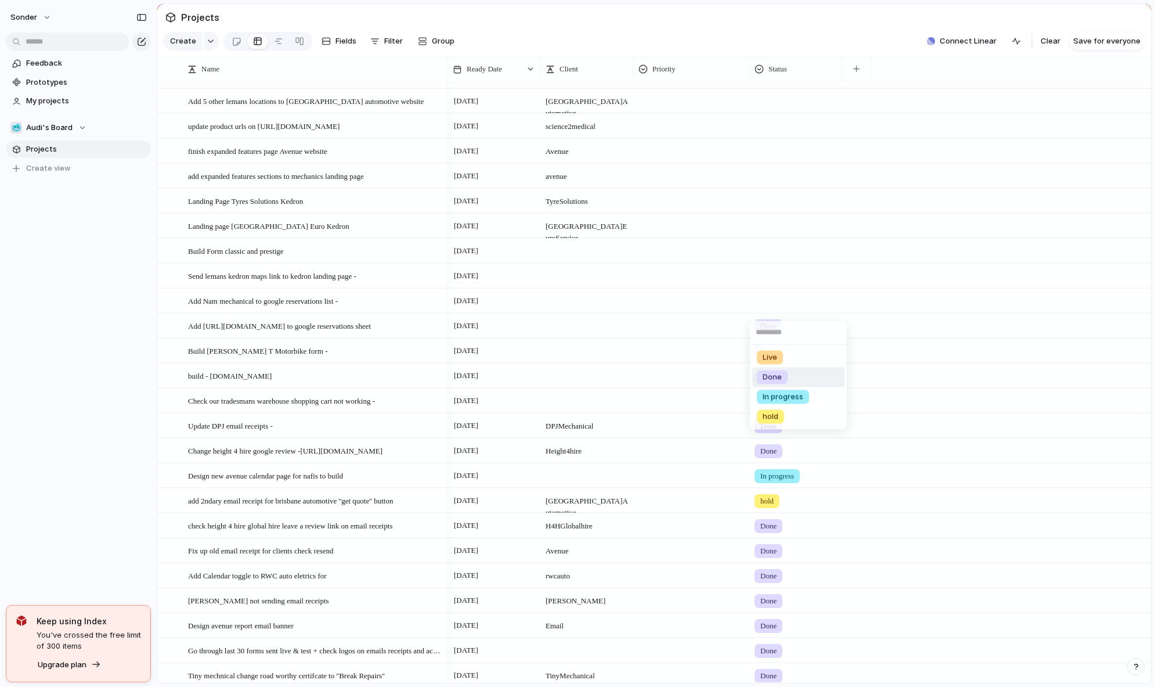
click at [778, 376] on span "Done" at bounding box center [772, 378] width 19 height 12
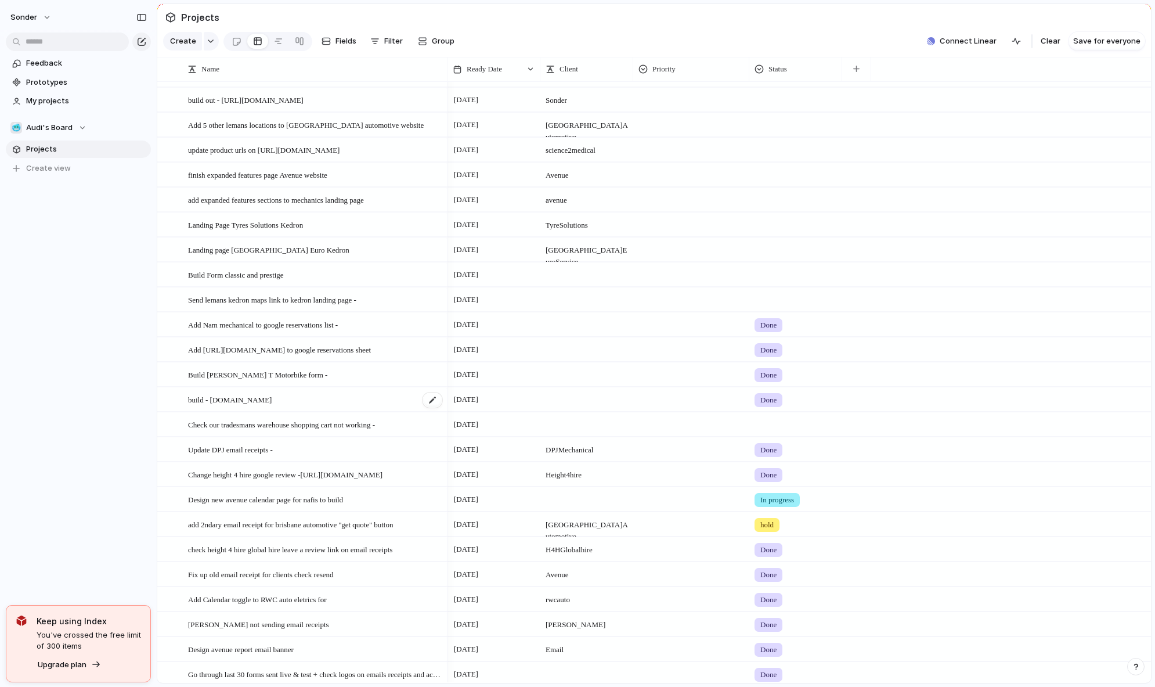
scroll to position [22, 0]
click at [932, 185] on div "9 October Avenue" at bounding box center [800, 172] width 704 height 25
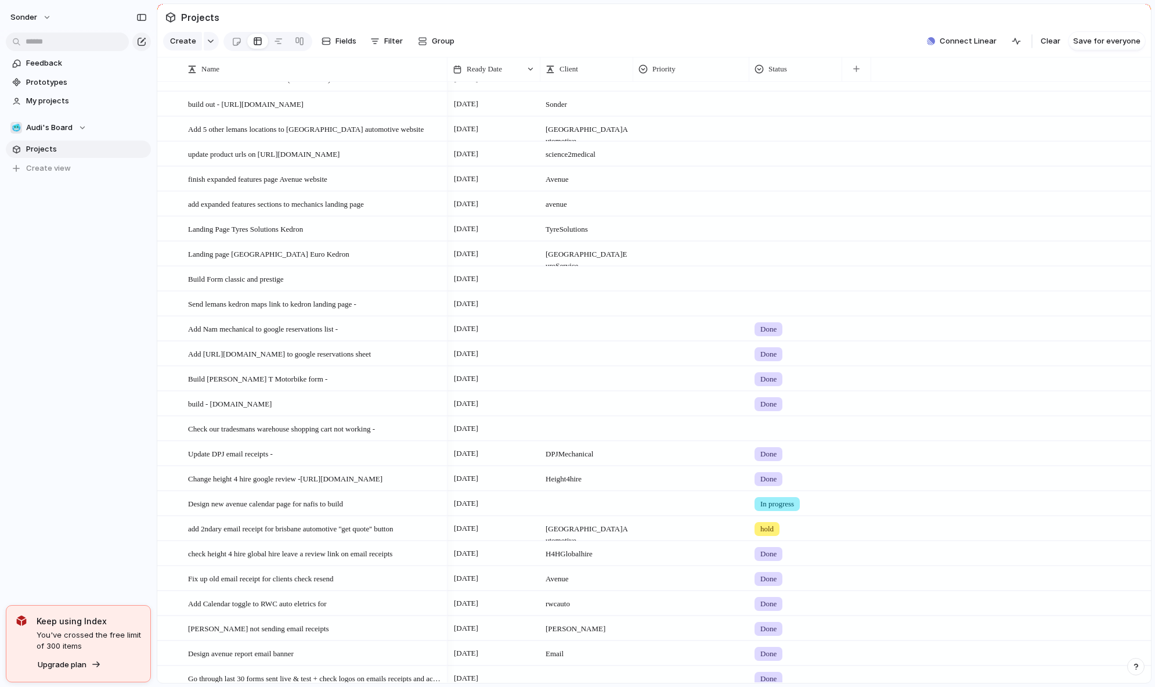
scroll to position [0, 0]
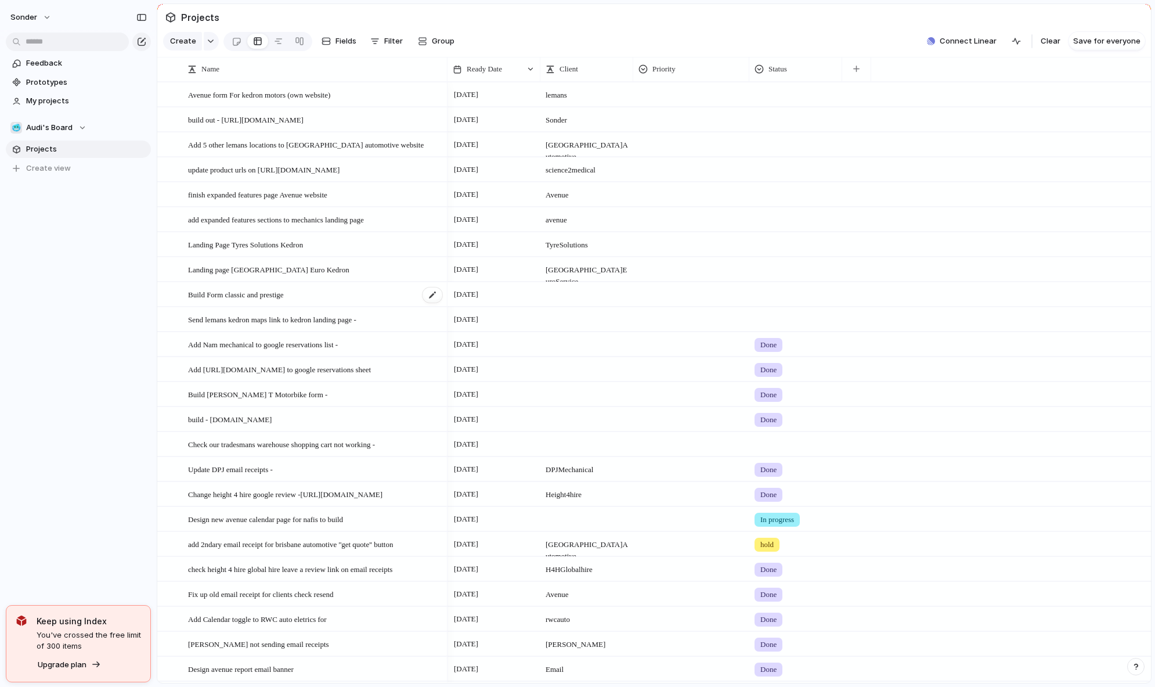
click at [274, 301] on span "Build Form classic and prestige" at bounding box center [236, 293] width 96 height 13
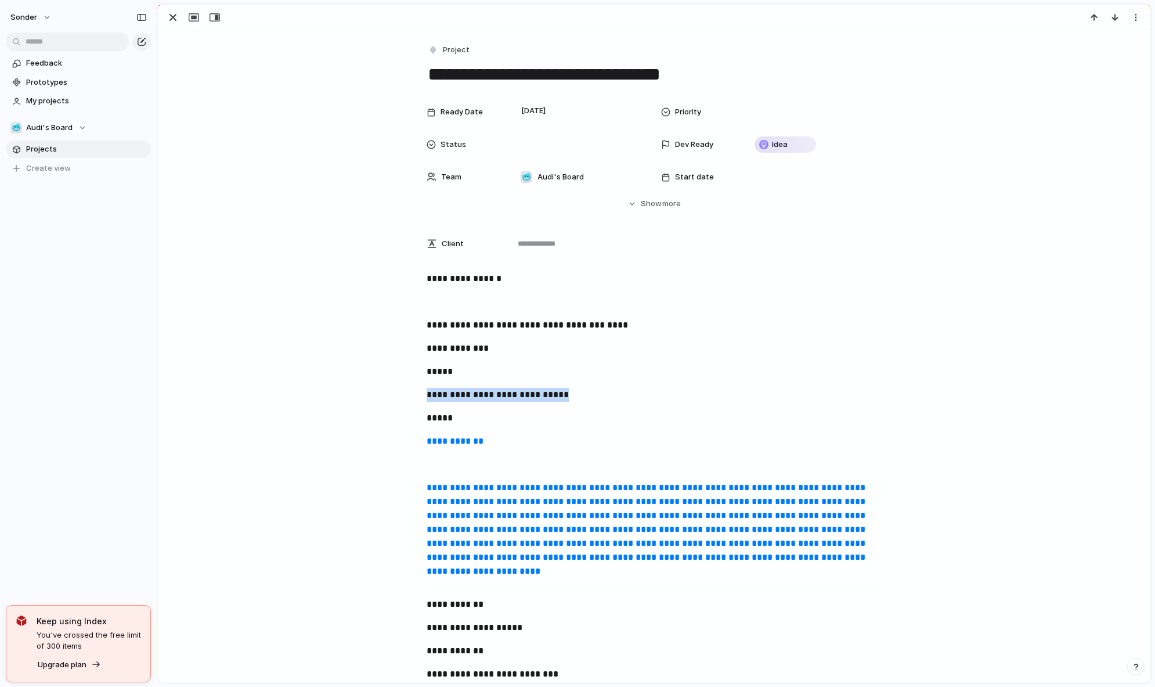
drag, startPoint x: 612, startPoint y: 402, endPoint x: 418, endPoint y: 396, distance: 194.6
click at [418, 396] on div "**********" at bounding box center [654, 481] width 965 height 419
click at [385, 203] on div "Ready Date 29 September Priority Status Dev Ready Idea Team 🥶 Audi's Board Star…" at bounding box center [654, 154] width 965 height 109
click at [167, 16] on div "button" at bounding box center [173, 17] width 14 height 14
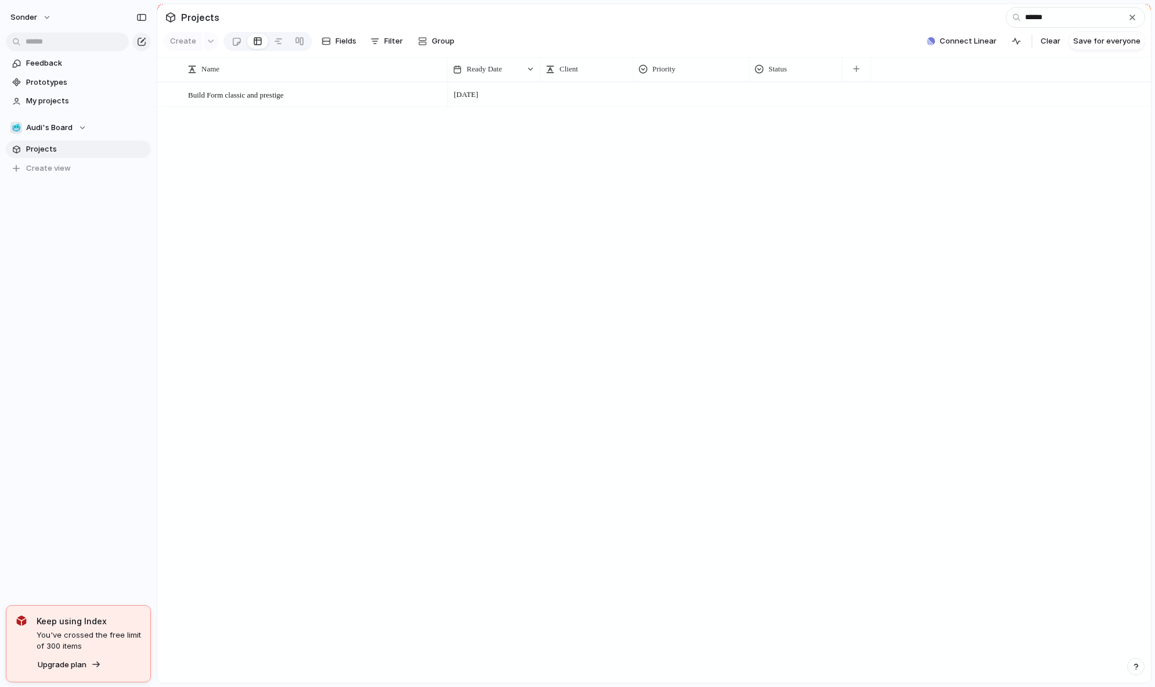
type input "*******"
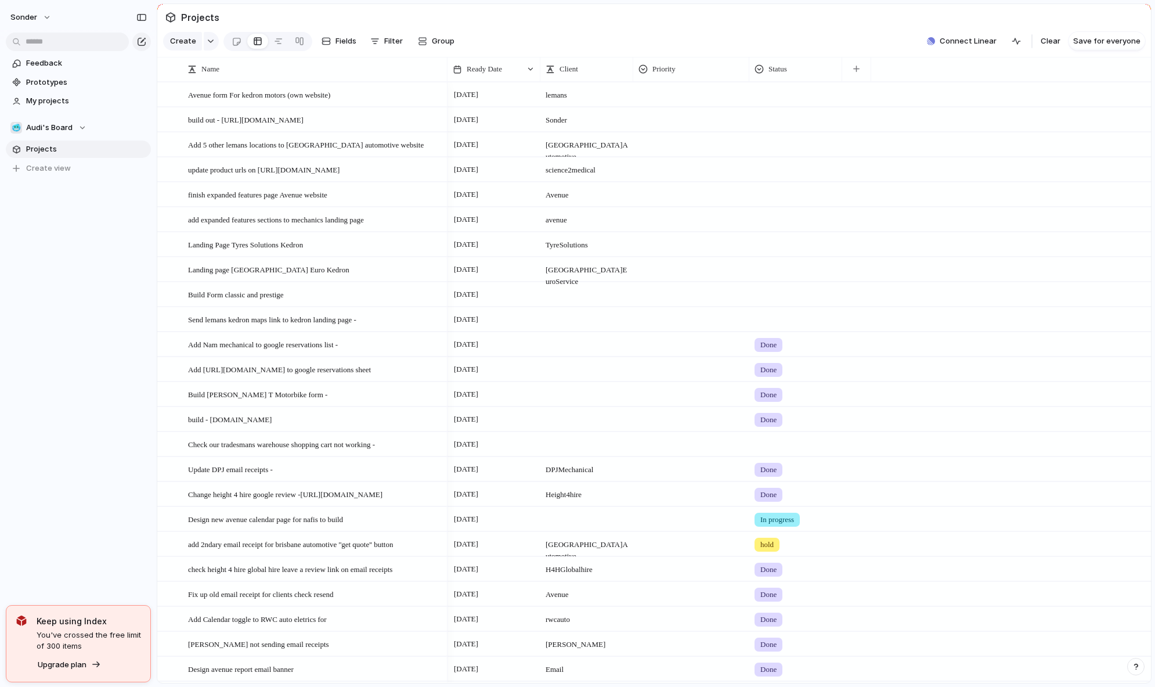
click at [601, 306] on div at bounding box center [586, 294] width 93 height 24
type textarea "**********"
click at [655, 327] on div at bounding box center [691, 317] width 115 height 19
click at [726, 307] on div "Urgent Medium High Low" at bounding box center [577, 343] width 1155 height 687
click at [684, 402] on div at bounding box center [691, 392] width 115 height 19
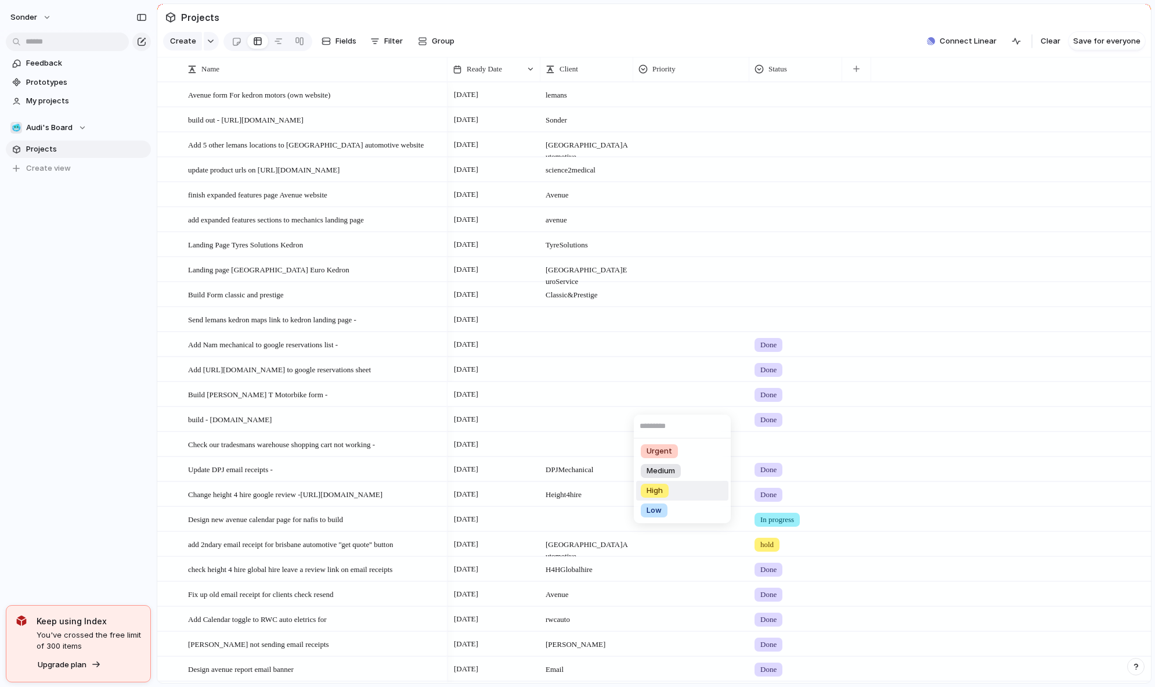
drag, startPoint x: 659, startPoint y: 494, endPoint x: 629, endPoint y: 374, distance: 124.0
click at [659, 493] on span "High" at bounding box center [655, 491] width 16 height 12
click at [662, 302] on div at bounding box center [691, 292] width 115 height 19
click at [663, 395] on span "High" at bounding box center [655, 391] width 16 height 12
click at [650, 426] on div at bounding box center [691, 417] width 115 height 19
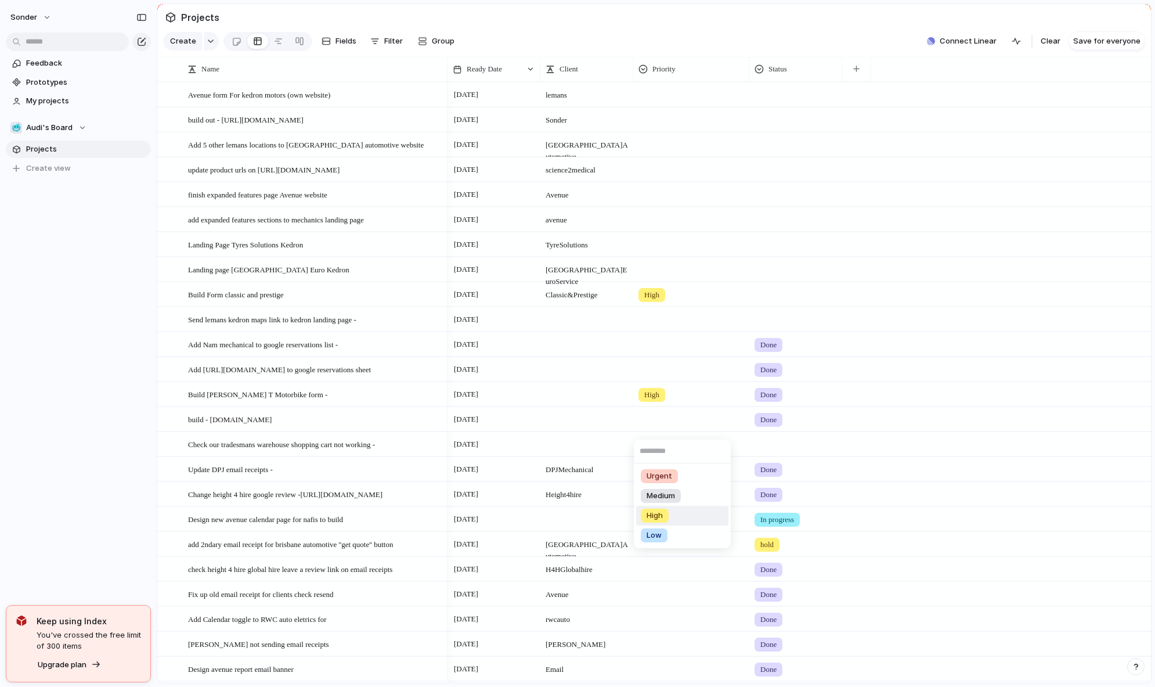
click at [656, 520] on span "High" at bounding box center [655, 516] width 16 height 12
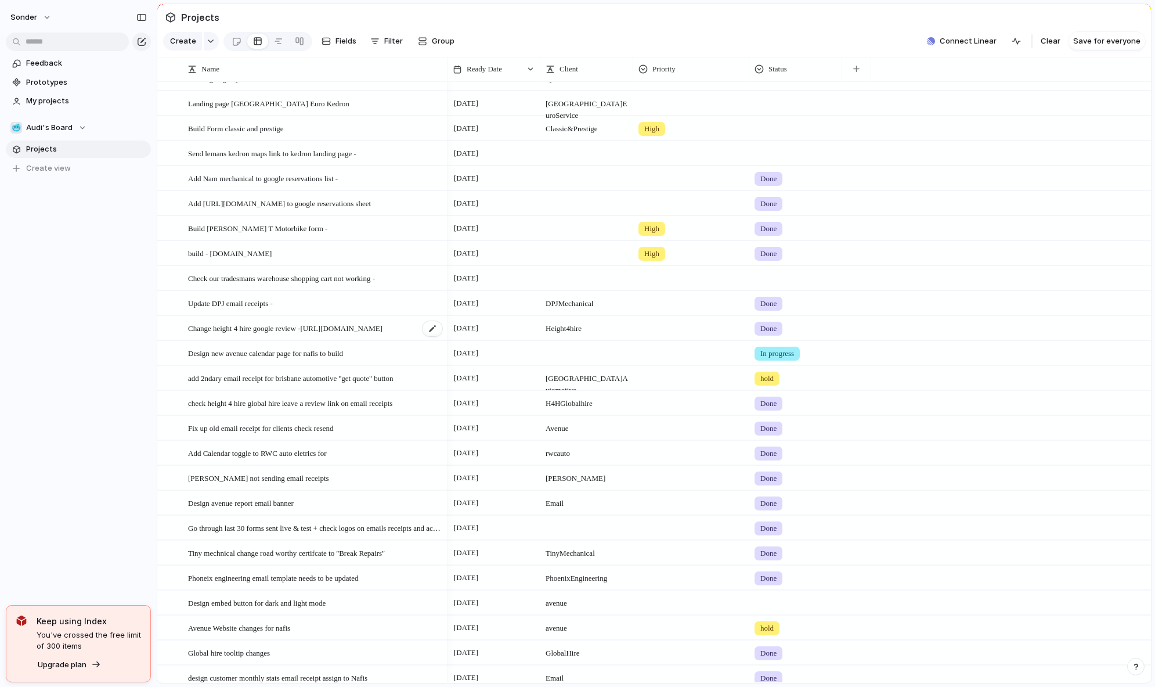
scroll to position [48, 0]
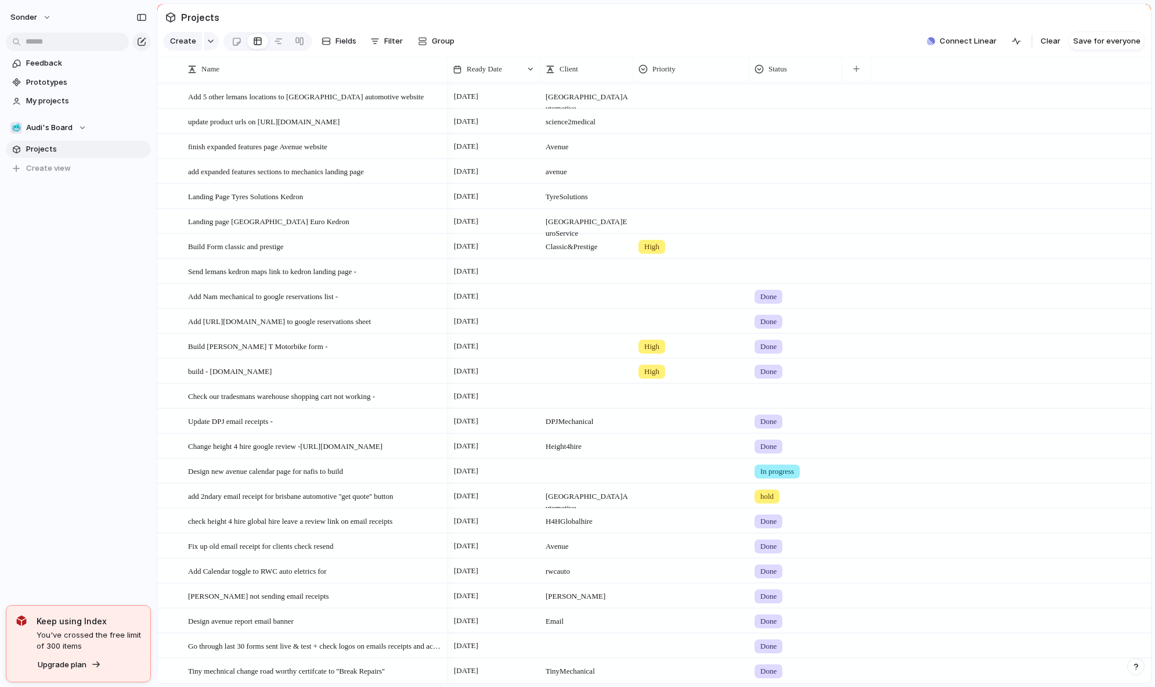
click at [774, 254] on div at bounding box center [796, 244] width 92 height 19
click at [776, 330] on li "Done" at bounding box center [798, 323] width 92 height 20
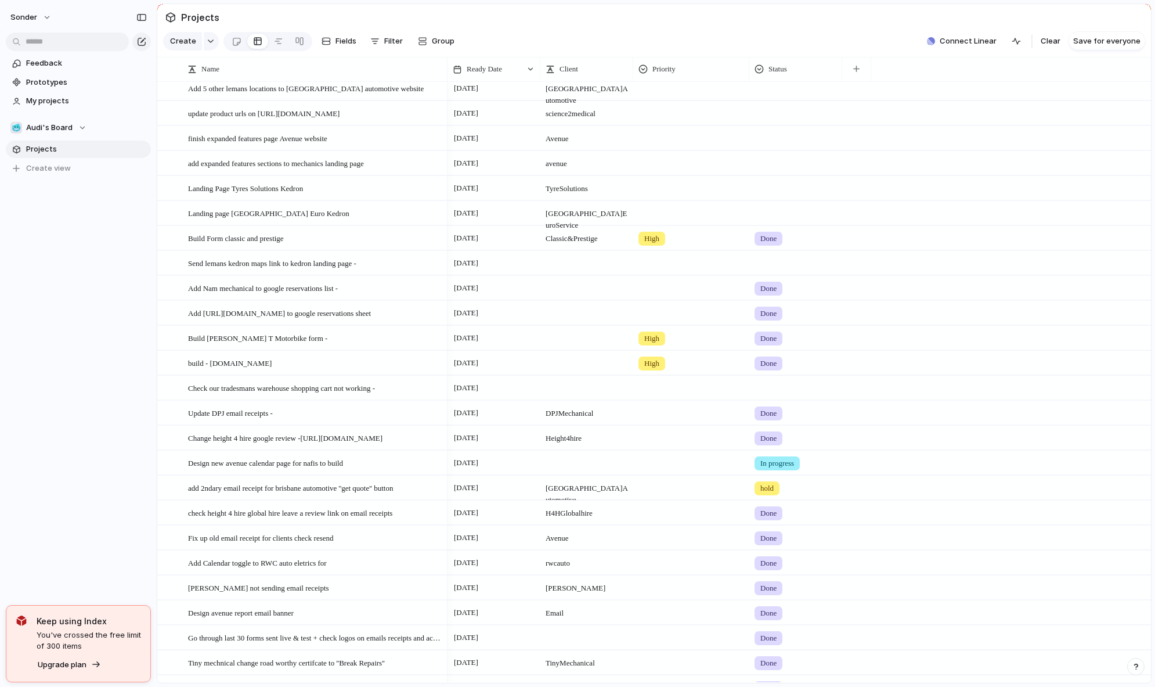
scroll to position [0, 0]
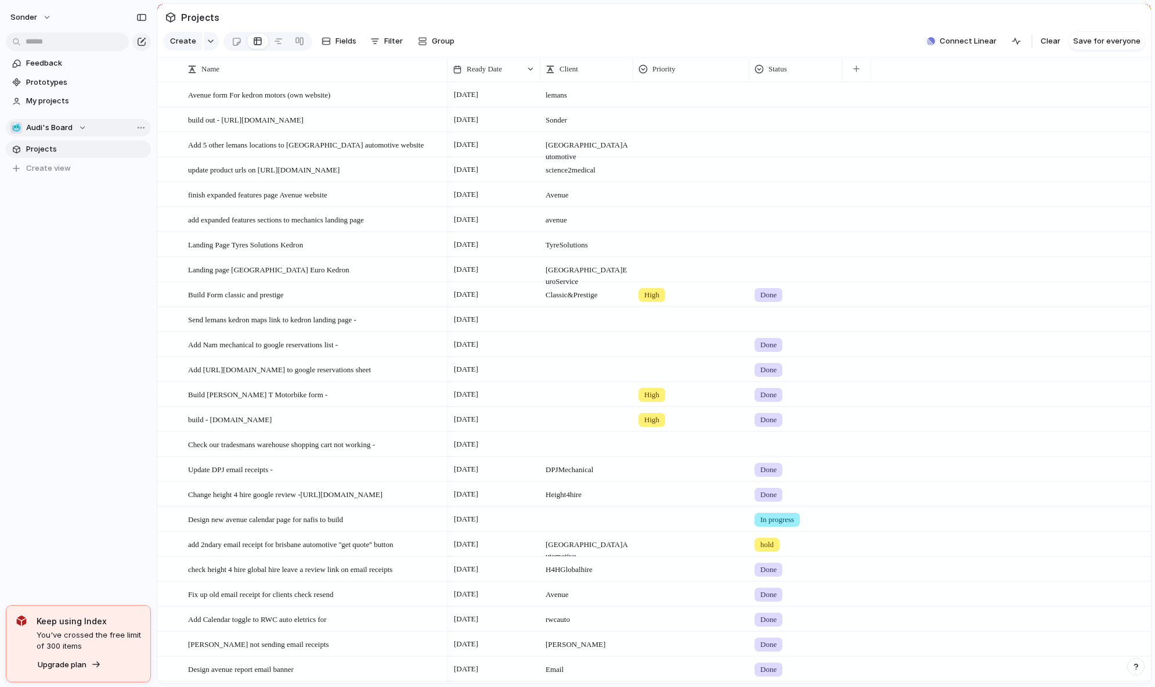
click at [53, 132] on span "Audi's Board" at bounding box center [49, 128] width 46 height 12
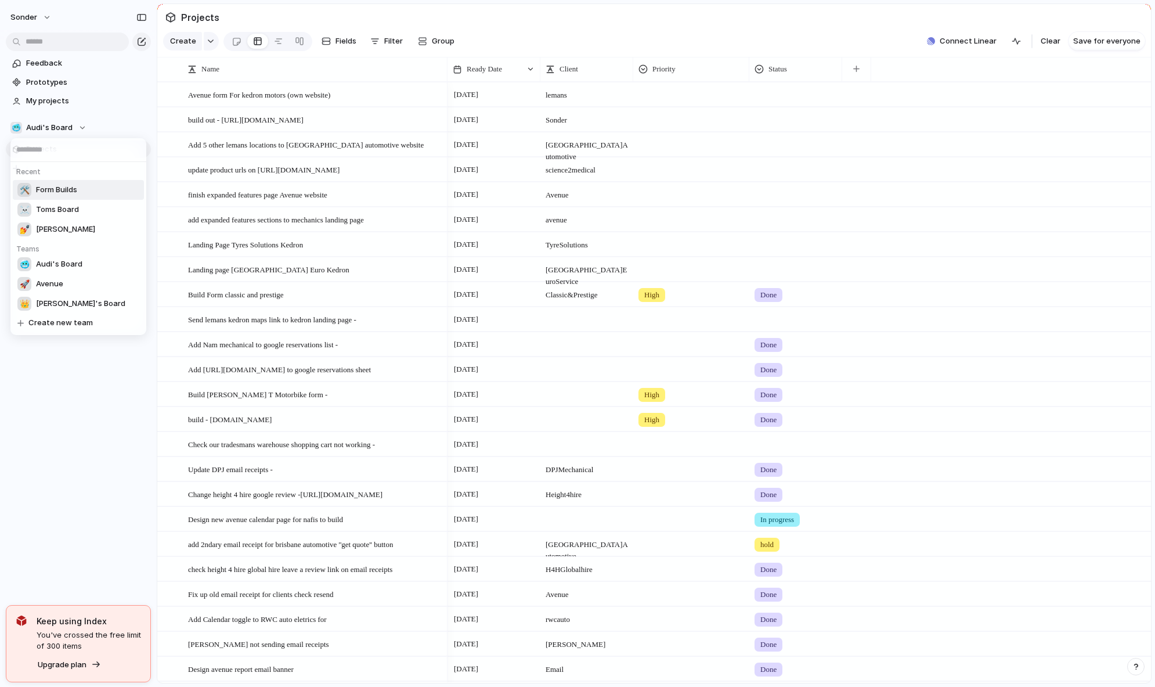
click at [67, 192] on span "Form Builds" at bounding box center [56, 190] width 41 height 12
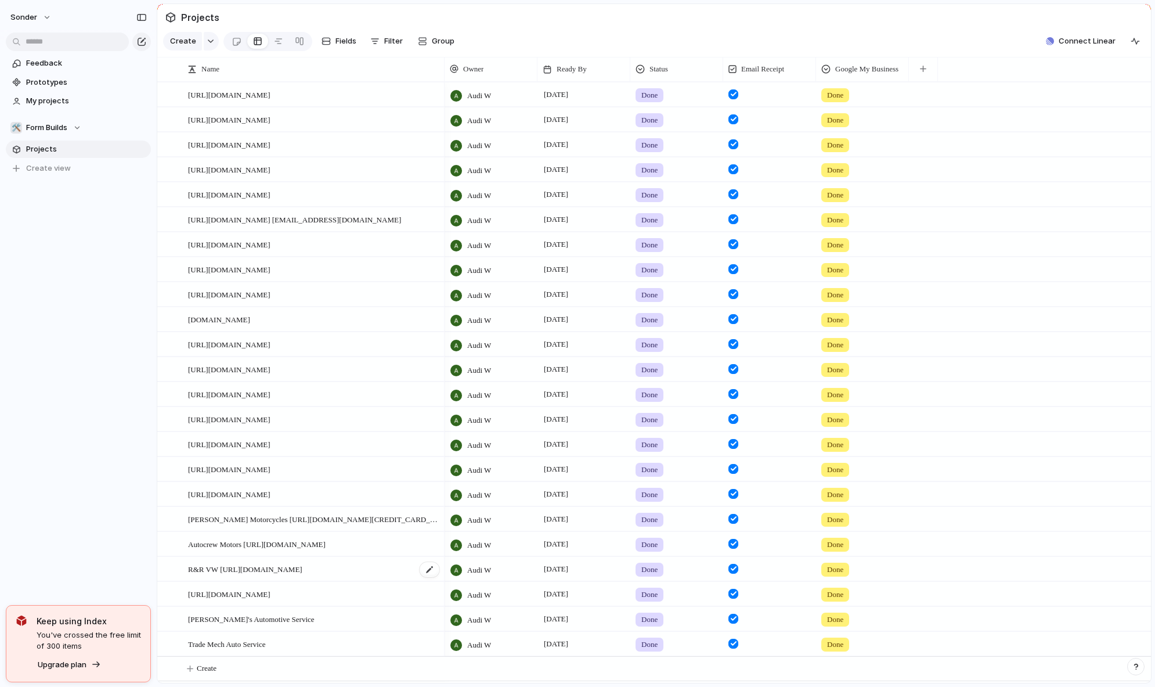
scroll to position [8, 0]
click at [242, 664] on button "Create" at bounding box center [669, 669] width 1000 height 24
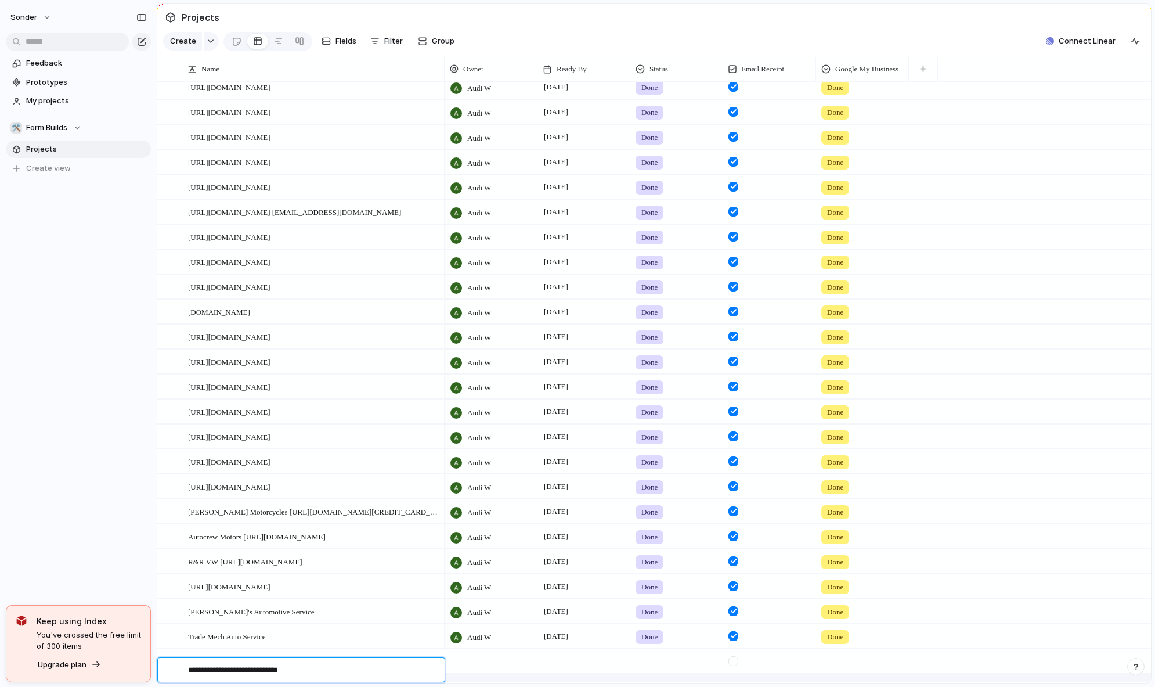
type textarea "**********"
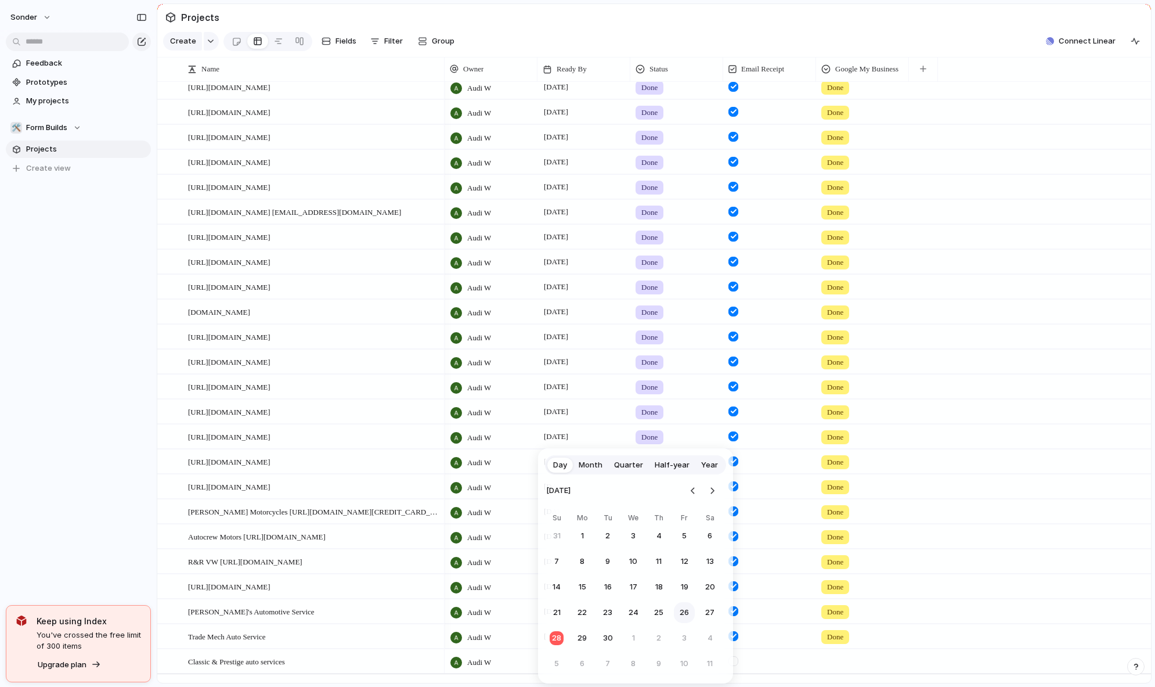
click at [687, 615] on button "26" at bounding box center [684, 612] width 21 height 21
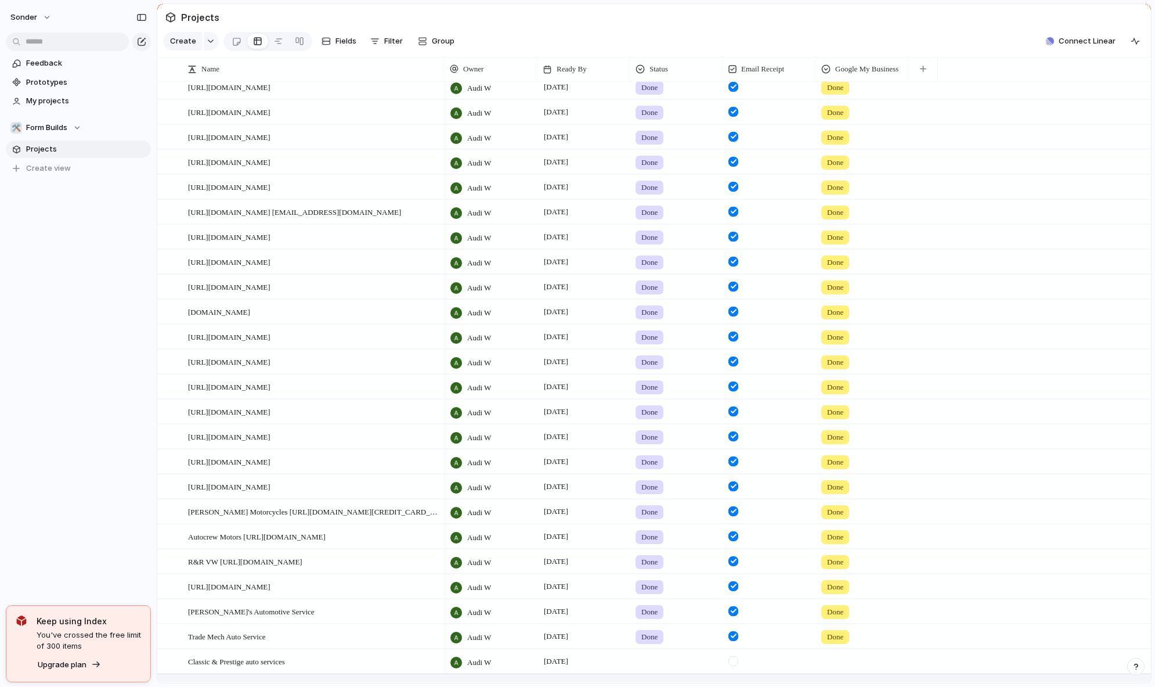
click at [662, 661] on div at bounding box center [677, 659] width 92 height 19
click at [662, 631] on span "Done" at bounding box center [653, 631] width 19 height 12
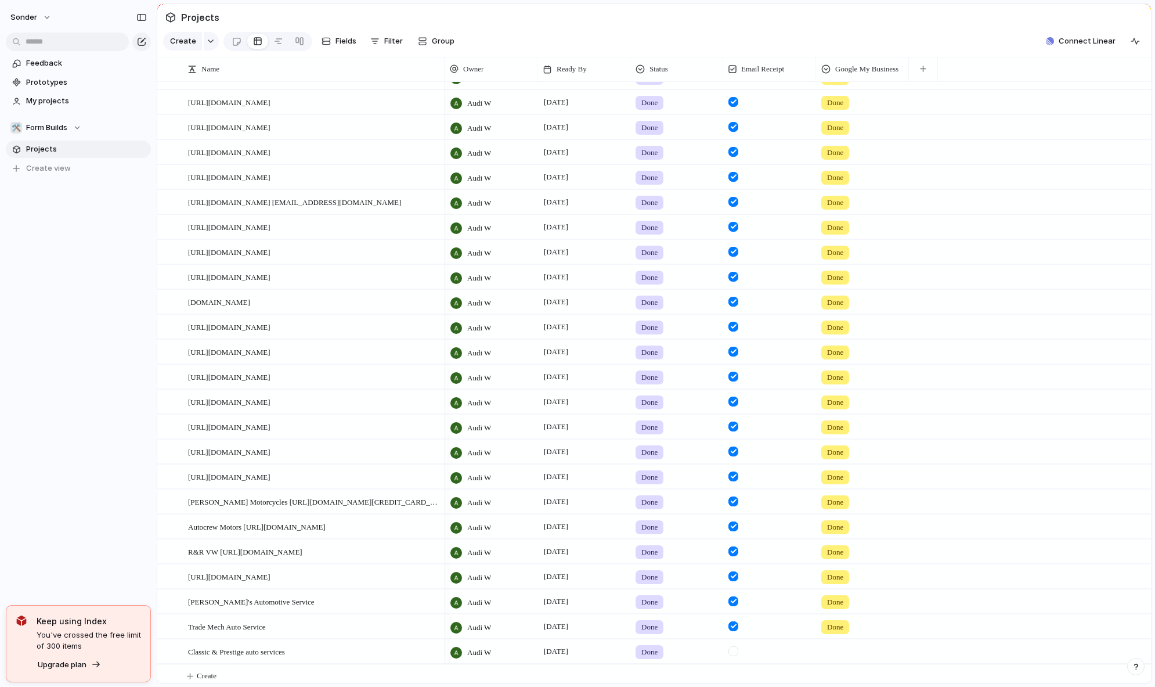
scroll to position [33, 0]
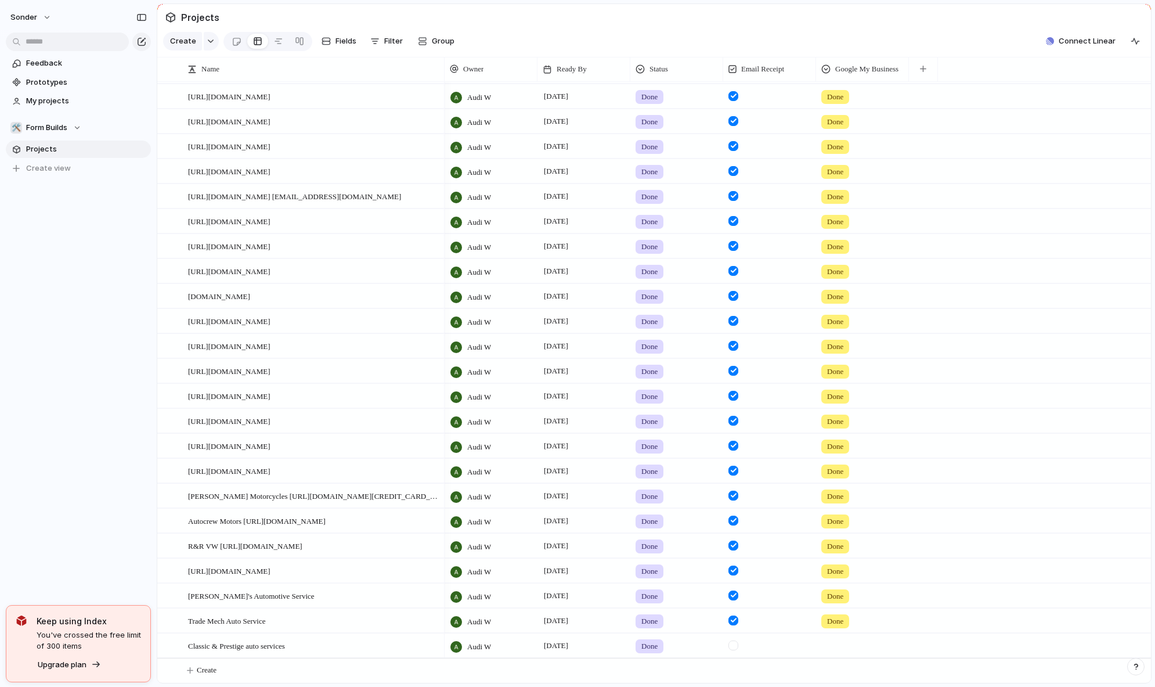
click at [738, 643] on div at bounding box center [734, 645] width 10 height 10
click at [823, 643] on div at bounding box center [863, 643] width 92 height 19
click at [848, 672] on span "Done" at bounding box center [853, 671] width 19 height 12
click at [96, 125] on button "🛠️ Form Builds" at bounding box center [78, 127] width 145 height 17
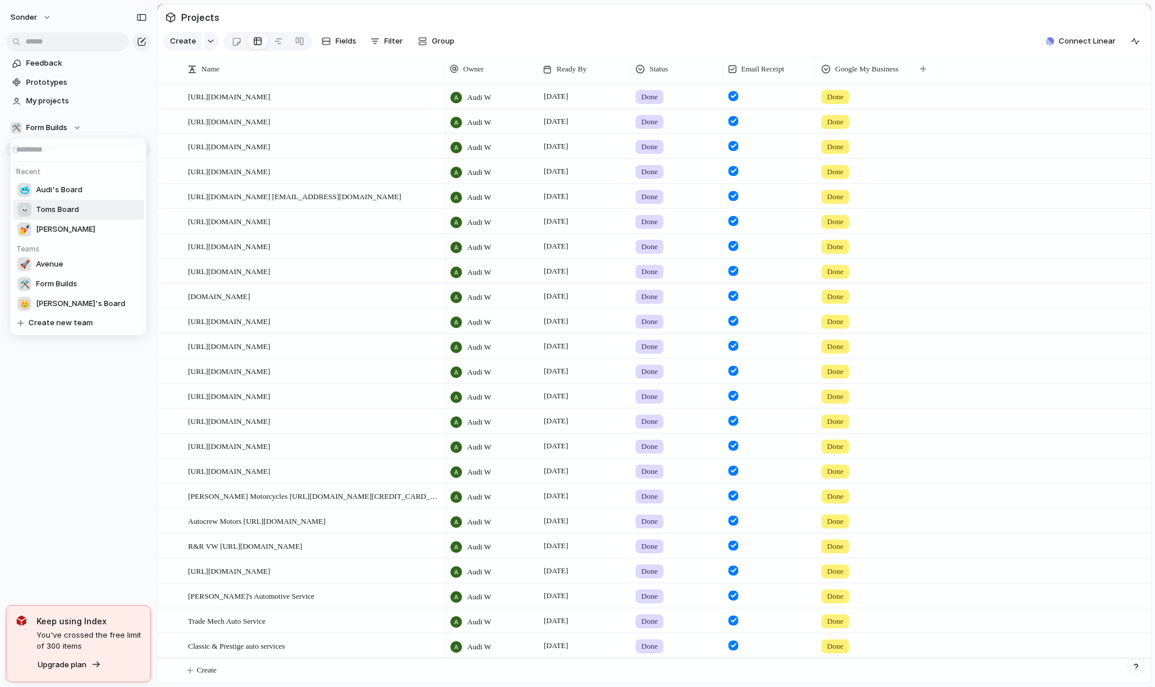
click at [70, 192] on span "Audi's Board" at bounding box center [59, 190] width 46 height 12
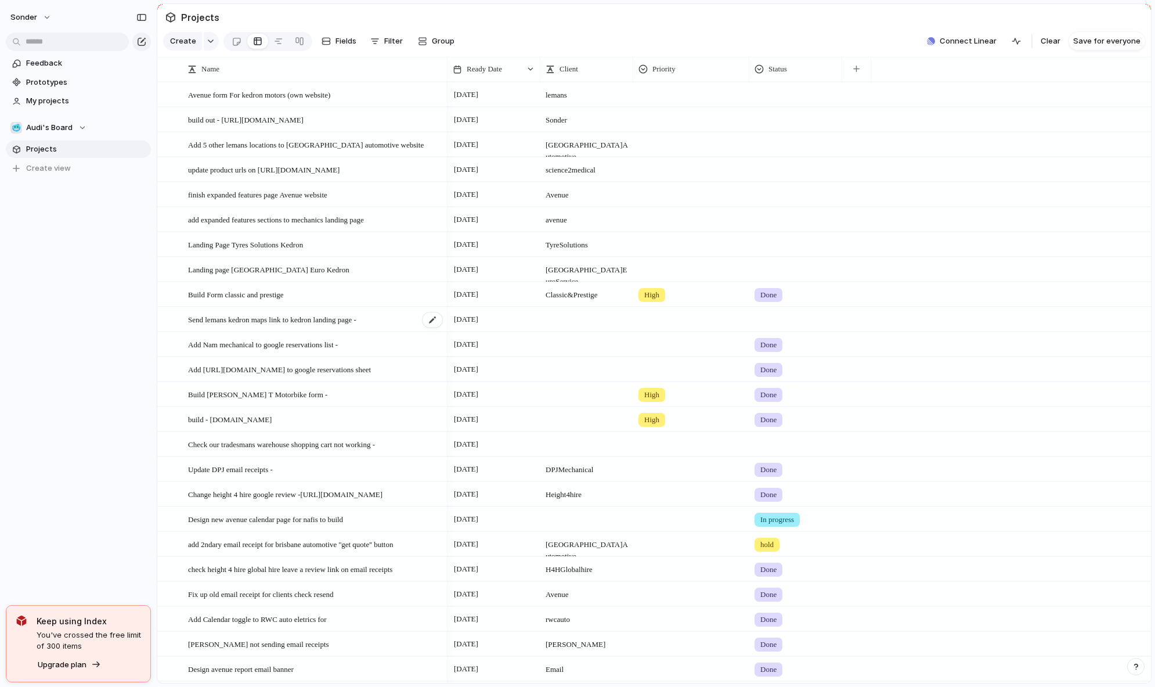
click at [313, 326] on span "Send lemans kedron maps link to kedron landing page -" at bounding box center [272, 318] width 168 height 13
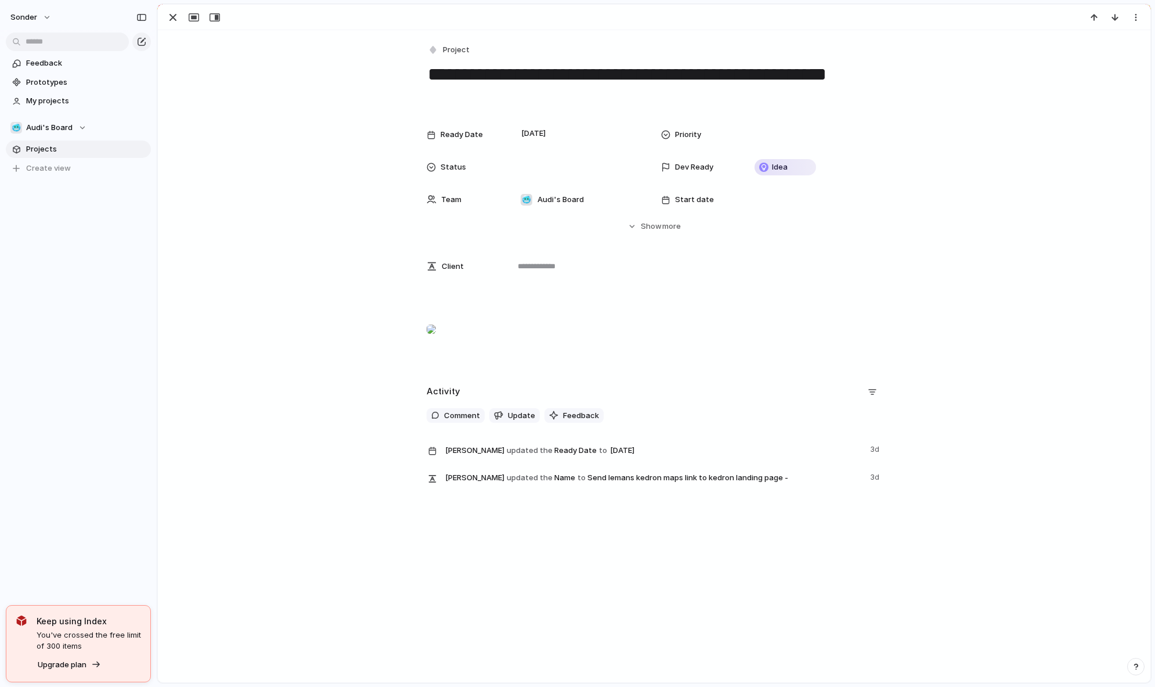
click at [436, 341] on div at bounding box center [431, 329] width 9 height 23
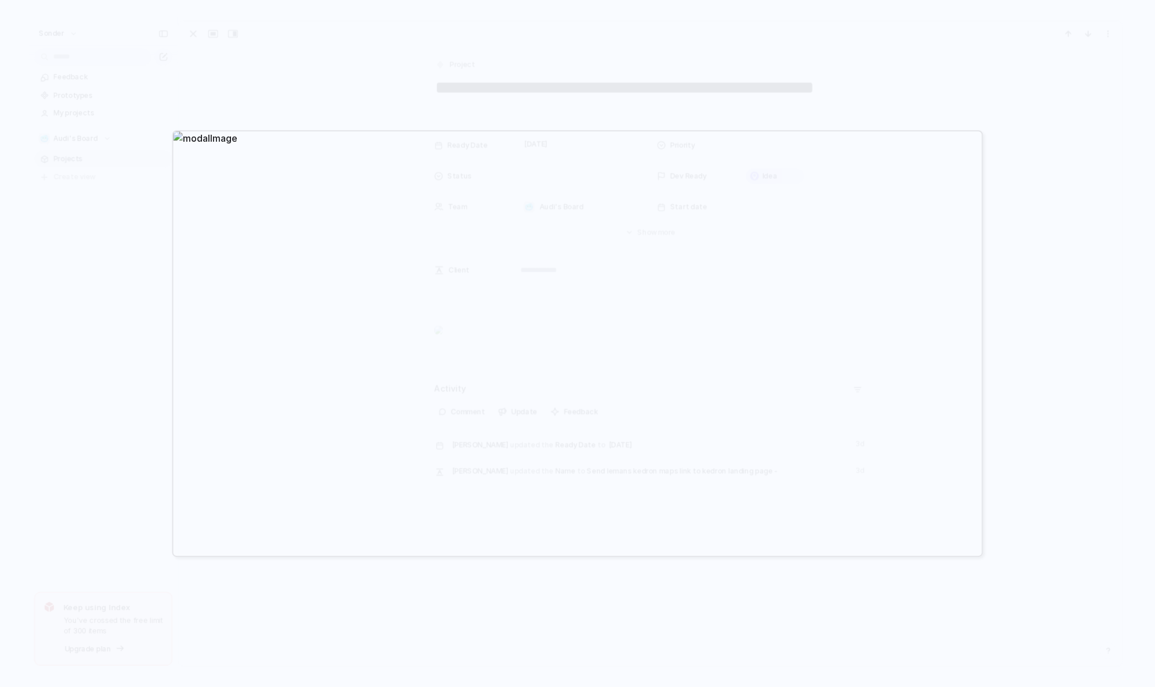
click at [675, 591] on div at bounding box center [577, 343] width 1155 height 687
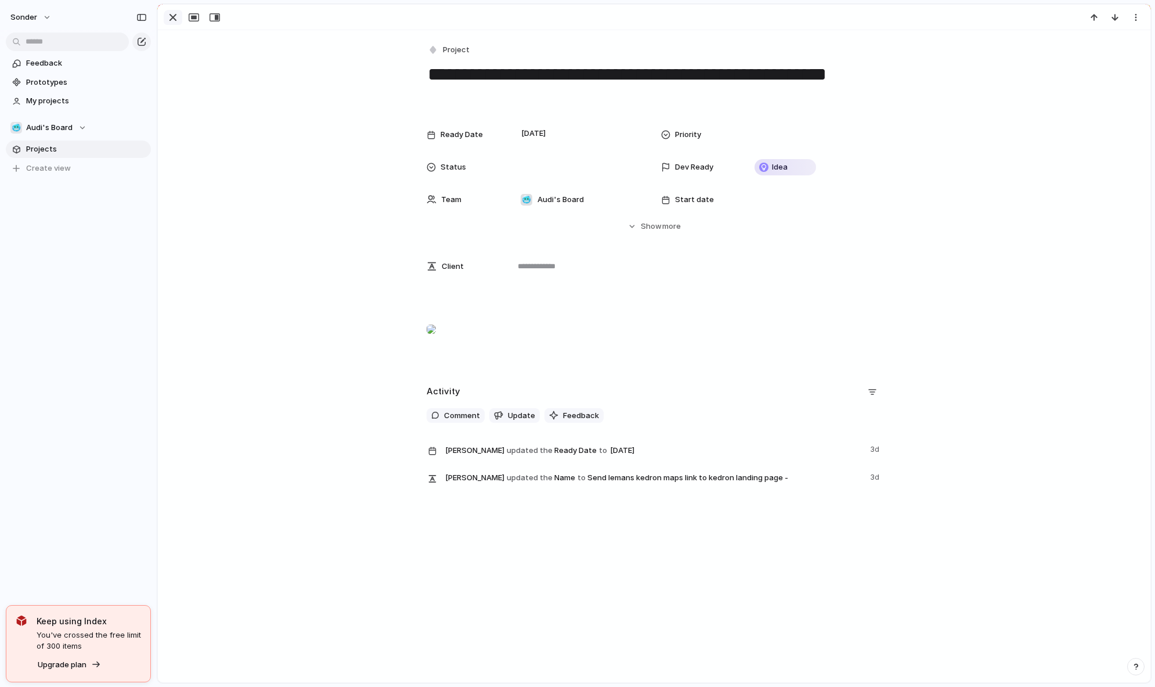
click at [168, 16] on div "button" at bounding box center [173, 17] width 14 height 14
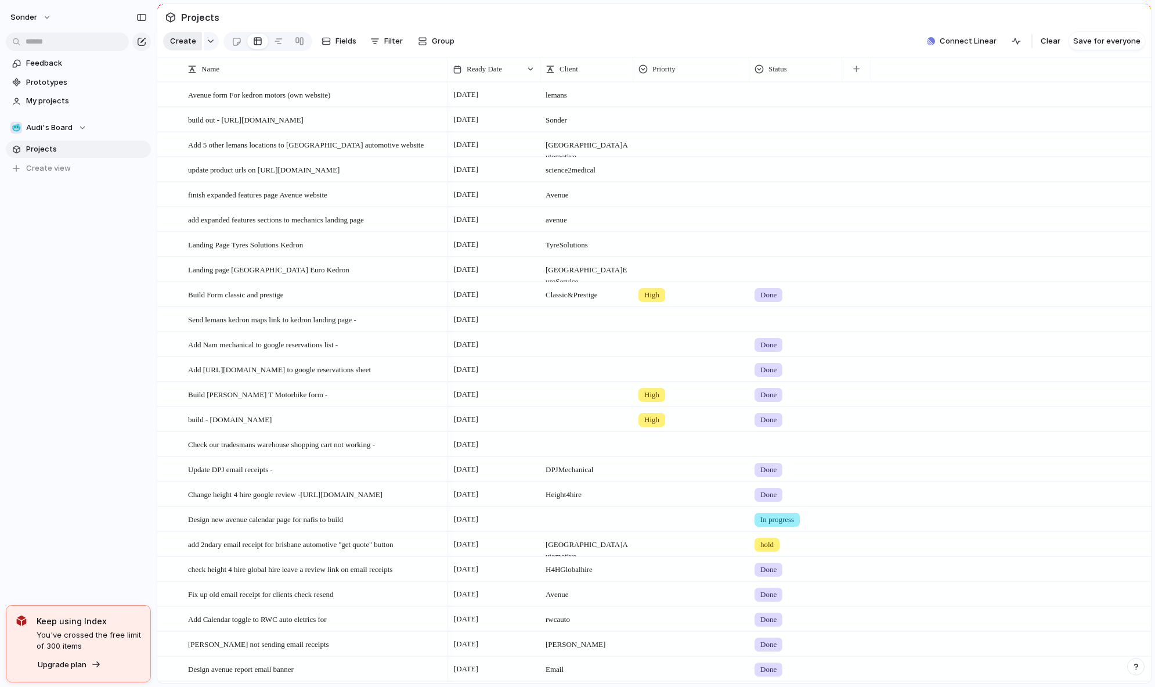
click at [176, 51] on button "Create" at bounding box center [182, 41] width 39 height 19
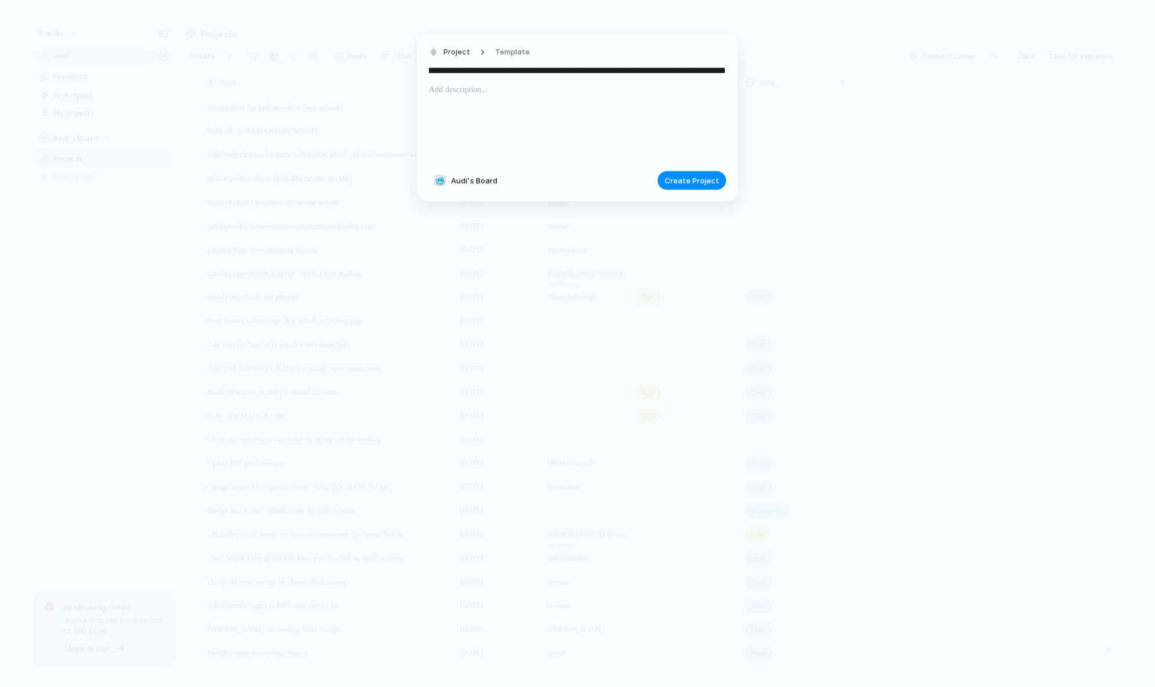
type input "**********"
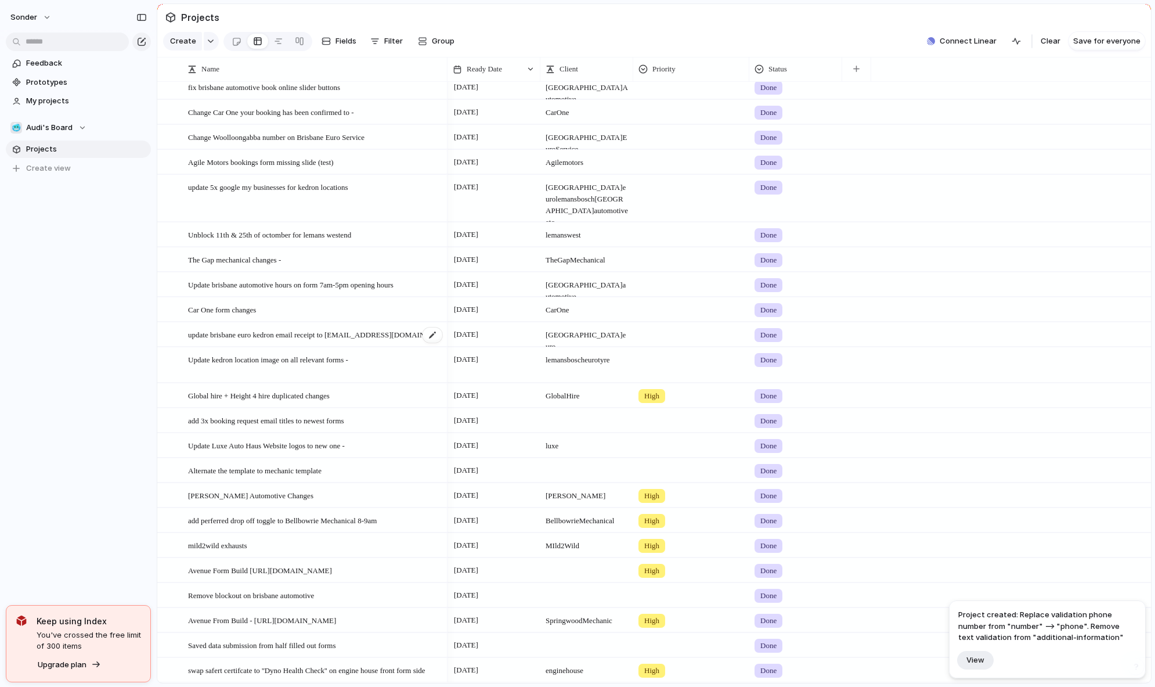
scroll to position [2462, 0]
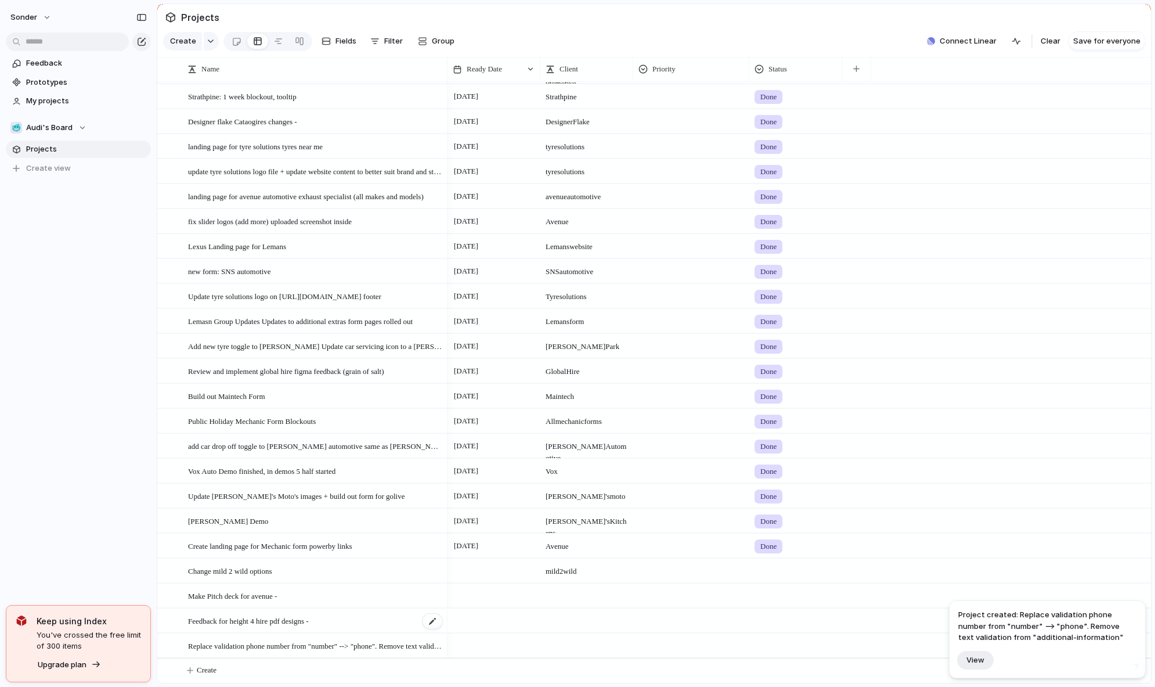
click at [265, 614] on span "Feedback for height 4 hire pdf designs -" at bounding box center [248, 620] width 121 height 13
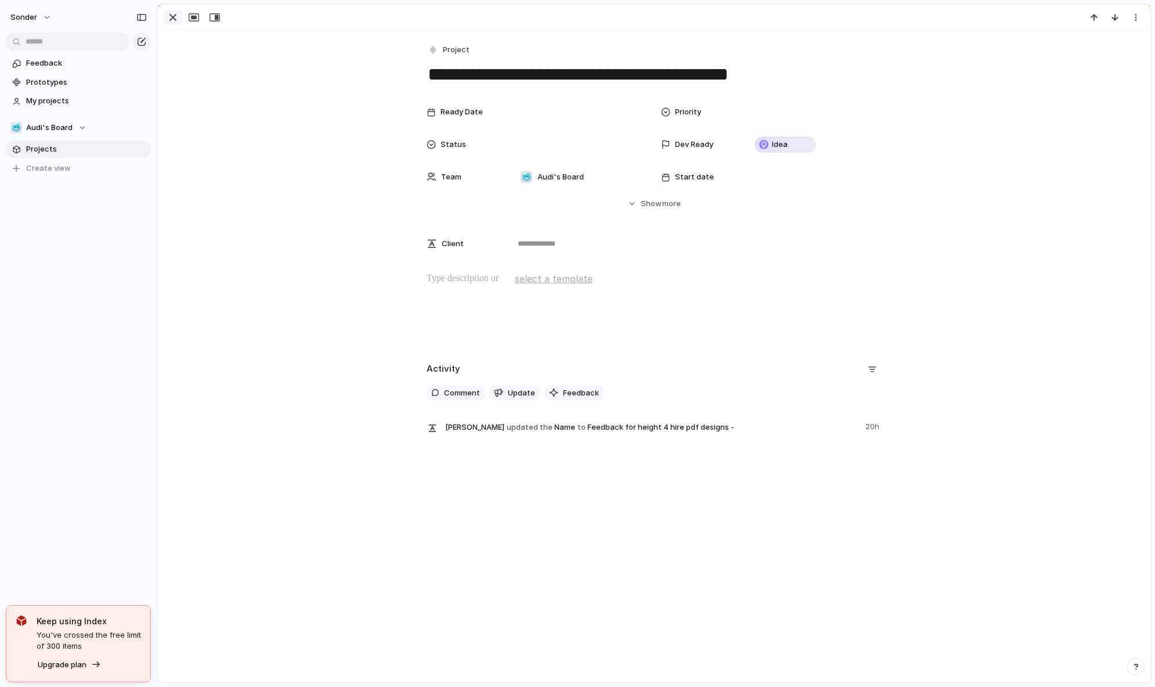
drag, startPoint x: 168, startPoint y: 18, endPoint x: 196, endPoint y: 35, distance: 33.4
click at [168, 18] on div "button" at bounding box center [173, 17] width 14 height 14
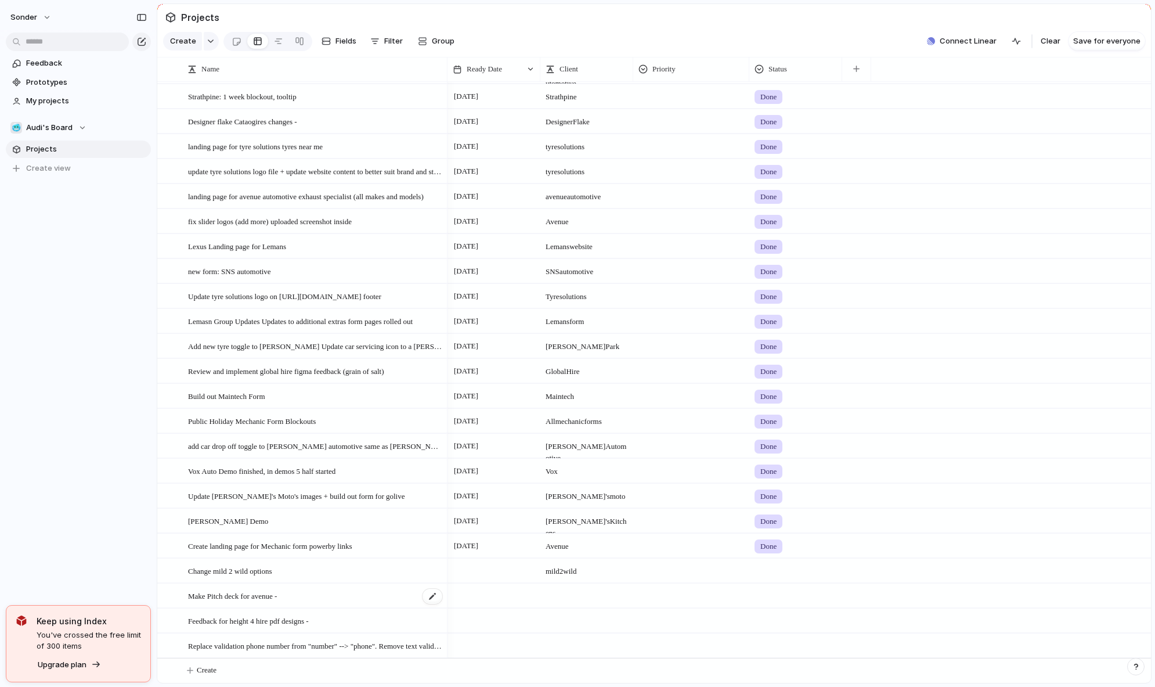
click at [277, 591] on span "Make Pitch deck for avenue -" at bounding box center [232, 595] width 89 height 13
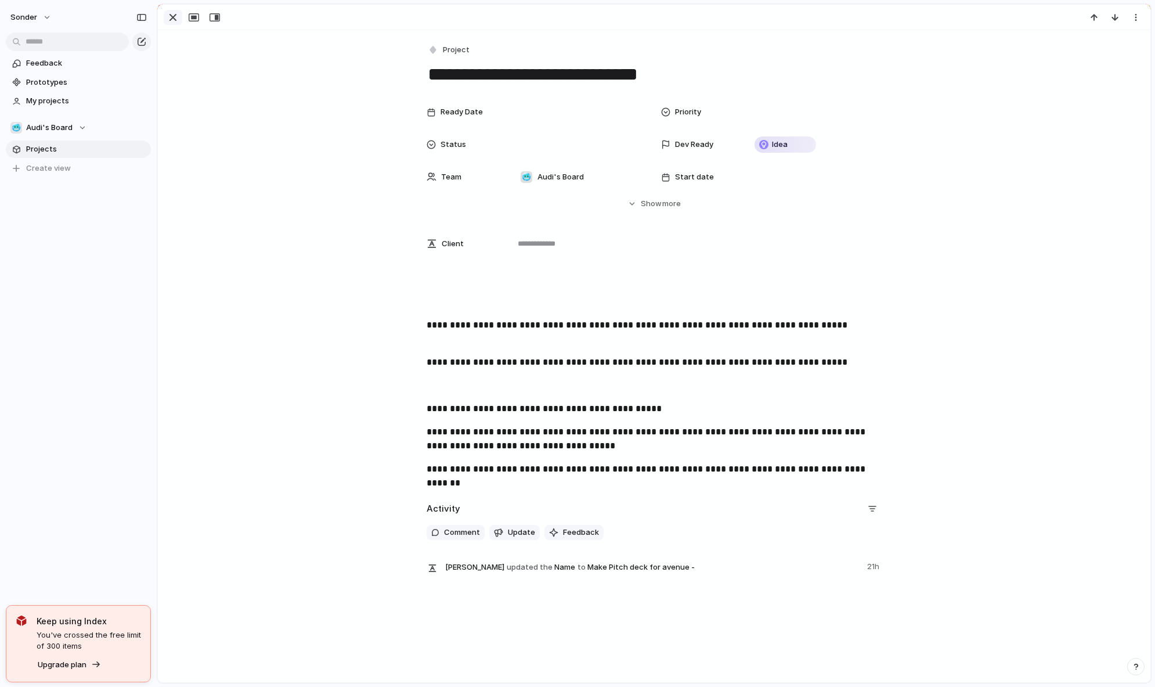
click at [166, 17] on div "button" at bounding box center [173, 17] width 14 height 14
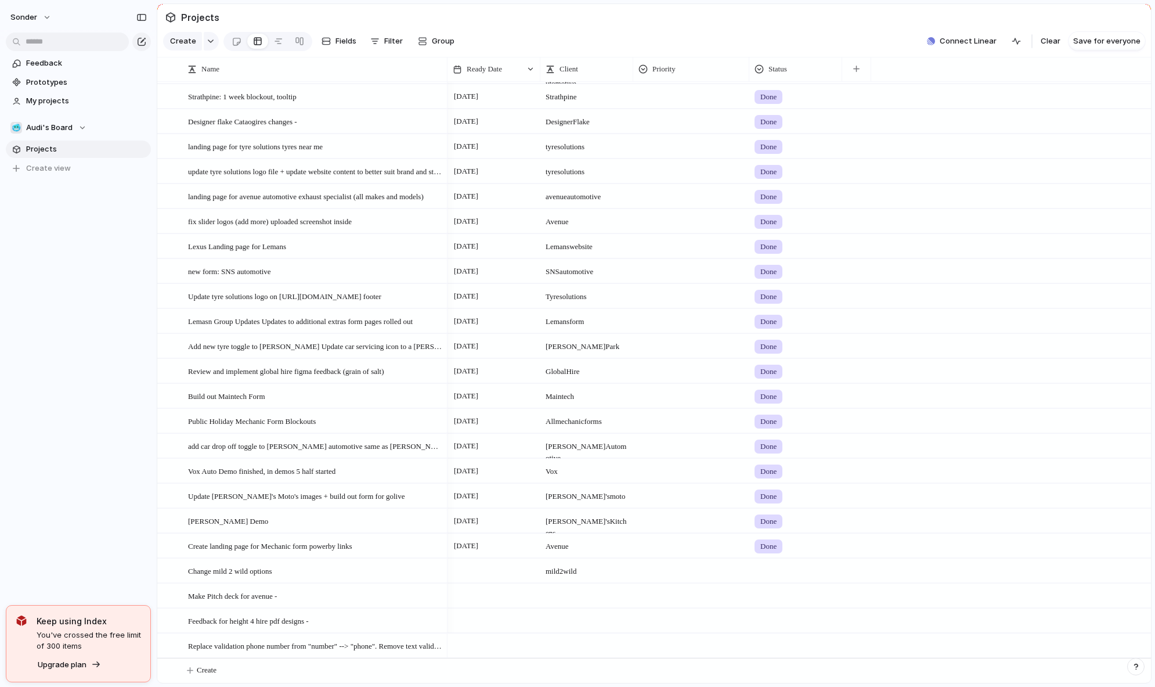
click at [572, 637] on span at bounding box center [587, 637] width 92 height 6
click at [487, 647] on div at bounding box center [494, 645] width 93 height 24
click at [493, 638] on button "29" at bounding box center [492, 638] width 21 height 21
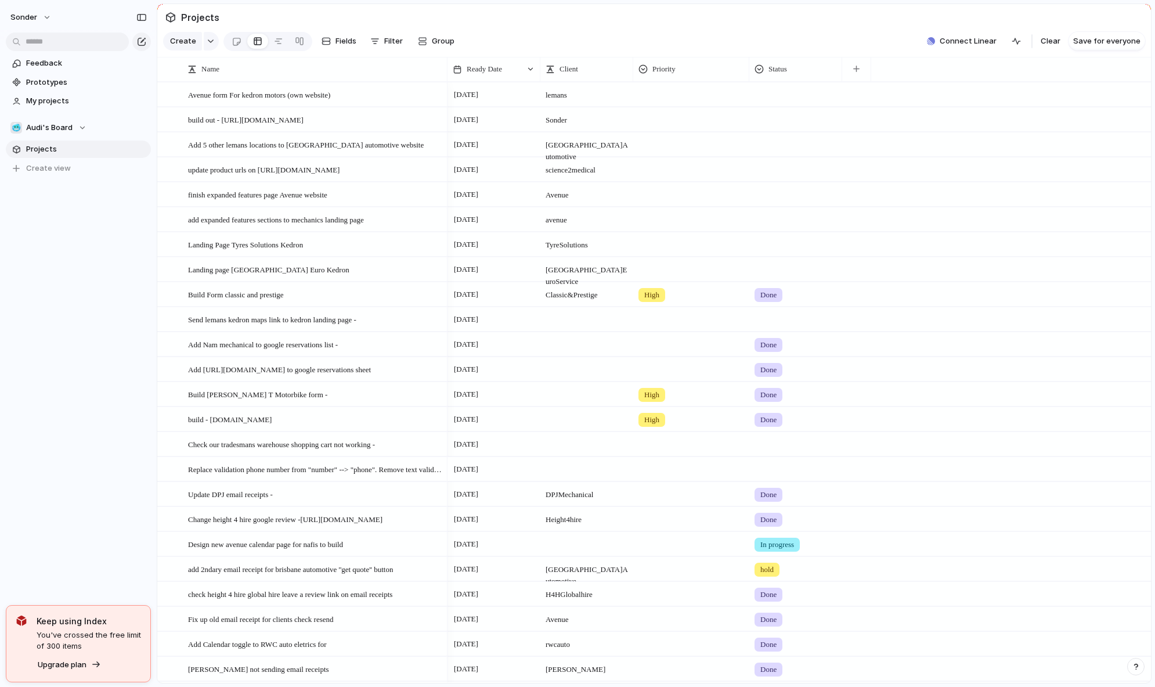
click at [649, 474] on div at bounding box center [691, 466] width 115 height 19
click at [656, 563] on span "High" at bounding box center [655, 566] width 16 height 12
click at [650, 474] on span "High" at bounding box center [651, 470] width 15 height 12
click at [666, 545] on span "Medium" at bounding box center [661, 546] width 28 height 12
click at [774, 477] on div at bounding box center [796, 466] width 92 height 19
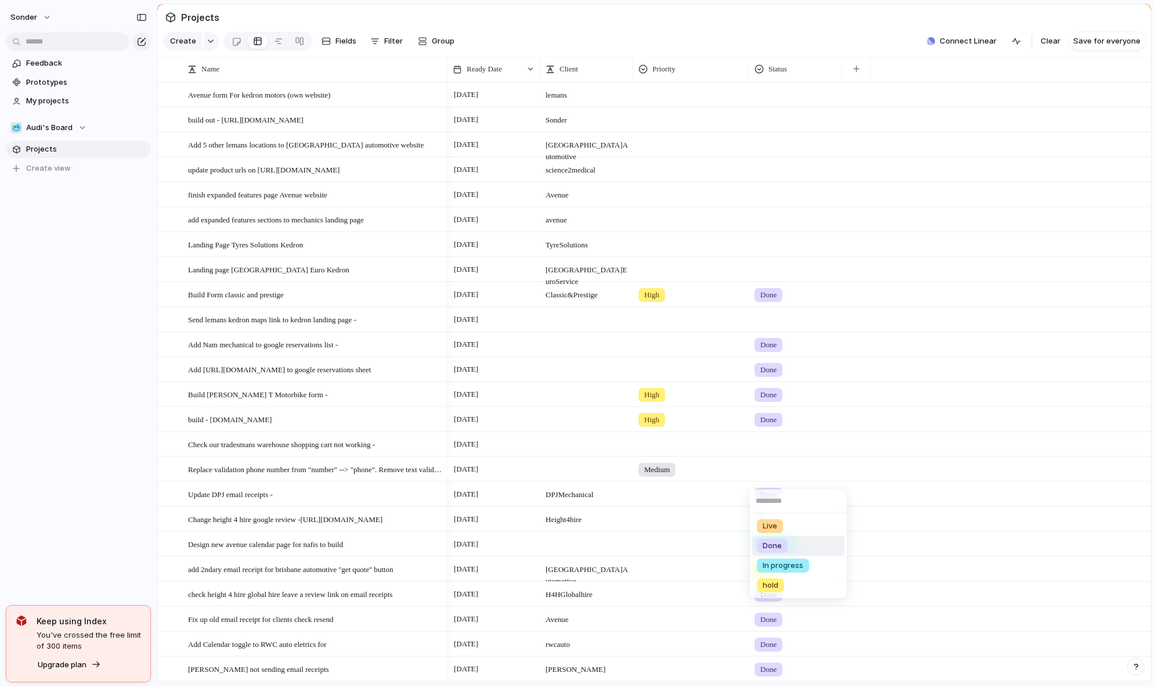
click at [770, 546] on span "Done" at bounding box center [772, 546] width 19 height 12
click at [560, 470] on div at bounding box center [587, 463] width 92 height 12
type textarea "**********"
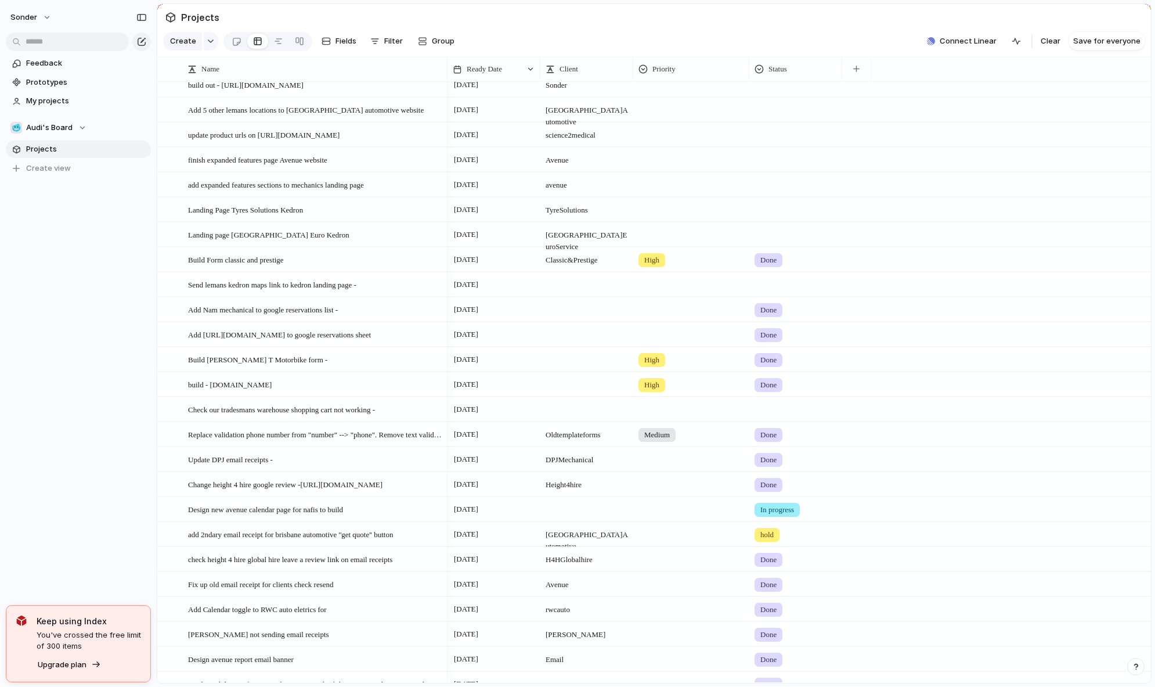
click at [817, 492] on div "Done" at bounding box center [796, 482] width 92 height 19
click at [840, 428] on div "Live Done In progress hold No Status" at bounding box center [577, 343] width 1155 height 687
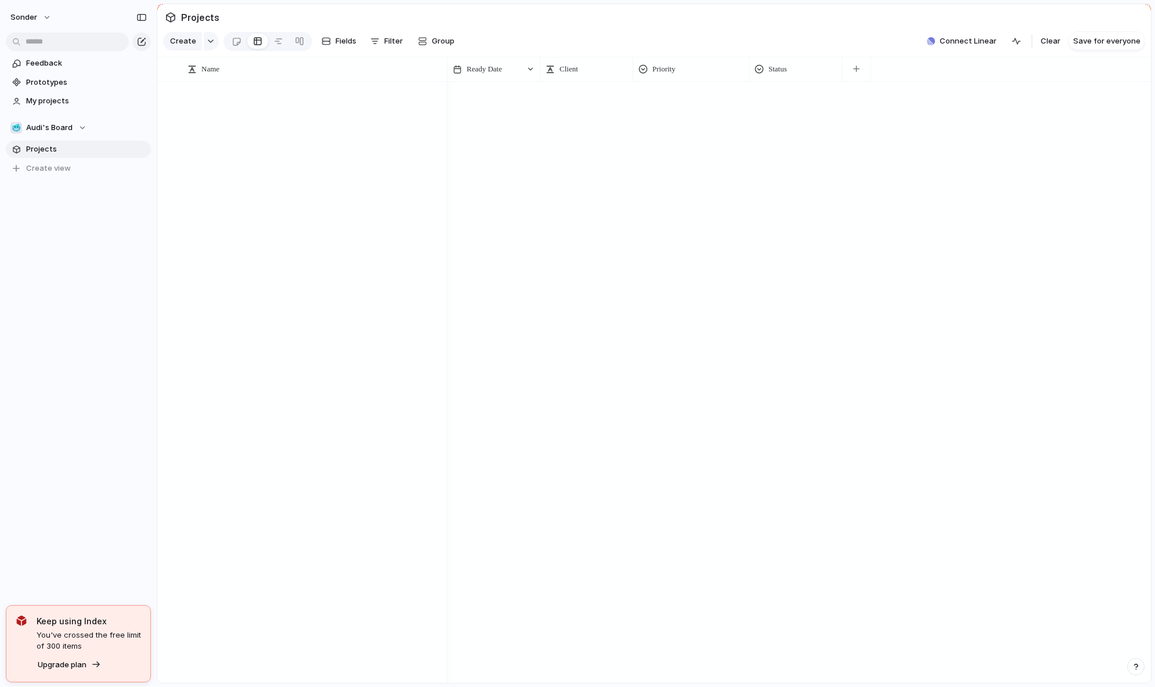
scroll to position [2462, 0]
